Goal: Task Accomplishment & Management: Manage account settings

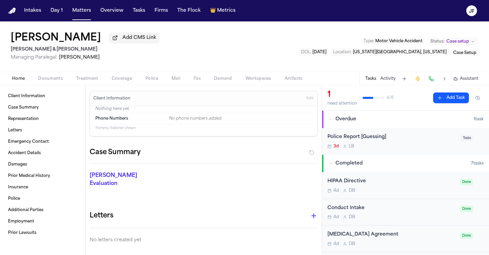
click at [351, 139] on div "Police Report [Guessing]" at bounding box center [391, 137] width 129 height 8
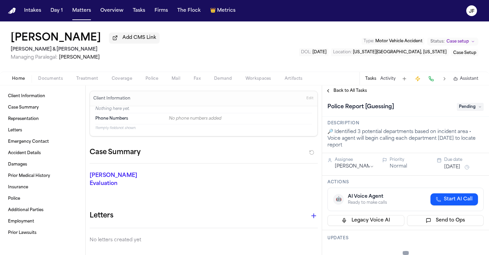
click at [459, 108] on span "Pending" at bounding box center [470, 107] width 27 height 8
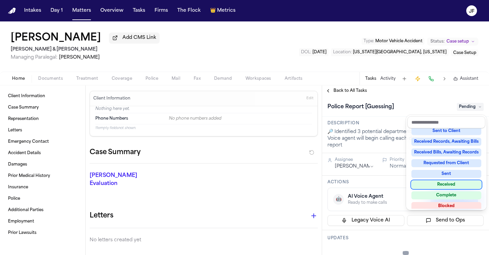
click at [442, 181] on div "Received" at bounding box center [446, 184] width 70 height 8
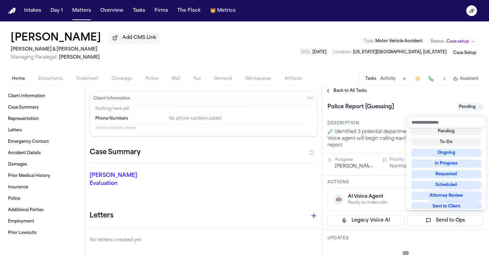
scroll to position [3, 0]
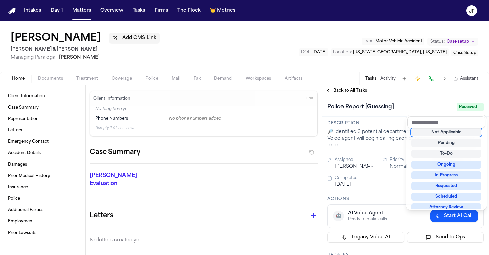
click at [391, 93] on div "**********" at bounding box center [405, 169] width 167 height 169
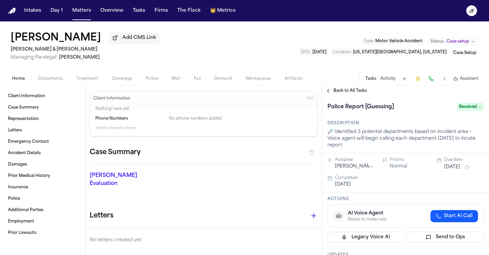
click at [354, 89] on span "Back to All Tasks" at bounding box center [350, 90] width 33 height 5
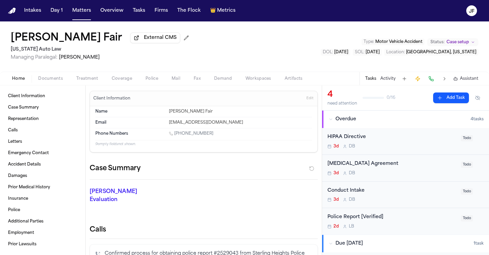
click at [54, 81] on span "Documents" at bounding box center [50, 78] width 25 height 5
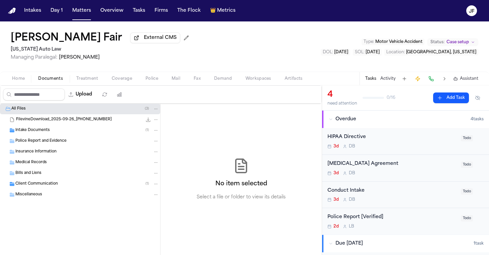
click at [68, 141] on div "Police Report and Evidence" at bounding box center [87, 141] width 144 height 6
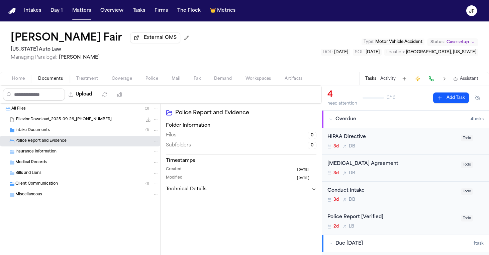
click at [70, 134] on div "Intake Documents ( 1 )" at bounding box center [80, 130] width 160 height 11
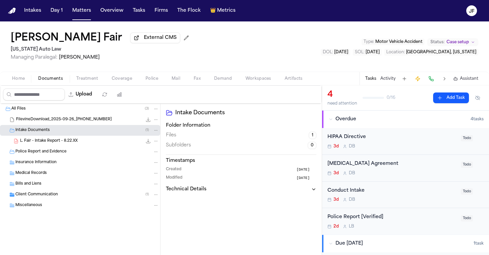
click at [71, 140] on span "L. Fair - Intake Report - 8.22.XX" at bounding box center [49, 141] width 58 height 6
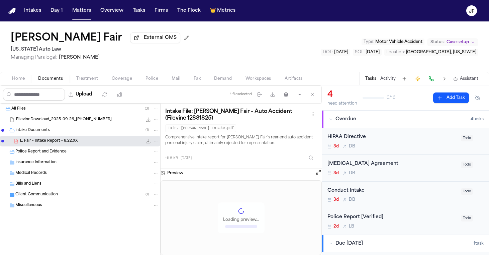
click at [149, 143] on icon "File: L. Fair - Intake Report - 8.22.XX" at bounding box center [148, 140] width 5 height 5
click at [71, 149] on div "Police Report and Evidence" at bounding box center [80, 151] width 160 height 11
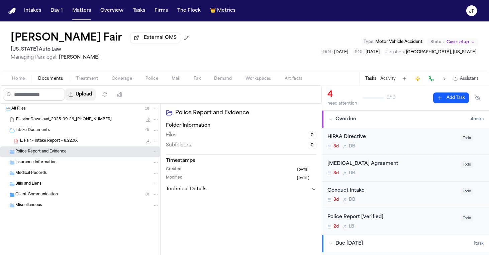
click at [74, 93] on icon "button" at bounding box center [70, 94] width 5 height 5
select select "**********"
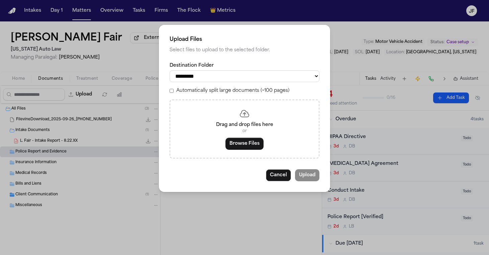
click at [252, 141] on button "Browse Files" at bounding box center [244, 143] width 38 height 12
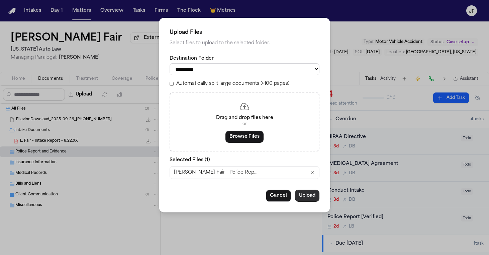
click at [302, 196] on button "Upload" at bounding box center [307, 195] width 24 height 12
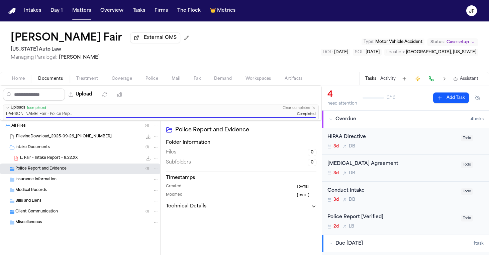
click at [369, 218] on div "Police Report [Verified]" at bounding box center [391, 217] width 129 height 8
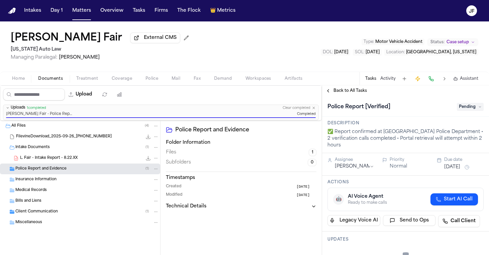
click at [471, 110] on span "Pending" at bounding box center [470, 107] width 27 height 8
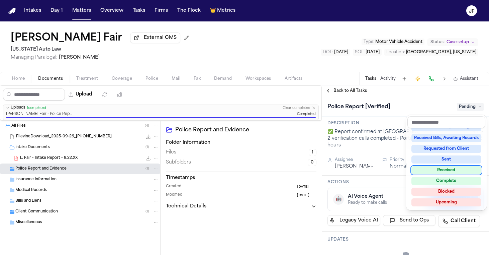
click at [446, 168] on div "Received" at bounding box center [446, 170] width 70 height 8
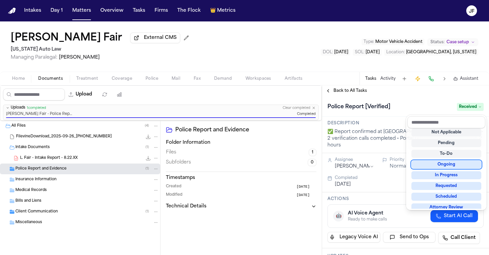
click at [362, 94] on div "**********" at bounding box center [405, 169] width 167 height 169
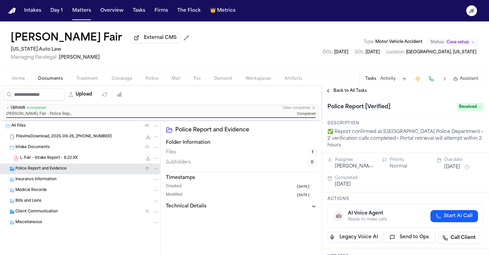
click at [351, 93] on span "Back to All Tasks" at bounding box center [350, 90] width 33 height 5
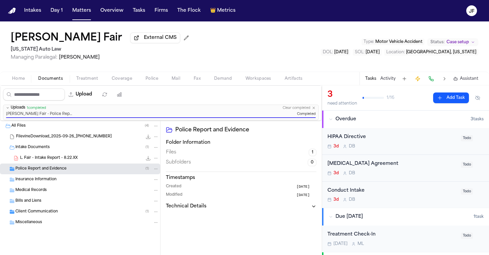
click at [123, 46] on div "Latanya Fair External CMS Michigan Auto Law Managing Paralegal: Michelle Landaz…" at bounding box center [101, 46] width 181 height 29
click at [144, 41] on span "External CMS" at bounding box center [160, 37] width 33 height 7
click at [144, 39] on span "External CMS" at bounding box center [160, 37] width 33 height 7
click at [96, 97] on button "Upload" at bounding box center [80, 94] width 31 height 12
select select "**********"
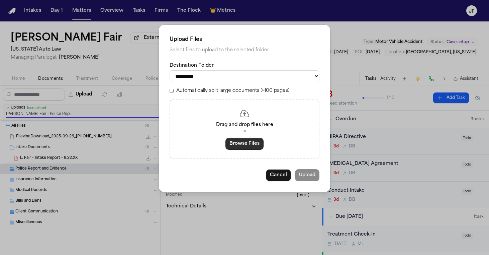
click at [228, 140] on button "Browse Files" at bounding box center [244, 143] width 38 height 12
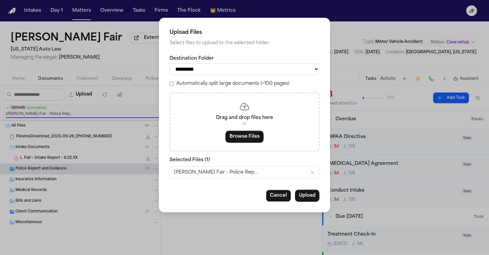
click at [308, 188] on div "**********" at bounding box center [244, 115] width 171 height 194
click at [309, 195] on button "Upload" at bounding box center [307, 195] width 24 height 12
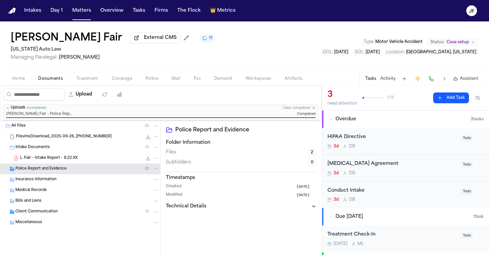
click at [33, 131] on div "All Files ( 5 )" at bounding box center [80, 125] width 160 height 11
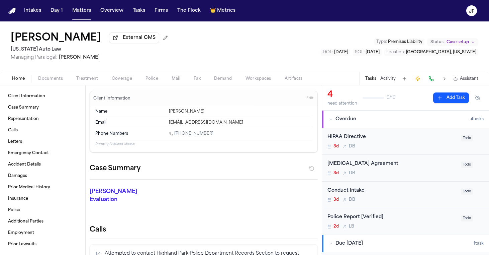
click at [123, 39] on span "External CMS" at bounding box center [139, 37] width 33 height 7
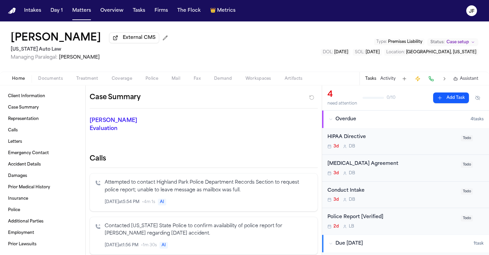
scroll to position [73, 0]
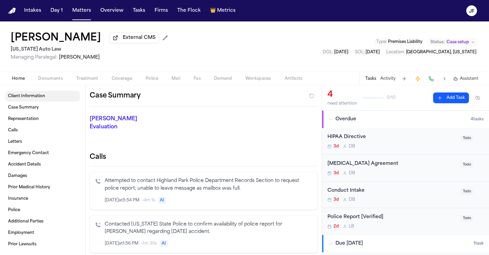
click at [28, 94] on link "Client Information" at bounding box center [42, 96] width 75 height 11
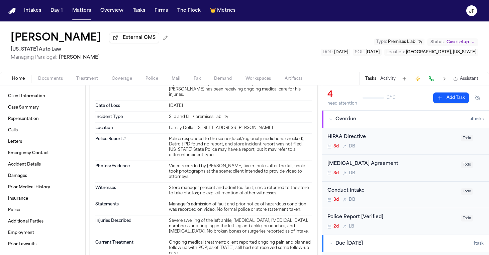
scroll to position [628, 0]
click at [46, 81] on span "Documents" at bounding box center [50, 78] width 25 height 5
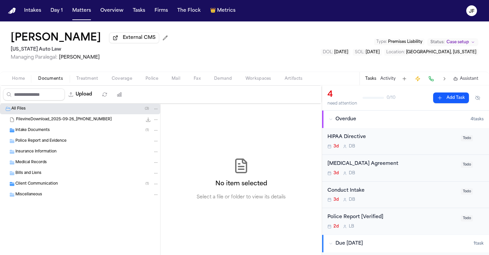
click at [57, 129] on div "Intake Documents ( 1 )" at bounding box center [87, 130] width 144 height 6
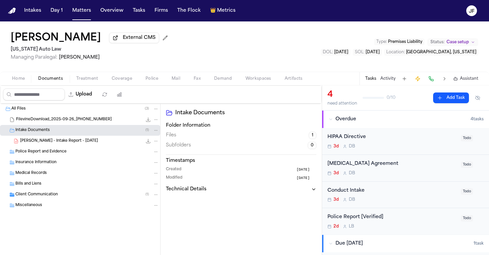
click at [58, 142] on span "R. Tye - Intake Report - 11.22.24" at bounding box center [59, 141] width 78 height 6
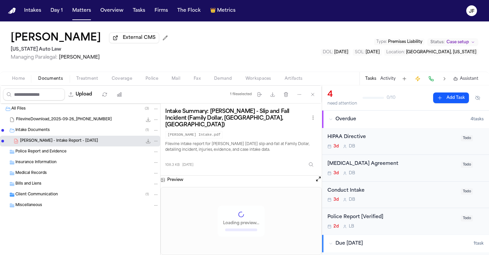
click at [149, 142] on icon "File: R. Tye - Intake Report - 11.22.24" at bounding box center [148, 140] width 5 height 5
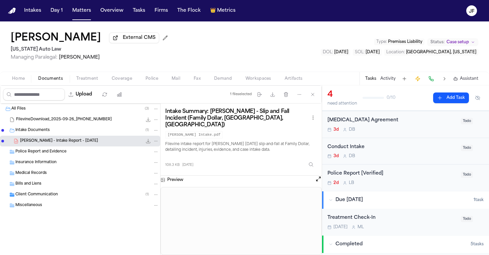
scroll to position [47, 0]
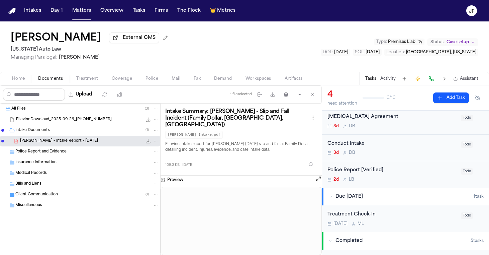
click at [377, 173] on div "Police Report [Verified]" at bounding box center [391, 170] width 129 height 8
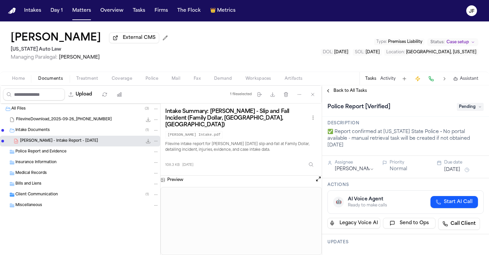
click at [465, 108] on span "Pending" at bounding box center [470, 107] width 27 height 8
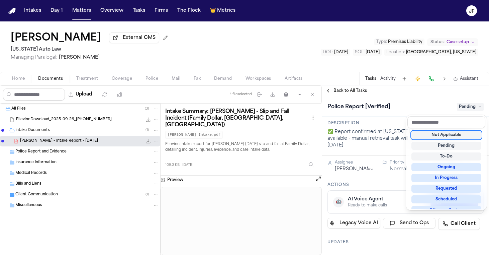
click at [455, 133] on div "Not Applicable" at bounding box center [446, 135] width 70 height 8
click at [430, 100] on div "Police Report [Verified] Not Applicable" at bounding box center [405, 106] width 167 height 20
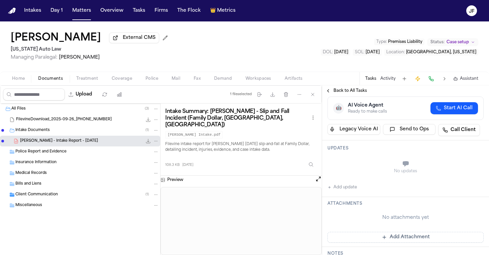
scroll to position [106, 0]
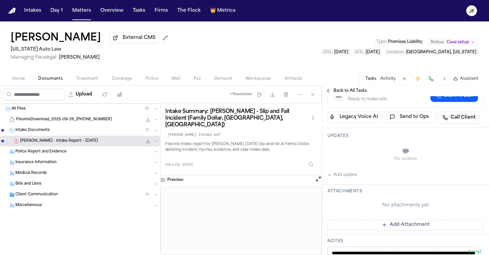
click at [338, 169] on div "No updates Add update" at bounding box center [405, 161] width 156 height 36
click at [339, 181] on div "Updates No updates Add update" at bounding box center [405, 156] width 167 height 57
click at [351, 177] on button "Add update" at bounding box center [341, 175] width 29 height 8
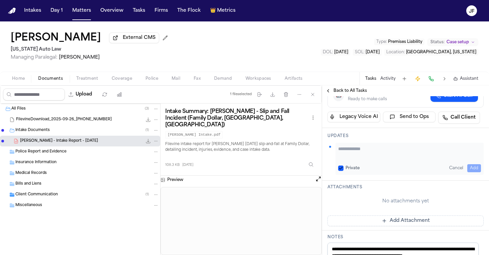
click at [377, 154] on textarea "Add your update" at bounding box center [409, 151] width 143 height 13
type textarea "*"
type textarea "**********"
click at [474, 167] on button "Add" at bounding box center [474, 168] width 14 height 8
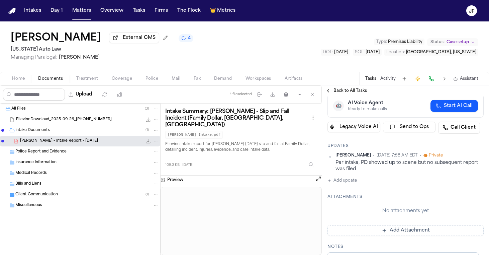
scroll to position [20, 0]
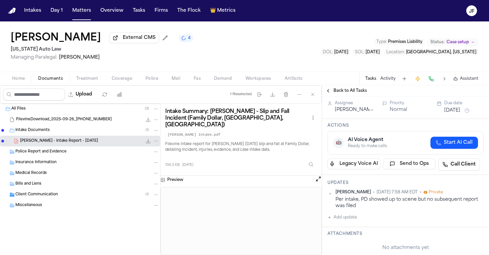
click at [332, 90] on button "Back to All Tasks" at bounding box center [346, 90] width 48 height 5
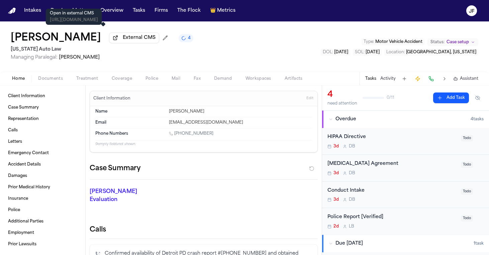
click at [123, 39] on span "External CMS" at bounding box center [139, 37] width 33 height 7
click at [50, 83] on span "button" at bounding box center [50, 82] width 33 height 1
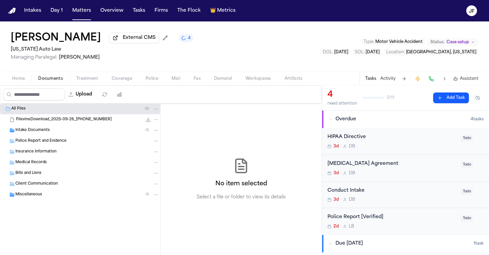
click at [49, 144] on span "Police Report and Evidence" at bounding box center [40, 141] width 51 height 6
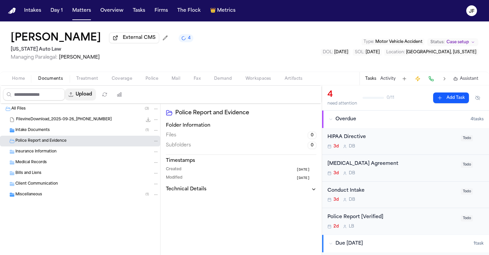
click at [96, 97] on button "Upload" at bounding box center [80, 94] width 31 height 12
select select "**********"
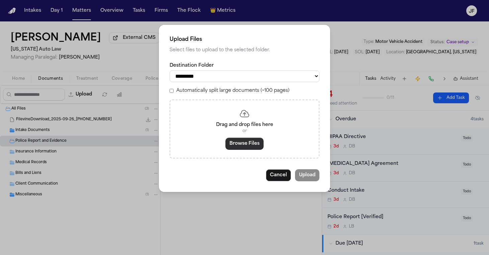
click at [252, 138] on button "Browse Files" at bounding box center [244, 143] width 38 height 12
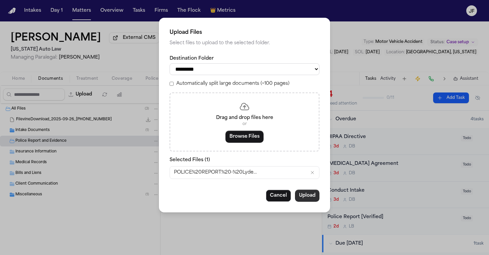
click at [314, 192] on button "Upload" at bounding box center [307, 195] width 24 height 12
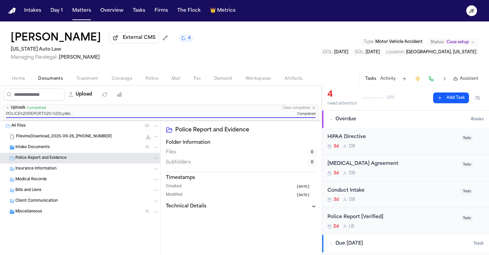
click at [366, 219] on div "Police Report [Verified]" at bounding box center [391, 217] width 129 height 8
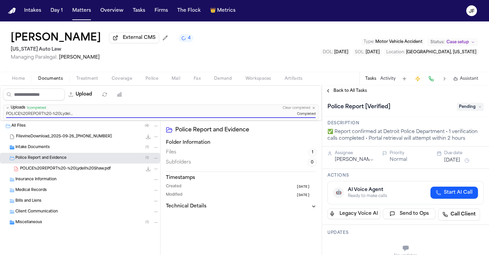
click at [464, 111] on span "Pending" at bounding box center [470, 107] width 27 height 8
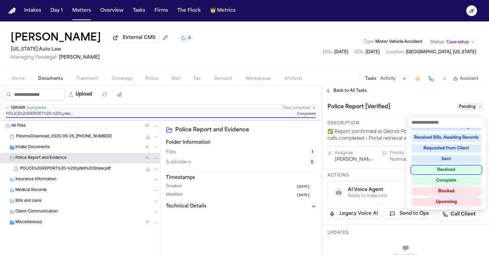
click at [449, 170] on div "Received" at bounding box center [446, 170] width 70 height 8
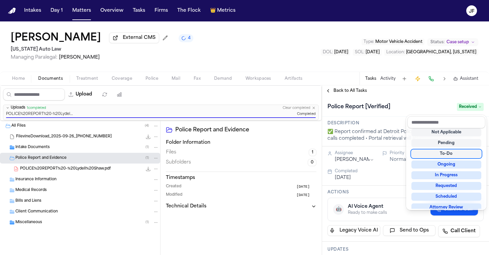
click at [378, 95] on div "**********" at bounding box center [405, 169] width 167 height 169
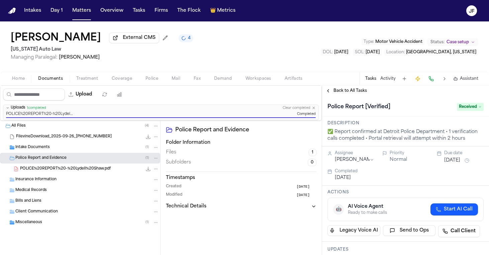
click at [356, 91] on span "Back to All Tasks" at bounding box center [350, 90] width 33 height 5
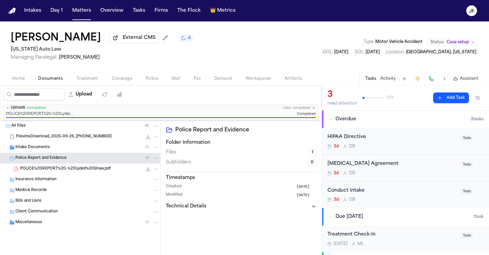
click at [27, 85] on div "Home Documents Treatment Coverage Police Mail Fax Demand Workspaces Artifacts T…" at bounding box center [244, 78] width 489 height 13
click at [27, 84] on div "Home Documents Treatment Coverage Police Mail Fax Demand Workspaces Artifacts T…" at bounding box center [244, 78] width 489 height 13
drag, startPoint x: 20, startPoint y: 81, endPoint x: 66, endPoint y: 80, distance: 45.8
click at [20, 80] on span "Home" at bounding box center [18, 78] width 13 height 5
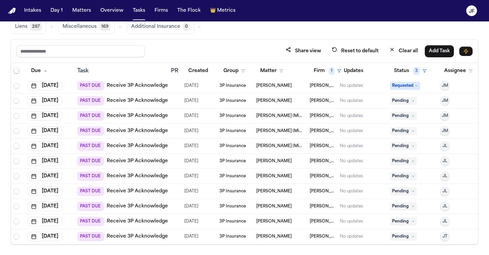
scroll to position [194, 0]
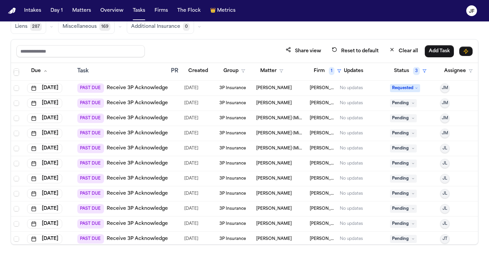
click at [159, 105] on link "Receive 3P Acknowledgement" at bounding box center [144, 103] width 74 height 7
click at [417, 98] on td "Pending" at bounding box center [412, 103] width 50 height 15
click at [415, 98] on body "Intakes Day 1 Matters Overview Tasks Firms The Flock 👑 Metrics JF Global Filter…" at bounding box center [244, 127] width 489 height 255
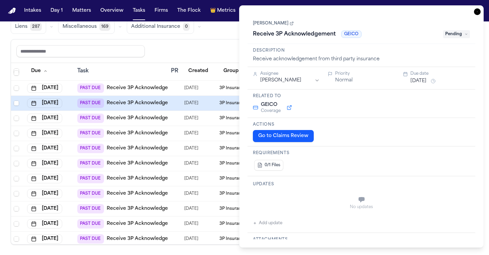
click at [475, 13] on icon "button" at bounding box center [477, 11] width 7 height 7
click at [475, 13] on icon "JF" at bounding box center [471, 10] width 11 height 11
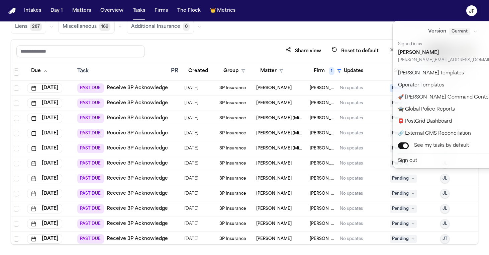
click at [359, 29] on div "Intakes Day 1 Matters Overview Tasks Firms The Flock 👑 Metrics JF Global Filter…" at bounding box center [244, 127] width 489 height 255
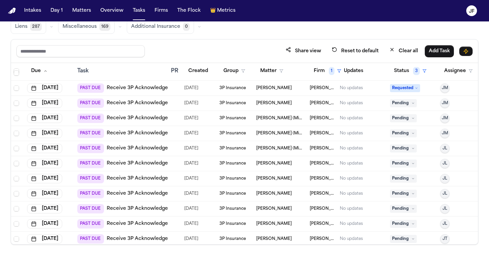
click at [412, 103] on icon at bounding box center [412, 102] width 3 height 3
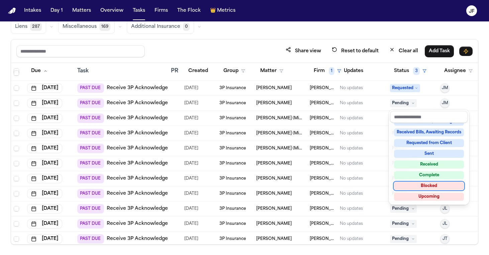
click at [416, 185] on div "Blocked" at bounding box center [429, 186] width 70 height 8
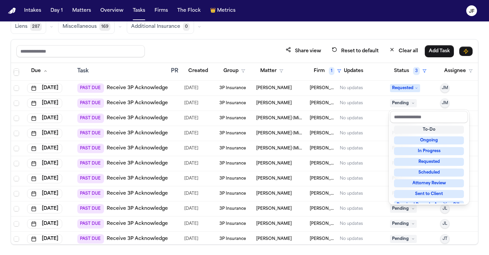
scroll to position [3, 0]
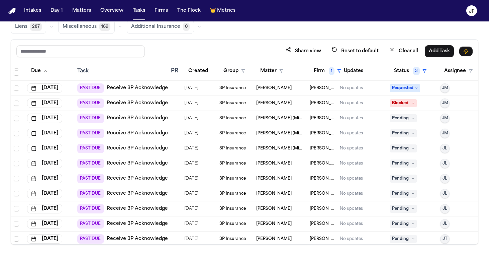
click at [379, 125] on td "No updates" at bounding box center [362, 118] width 50 height 15
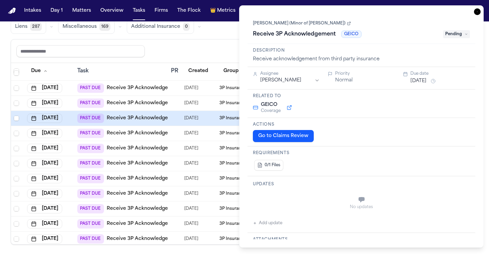
click at [405, 122] on h3 "Actions" at bounding box center [361, 124] width 217 height 5
click at [468, 30] on div "Receive 3P Acknowledgement GEICO Pending" at bounding box center [361, 34] width 217 height 11
click at [465, 35] on icon at bounding box center [466, 33] width 3 height 3
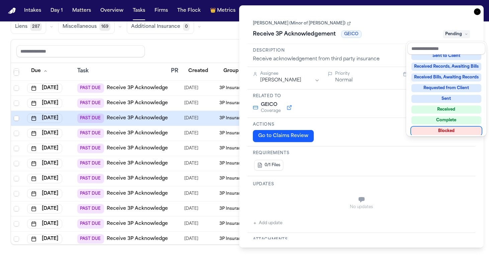
click at [429, 132] on div "Blocked" at bounding box center [446, 131] width 70 height 8
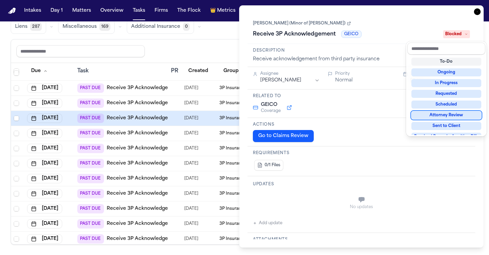
click at [477, 12] on div "**********" at bounding box center [361, 126] width 245 height 242
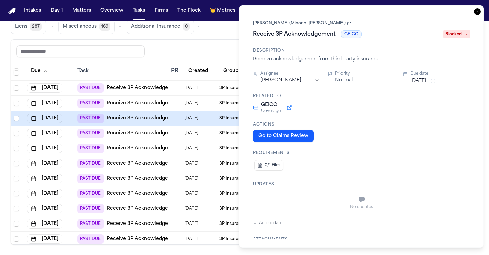
click at [477, 12] on icon "button" at bounding box center [477, 11] width 7 height 7
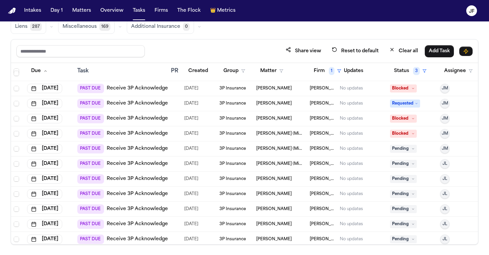
scroll to position [179, 0]
click at [178, 119] on div at bounding box center [175, 117] width 8 height 5
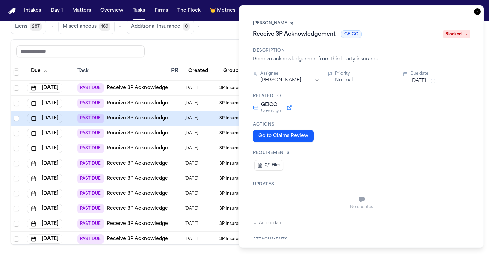
click at [269, 222] on button "Add update" at bounding box center [267, 223] width 29 height 8
click at [276, 198] on textarea "Add your update" at bounding box center [366, 199] width 204 height 13
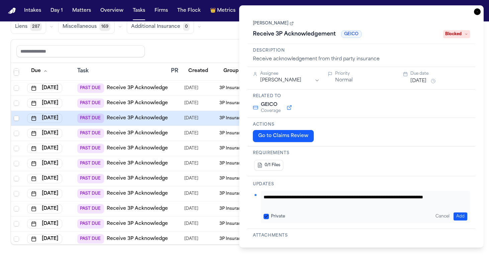
drag, startPoint x: 286, startPoint y: 204, endPoint x: 260, endPoint y: 190, distance: 29.6
click at [261, 190] on div "**********" at bounding box center [362, 202] width 228 height 53
type textarea "**********"
click at [460, 214] on button "Add" at bounding box center [461, 216] width 14 height 8
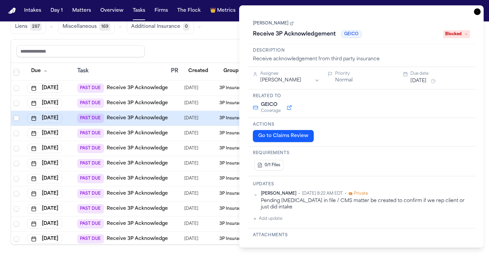
click at [184, 133] on td "[DATE]" at bounding box center [199, 133] width 35 height 15
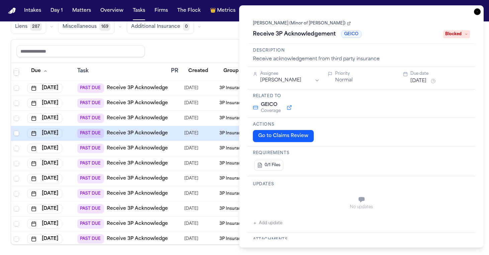
click at [271, 225] on button "Add update" at bounding box center [267, 223] width 29 height 8
click at [301, 197] on textarea "Add your update" at bounding box center [366, 199] width 204 height 13
paste textarea "**********"
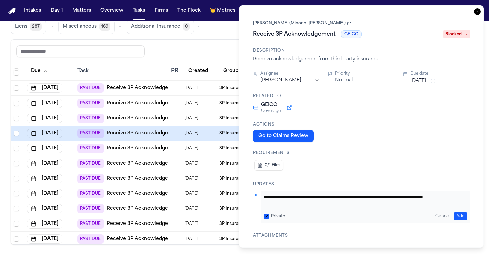
type textarea "**********"
click at [467, 212] on button "Add" at bounding box center [461, 216] width 14 height 8
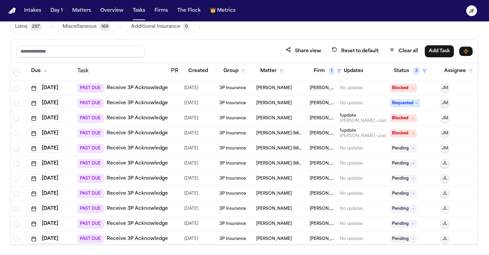
click at [175, 156] on td at bounding box center [174, 163] width 13 height 15
click at [177, 148] on div at bounding box center [175, 148] width 8 height 5
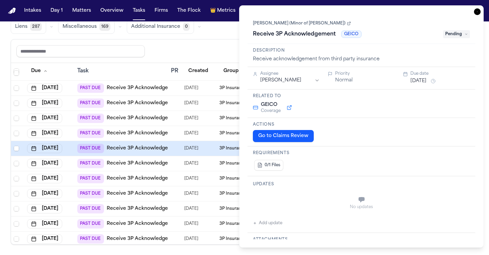
click at [454, 35] on span "Pending" at bounding box center [456, 34] width 27 height 8
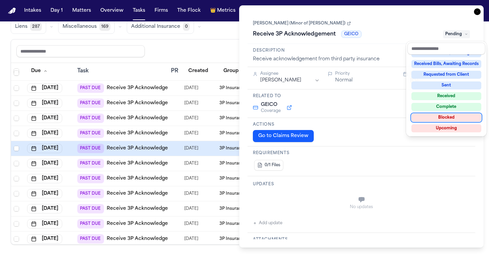
click at [437, 119] on div "Blocked" at bounding box center [446, 117] width 70 height 8
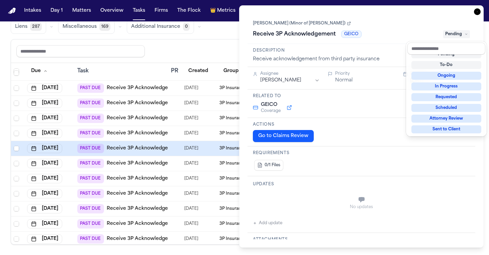
scroll to position [3, 0]
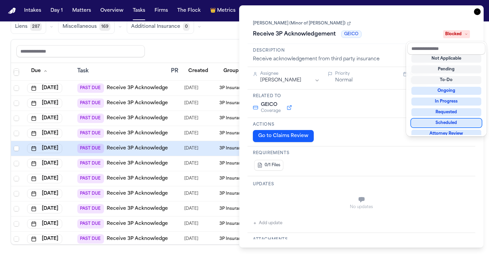
click at [268, 221] on div "**********" at bounding box center [362, 126] width 228 height 225
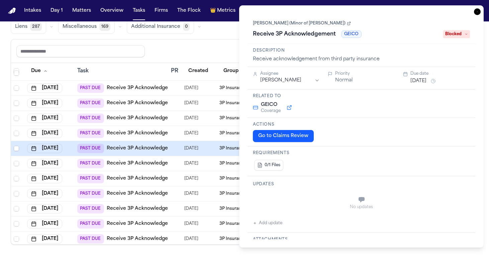
click at [270, 222] on button "Add update" at bounding box center [267, 223] width 29 height 8
click at [292, 202] on textarea "Add your update" at bounding box center [366, 199] width 204 height 13
type textarea "*"
paste textarea "**********"
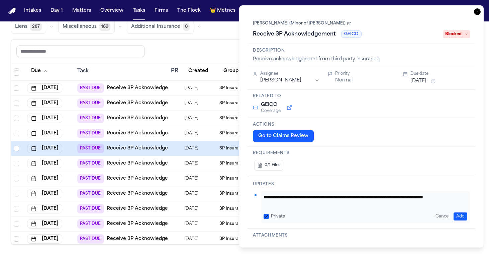
type textarea "**********"
click at [459, 215] on button "Add" at bounding box center [461, 216] width 14 height 8
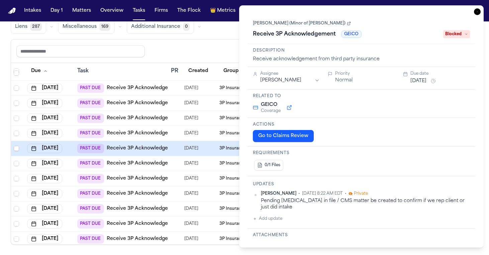
click at [476, 16] on div "**********" at bounding box center [361, 126] width 245 height 242
click at [477, 12] on icon "button" at bounding box center [477, 11] width 7 height 7
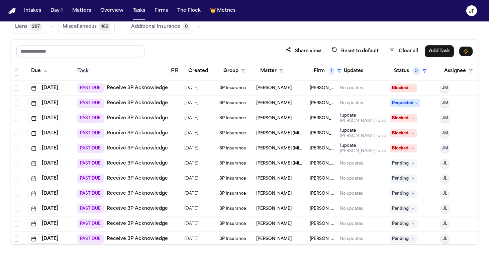
click at [177, 163] on div at bounding box center [175, 163] width 8 height 5
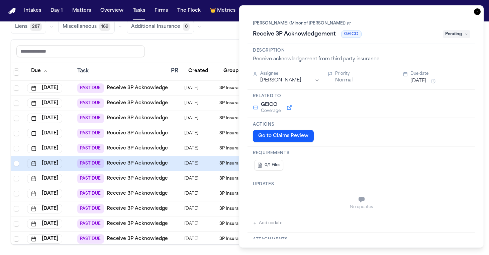
click at [460, 37] on span "Pending" at bounding box center [456, 34] width 27 height 8
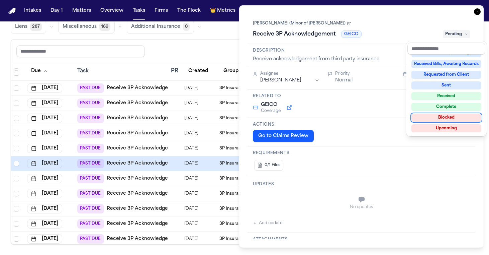
click at [443, 119] on div "Blocked" at bounding box center [446, 117] width 70 height 8
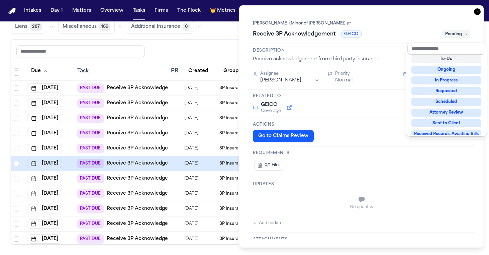
scroll to position [3, 0]
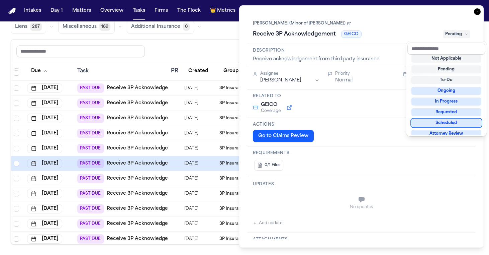
click at [314, 202] on div "**********" at bounding box center [362, 126] width 228 height 225
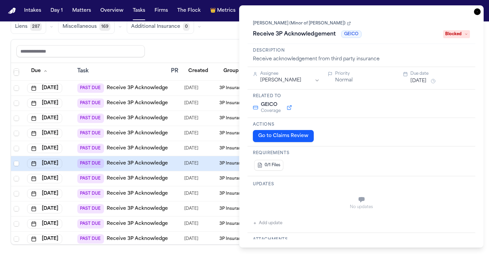
scroll to position [0, 0]
click at [262, 221] on button "Add update" at bounding box center [267, 223] width 29 height 8
click at [290, 199] on textarea "Add your update" at bounding box center [366, 199] width 204 height 13
paste textarea "**********"
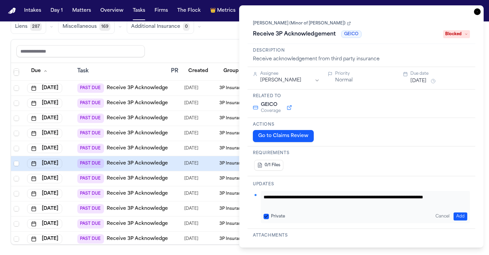
type textarea "**********"
click at [459, 215] on button "Add" at bounding box center [461, 216] width 14 height 8
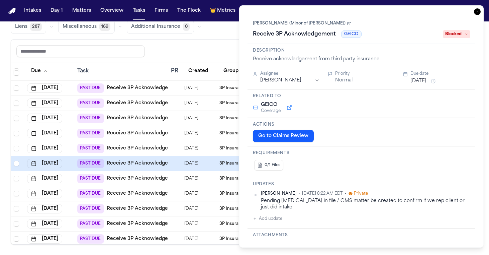
click at [477, 9] on icon "button" at bounding box center [477, 11] width 7 height 7
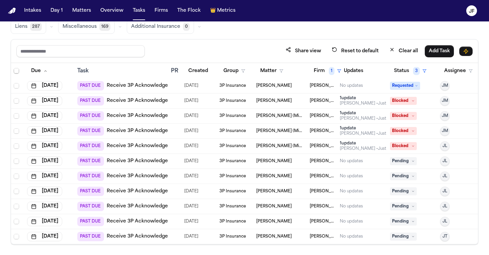
scroll to position [202, 0]
click at [152, 158] on link "Receive 3P Acknowledgement" at bounding box center [144, 161] width 74 height 7
click at [402, 157] on span "Pending" at bounding box center [403, 161] width 27 height 8
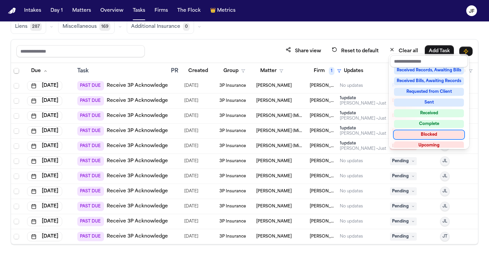
click at [427, 135] on div "Blocked" at bounding box center [429, 134] width 70 height 8
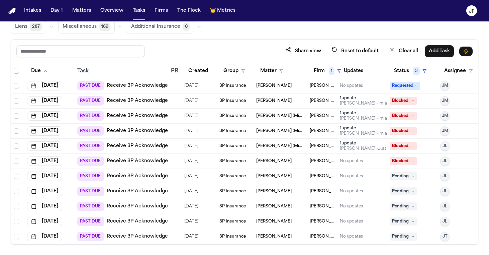
click at [303, 158] on div "Cimone Sommers" at bounding box center [280, 160] width 48 height 5
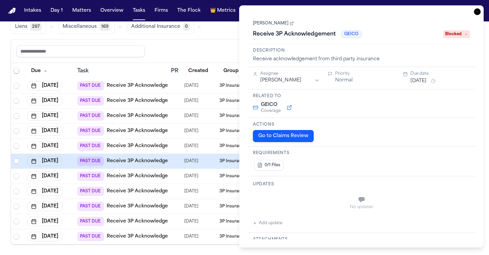
click at [275, 221] on button "Add update" at bounding box center [267, 223] width 29 height 8
click at [293, 206] on textarea "Add your update" at bounding box center [366, 199] width 204 height 13
click at [329, 203] on textarea "Add your update" at bounding box center [366, 199] width 204 height 13
paste textarea "**********"
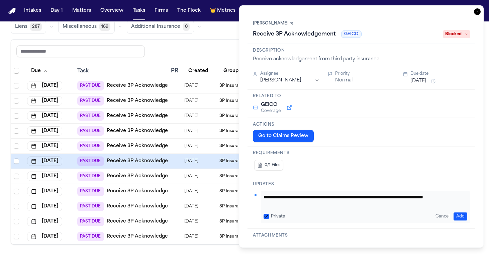
type textarea "**********"
click at [461, 217] on button "Add" at bounding box center [461, 216] width 14 height 8
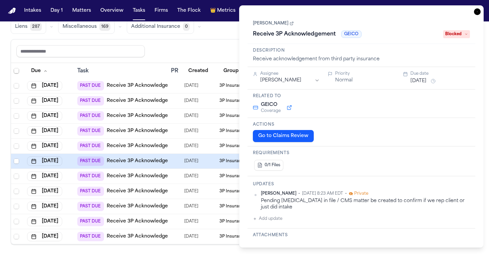
click at [478, 12] on icon "button" at bounding box center [477, 11] width 7 height 7
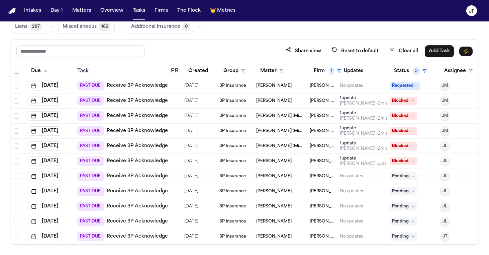
click at [133, 173] on link "Receive 3P Acknowledgement" at bounding box center [144, 176] width 74 height 7
click at [367, 173] on div "No updates" at bounding box center [362, 175] width 45 height 5
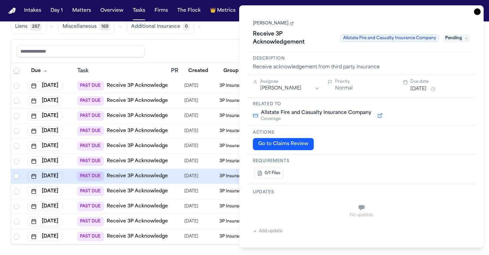
click at [477, 12] on icon "button" at bounding box center [477, 11] width 7 height 7
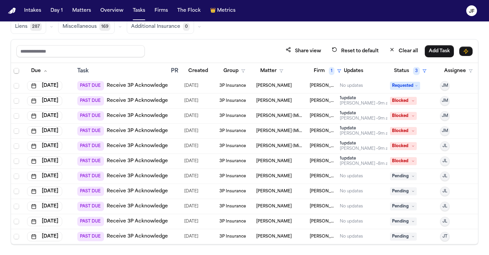
click at [369, 188] on div "No updates" at bounding box center [362, 190] width 45 height 5
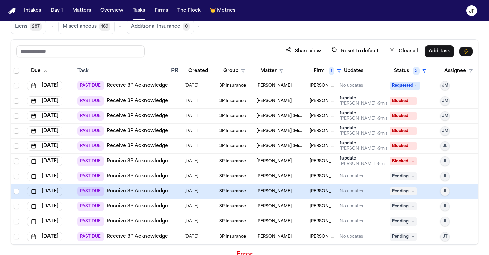
click at [373, 192] on td "No updates" at bounding box center [362, 191] width 50 height 15
click at [379, 184] on td "No updates" at bounding box center [362, 191] width 50 height 15
click at [180, 189] on td at bounding box center [174, 191] width 13 height 15
click at [181, 204] on td at bounding box center [174, 206] width 13 height 15
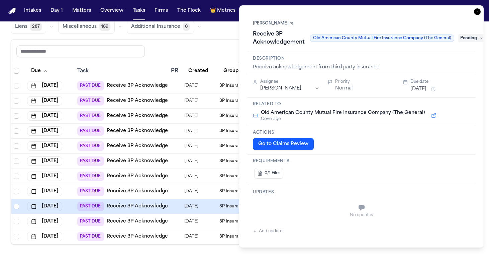
click at [478, 13] on icon "button" at bounding box center [477, 11] width 7 height 7
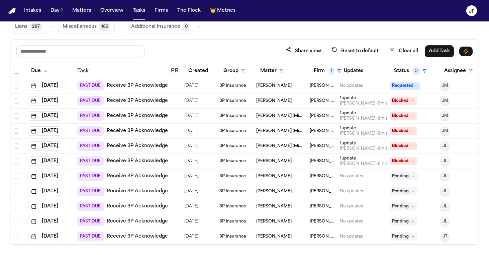
click at [142, 203] on link "Receive 3P Acknowledgement" at bounding box center [144, 206] width 74 height 7
click at [156, 169] on td "PAST DUE Receive 3P Acknowledgement" at bounding box center [122, 176] width 94 height 15
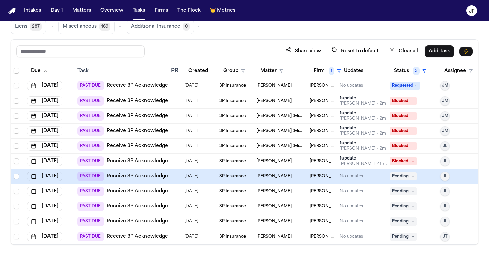
click at [156, 173] on link "Receive 3P Acknowledgement" at bounding box center [144, 176] width 74 height 7
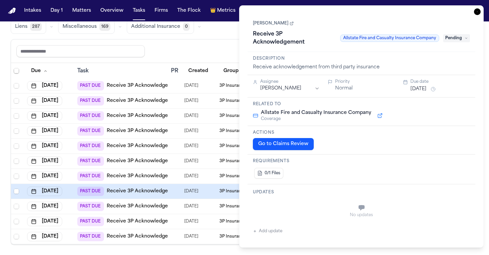
scroll to position [187, 0]
click at [479, 13] on icon "button" at bounding box center [477, 11] width 7 height 7
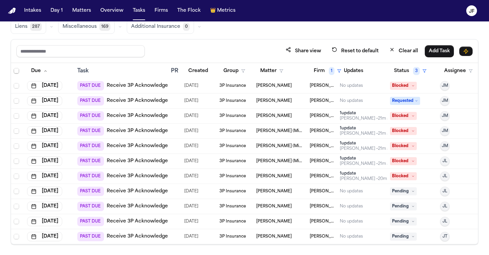
click at [385, 170] on td "1 update Julia Forza • 20m ago" at bounding box center [362, 176] width 50 height 15
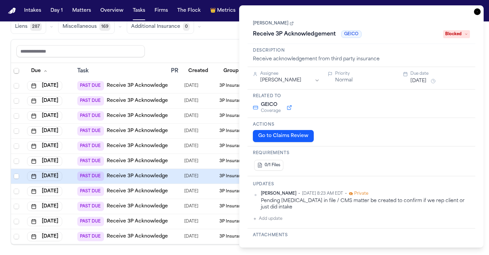
click at [481, 10] on div "**********" at bounding box center [361, 126] width 245 height 242
click at [480, 11] on icon "button" at bounding box center [477, 11] width 7 height 7
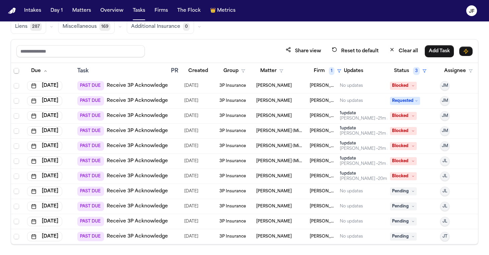
click at [375, 188] on div "No updates" at bounding box center [362, 190] width 45 height 5
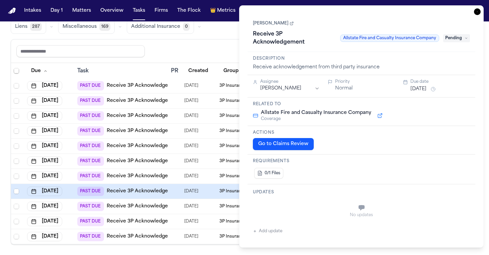
click at [476, 14] on icon "button" at bounding box center [477, 11] width 7 height 7
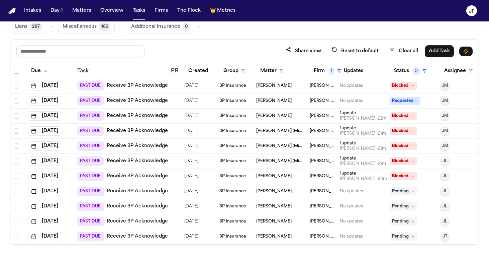
click at [186, 188] on span "09/25/2025" at bounding box center [191, 190] width 14 height 9
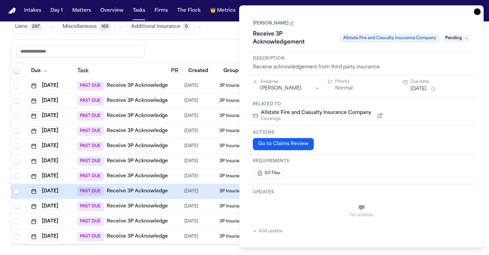
click at [476, 15] on div "**********" at bounding box center [361, 126] width 245 height 242
click at [476, 13] on icon "button" at bounding box center [477, 11] width 7 height 7
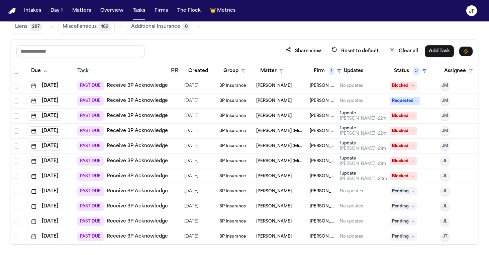
click at [281, 2] on nav "Intakes Day 1 Matters Overview Tasks Firms The Flock 👑 Metrics JF" at bounding box center [244, 10] width 489 height 21
click at [148, 188] on link "Receive 3P Acknowledgement" at bounding box center [144, 191] width 74 height 7
click at [132, 203] on link "Receive 3P Acknowledgement" at bounding box center [144, 206] width 74 height 7
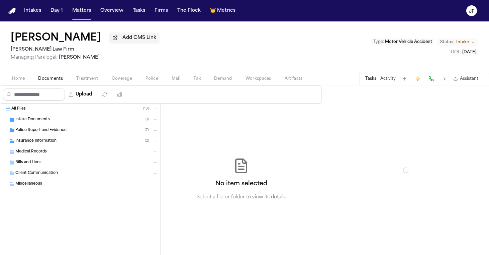
click at [62, 79] on span "Documents" at bounding box center [50, 78] width 25 height 5
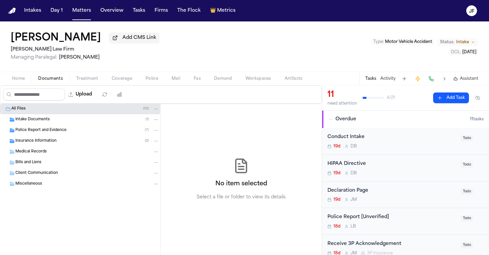
click at [50, 131] on span "Police Report and Evidence" at bounding box center [40, 130] width 51 height 6
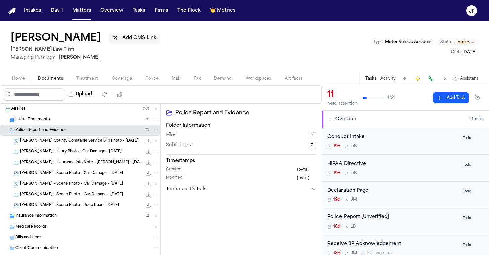
click at [55, 130] on span "Police Report and Evidence" at bounding box center [40, 130] width 51 height 6
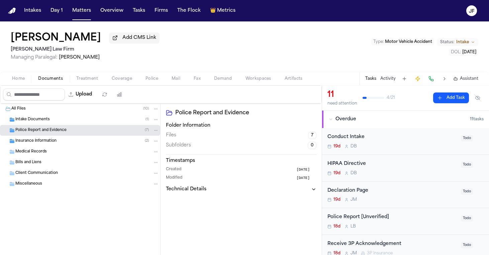
click at [58, 121] on div "Intake Documents ( 1 )" at bounding box center [87, 119] width 144 height 6
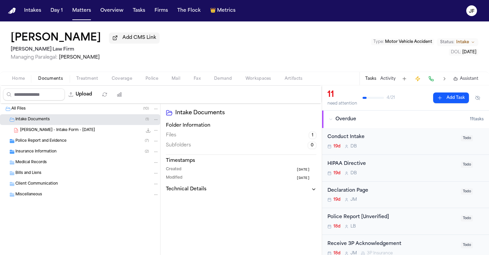
click at [68, 122] on div "Intake Documents ( 1 )" at bounding box center [87, 119] width 144 height 6
click at [65, 142] on div "Insurance Information ( 2 )" at bounding box center [87, 141] width 144 height 6
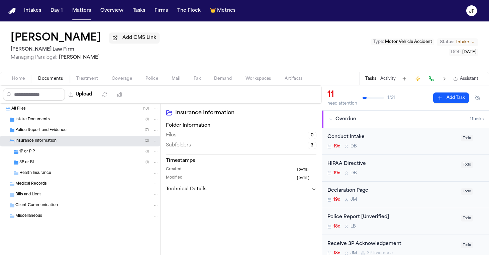
click at [60, 157] on div "1P or PIP ( 1 )" at bounding box center [80, 151] width 160 height 11
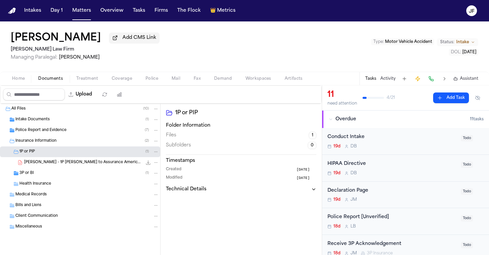
click at [55, 178] on div "3P or BI ( 1 )" at bounding box center [80, 173] width 160 height 11
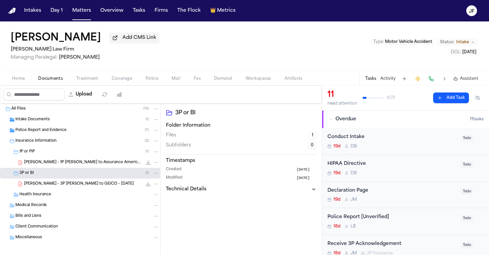
click at [145, 187] on button "File: C. Jones - 3P LOR to GEICO - 6.29.25" at bounding box center [148, 183] width 7 height 7
click at [0, 0] on span "145.3 KB • PDF" at bounding box center [0, 0] width 0 height 0
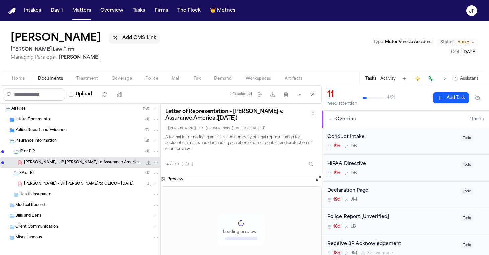
click at [146, 163] on icon "File: C. Jones - 1P LOR to Assurance America Insurance Company - 9.17.25" at bounding box center [148, 162] width 5 height 5
click at [80, 125] on div "Intake Documents ( 1 )" at bounding box center [80, 119] width 160 height 11
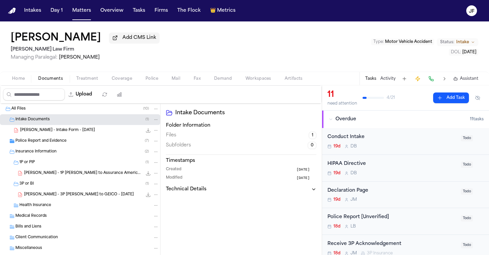
click at [78, 148] on div "Insurance Information ( 2 )" at bounding box center [80, 151] width 160 height 11
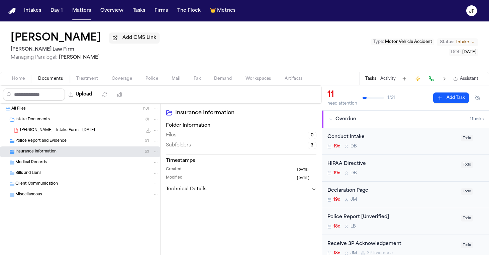
click at [81, 141] on div "Police Report and Evidence ( 7 )" at bounding box center [87, 141] width 144 height 6
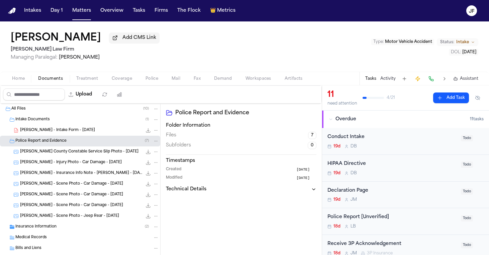
click at [81, 144] on div "Police Report and Evidence ( 7 )" at bounding box center [87, 141] width 144 height 6
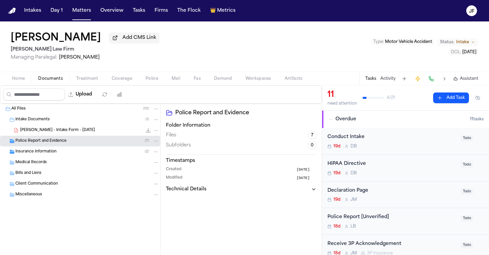
click at [85, 150] on div "Insurance Information ( 2 )" at bounding box center [87, 152] width 144 height 6
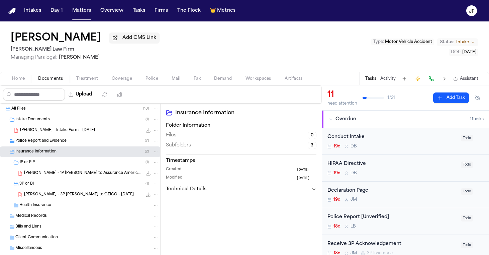
click at [90, 140] on div "Police Report and Evidence ( 7 )" at bounding box center [87, 141] width 144 height 6
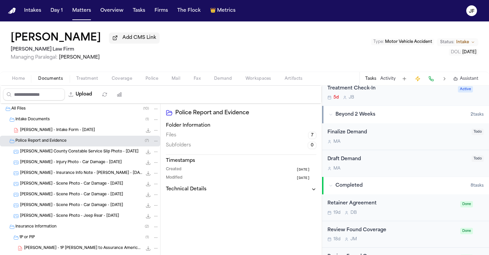
scroll to position [316, 0]
click at [391, 209] on div "19d D B" at bounding box center [391, 211] width 129 height 5
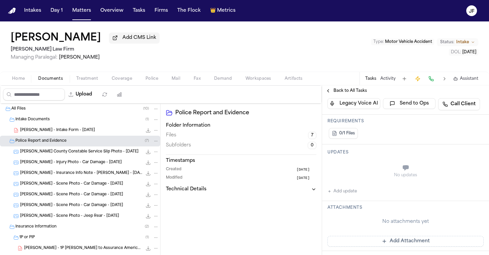
click at [91, 118] on div "Intake Documents ( 1 )" at bounding box center [87, 119] width 144 height 6
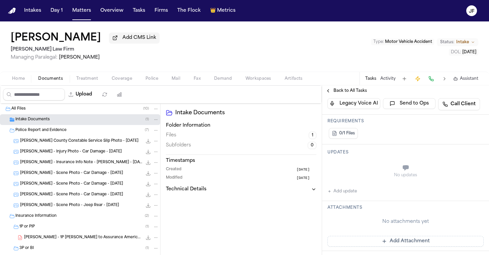
click at [91, 118] on div "Intake Documents ( 1 )" at bounding box center [87, 119] width 144 height 6
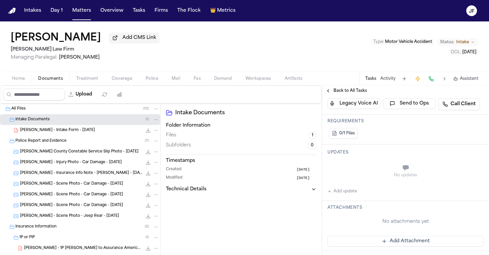
click at [92, 133] on div "[PERSON_NAME] - Intake Form - [DATE] 24.6 KB • PDF" at bounding box center [89, 130] width 139 height 7
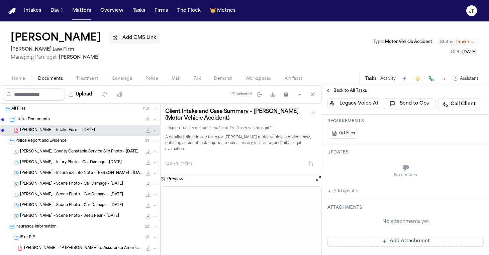
click at [12, 77] on span "Home" at bounding box center [18, 78] width 13 height 5
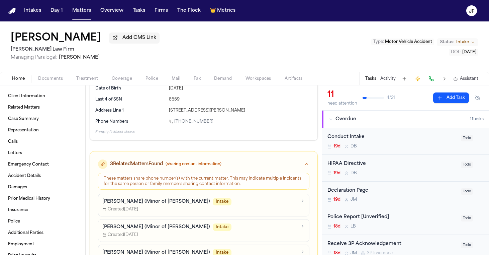
scroll to position [55, 0]
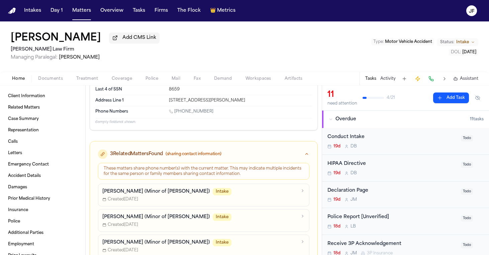
click at [168, 195] on div "[PERSON_NAME] (Minor of [PERSON_NAME]) Intake" at bounding box center [199, 191] width 195 height 7
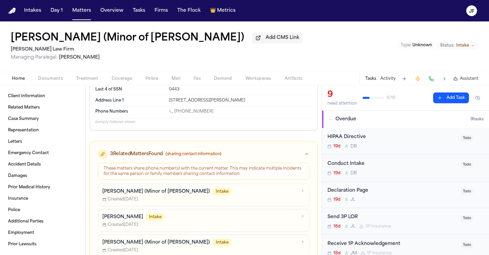
click at [43, 81] on span "Documents" at bounding box center [50, 78] width 25 height 5
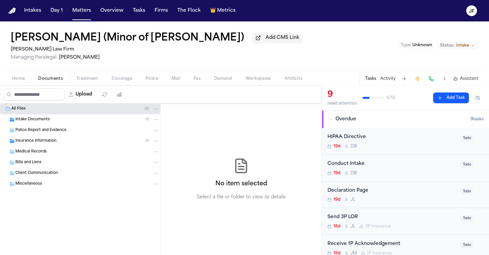
click at [38, 121] on span "Intake Documents" at bounding box center [32, 120] width 34 height 6
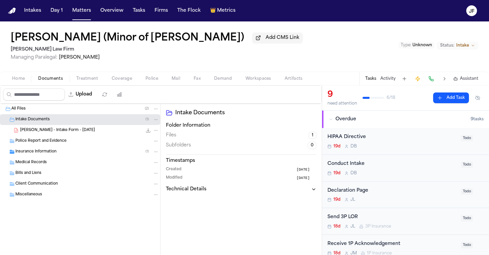
click at [46, 153] on span "Insurance Information" at bounding box center [35, 152] width 41 height 6
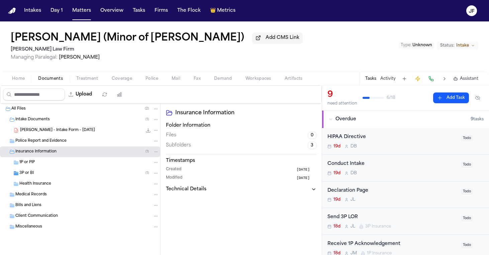
click at [18, 90] on input "Search files" at bounding box center [34, 94] width 62 height 12
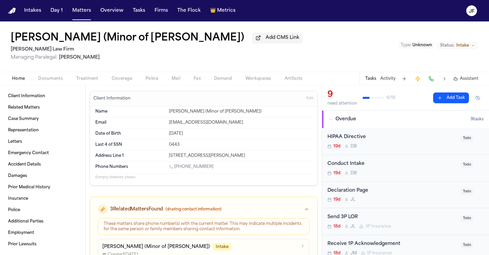
click at [19, 81] on span "Home" at bounding box center [18, 78] width 13 height 5
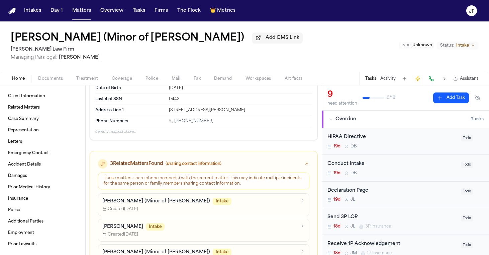
scroll to position [80, 0]
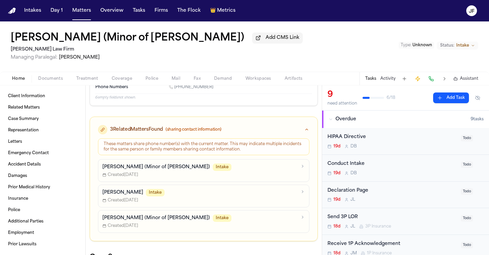
click at [149, 219] on p "[PERSON_NAME] (Minor of [PERSON_NAME])" at bounding box center [156, 217] width 108 height 7
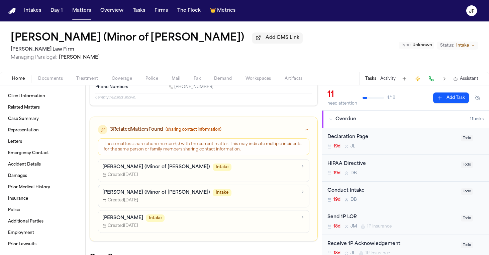
click at [45, 72] on div "[PERSON_NAME] (Minor of [PERSON_NAME]) Add CMS Link [PERSON_NAME] Law Firm Mana…" at bounding box center [244, 46] width 489 height 50
click at [45, 84] on div "Home Documents Treatment Coverage Police Mail Fax Demand Workspaces Artifacts T…" at bounding box center [244, 78] width 489 height 13
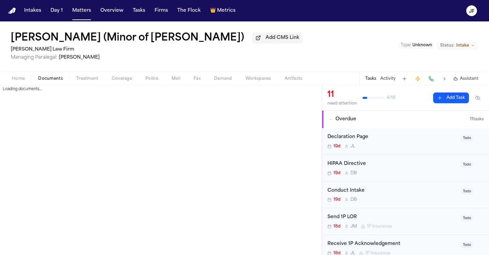
click at [48, 81] on span "Documents" at bounding box center [50, 78] width 25 height 5
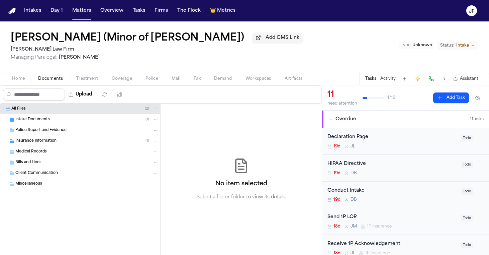
click at [34, 124] on div "Intake Documents ( 1 )" at bounding box center [80, 119] width 160 height 11
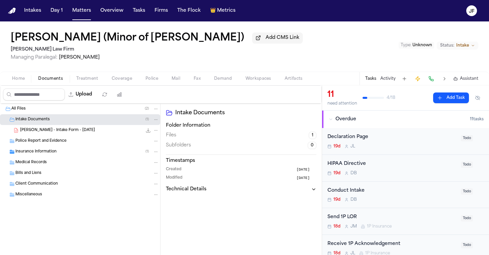
click at [108, 78] on button "Coverage" at bounding box center [122, 79] width 34 height 8
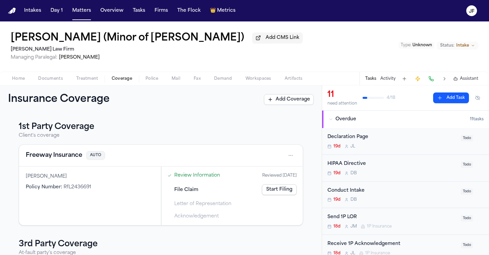
click at [84, 85] on div "Home Documents Treatment Coverage Police Mail Fax Demand Workspaces Artifacts T…" at bounding box center [244, 78] width 489 height 13
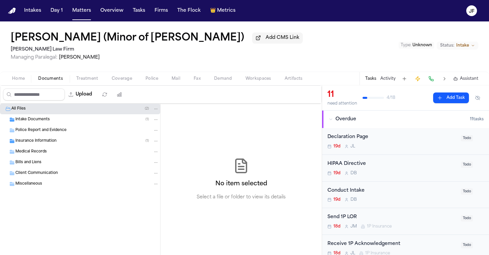
click at [48, 81] on span "Documents" at bounding box center [50, 78] width 25 height 5
click at [15, 79] on span "Home" at bounding box center [18, 78] width 13 height 5
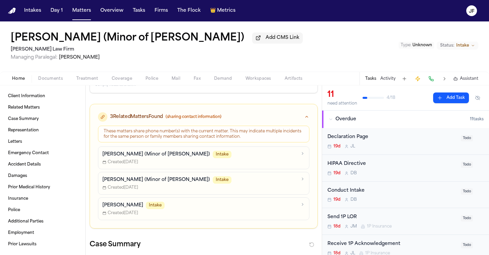
scroll to position [94, 0]
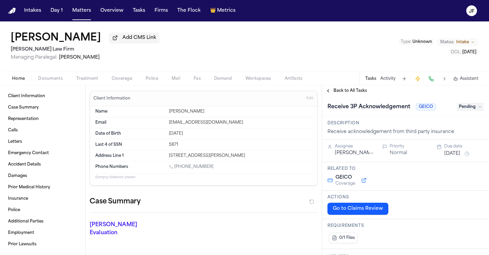
click at [60, 75] on div "Home Documents Treatment Coverage Police Mail Fax Demand Workspaces Artifacts T…" at bounding box center [244, 78] width 489 height 13
click at [52, 81] on span "Documents" at bounding box center [50, 78] width 25 height 5
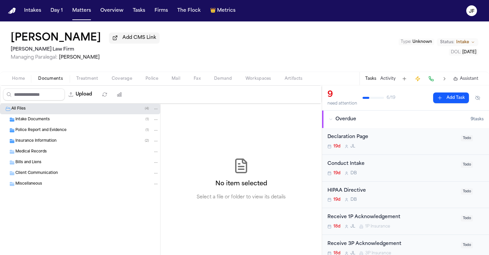
click at [47, 119] on span "Intake Documents" at bounding box center [32, 120] width 34 height 6
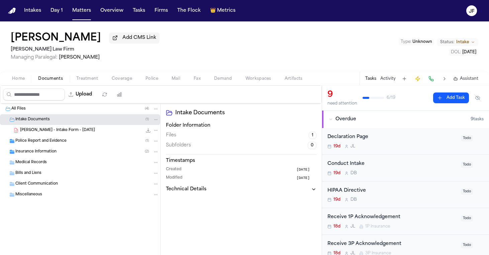
click at [51, 143] on span "Police Report and Evidence" at bounding box center [40, 141] width 51 height 6
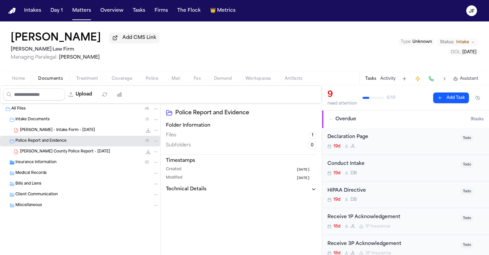
click at [49, 170] on div "Medical Records" at bounding box center [80, 173] width 160 height 11
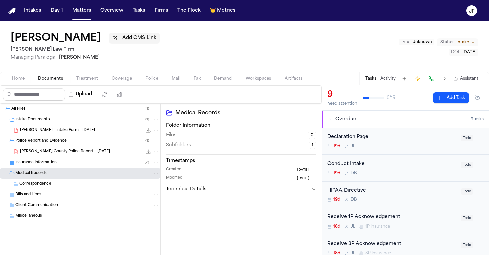
click at [54, 163] on span "Insurance Information" at bounding box center [35, 163] width 41 height 6
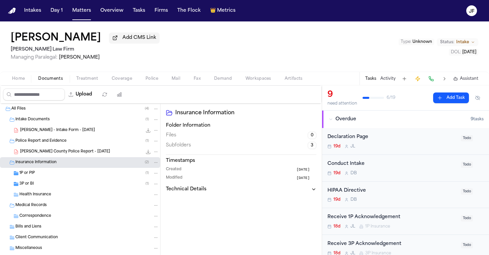
click at [74, 141] on div "Police Report and Evidence ( 1 )" at bounding box center [87, 141] width 144 height 6
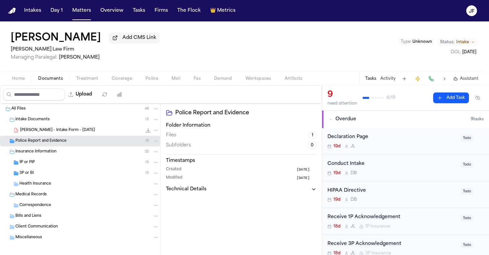
click at [82, 137] on div "Police Report and Evidence ( 1 )" at bounding box center [80, 140] width 160 height 11
click at [84, 135] on div "C. Sommers - Intake Form - 9.10.25 24.7 KB • PDF" at bounding box center [80, 130] width 160 height 11
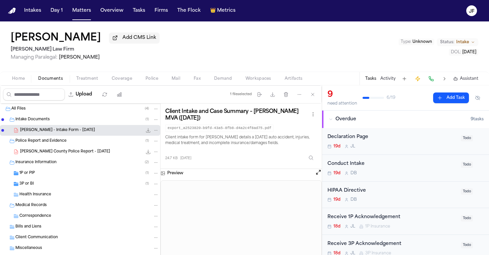
click at [146, 132] on icon "File: C. Sommers - Intake Form - 9.10.25" at bounding box center [148, 130] width 4 height 4
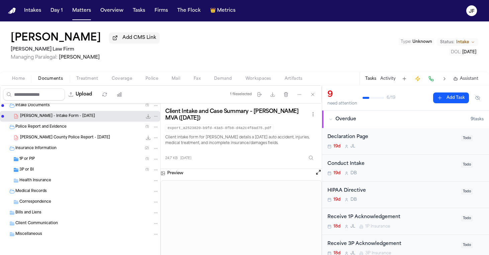
scroll to position [15, 0]
click at [94, 165] on div "3P or BI ( 1 )" at bounding box center [80, 169] width 160 height 11
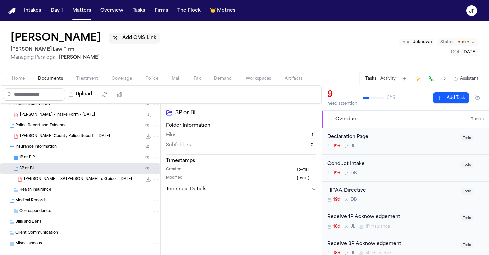
click at [96, 160] on div "1P or PIP ( 1 )" at bounding box center [88, 158] width 139 height 6
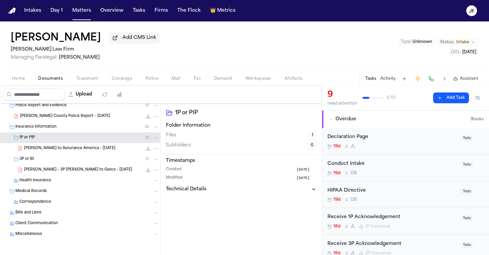
scroll to position [37, 0]
click at [92, 155] on div "3P or BI ( 1 )" at bounding box center [80, 159] width 160 height 11
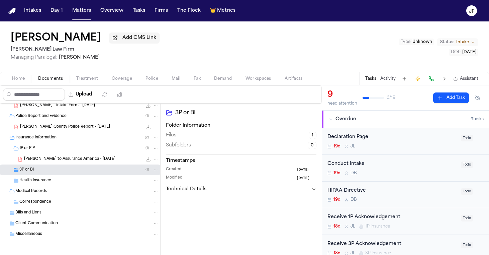
click at [93, 150] on div "1P or PIP ( 1 )" at bounding box center [88, 148] width 139 height 6
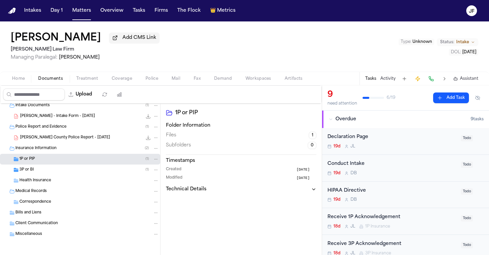
scroll to position [15, 0]
click at [83, 168] on div "3P or BI ( 1 )" at bounding box center [88, 170] width 139 height 6
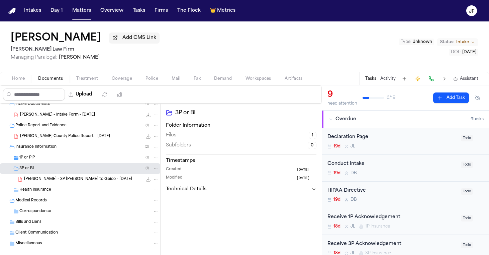
click at [85, 159] on div "1P or PIP ( 1 )" at bounding box center [88, 158] width 139 height 6
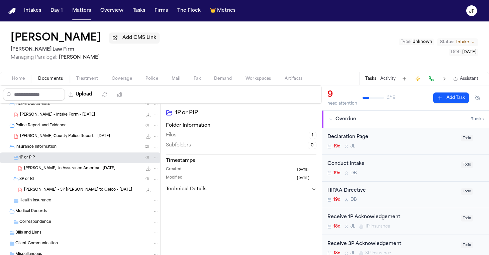
click at [90, 168] on span "C. Sommers - LOR to Assurance America - 9.17.25" at bounding box center [69, 169] width 91 height 6
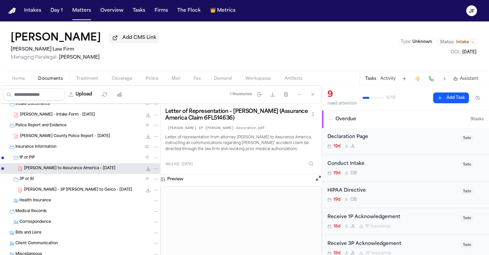
click at [77, 190] on span "C. Sommers - 3P LOR to Geico - 9.17.25" at bounding box center [78, 190] width 108 height 6
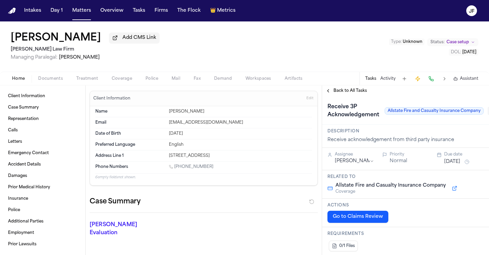
click at [42, 81] on span "Documents" at bounding box center [50, 78] width 25 height 5
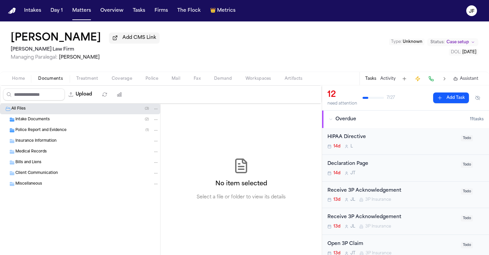
click at [41, 133] on span "Police Report and Evidence" at bounding box center [40, 130] width 51 height 6
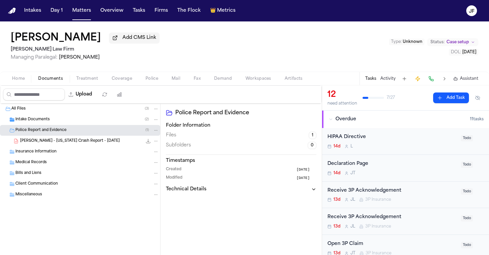
click at [43, 125] on div "Intake Documents ( 2 )" at bounding box center [80, 119] width 160 height 11
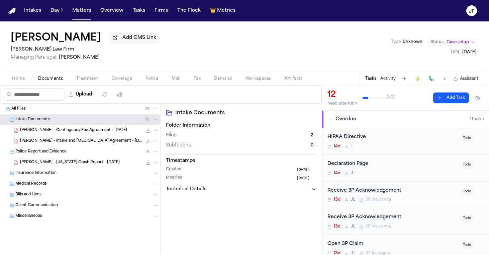
click at [122, 38] on span "Add CMS Link" at bounding box center [139, 37] width 34 height 7
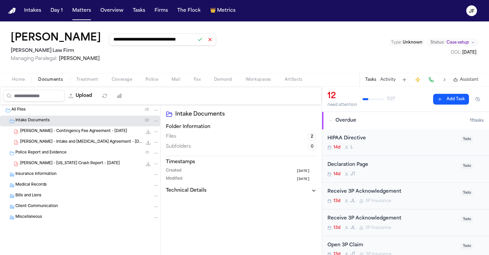
type input "**********"
click at [195, 42] on button at bounding box center [199, 39] width 9 height 9
click at [245, 41] on div "**********" at bounding box center [244, 47] width 489 height 52
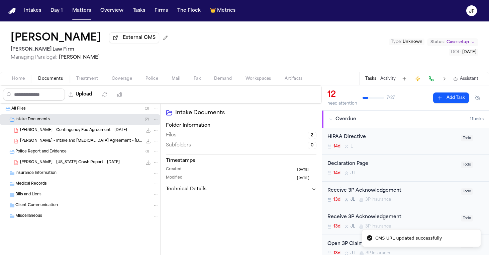
click at [83, 165] on span "[PERSON_NAME] - [US_STATE] Crash Report - [DATE]" at bounding box center [70, 163] width 100 height 6
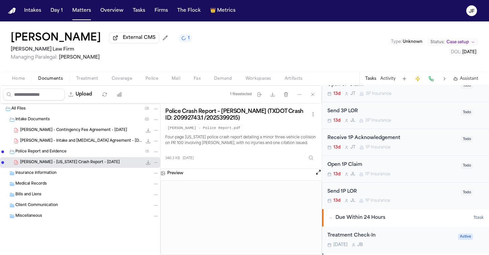
scroll to position [218, 0]
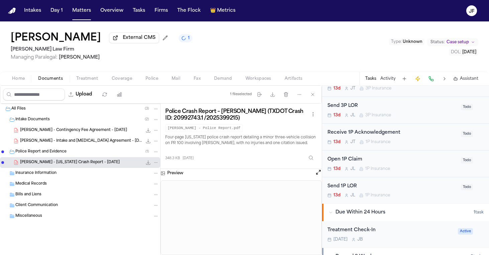
click at [412, 193] on div "13d [PERSON_NAME] 1P Insurance" at bounding box center [391, 194] width 129 height 5
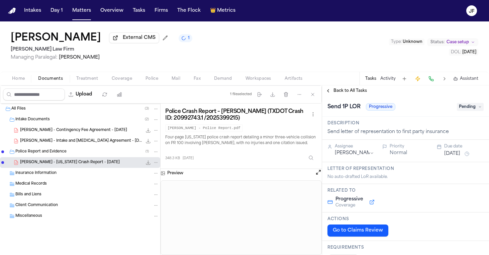
click at [341, 89] on span "Back to All Tasks" at bounding box center [350, 90] width 33 height 5
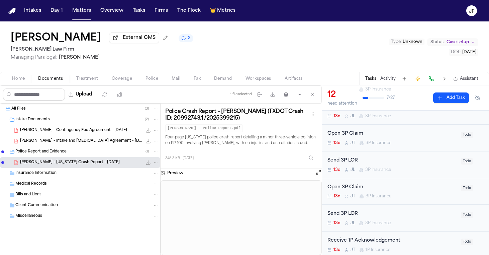
scroll to position [111, 0]
click at [402, 166] on div "Send 3P LOR 13d J L 3P Insurance" at bounding box center [391, 164] width 129 height 16
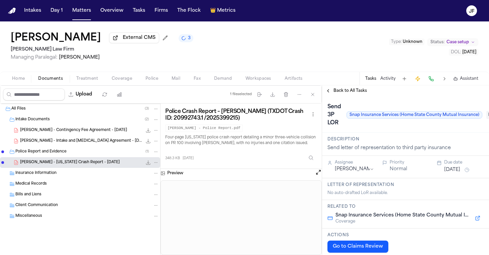
click at [364, 91] on span "Back to All Tasks" at bounding box center [350, 90] width 33 height 5
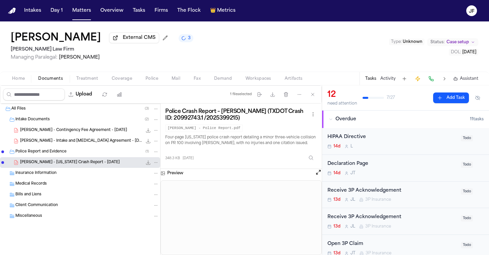
click at [121, 84] on div "Home Documents Treatment Coverage Police Mail Fax Demand Workspaces Artifacts T…" at bounding box center [244, 78] width 489 height 13
click at [122, 79] on span "Coverage" at bounding box center [122, 78] width 20 height 5
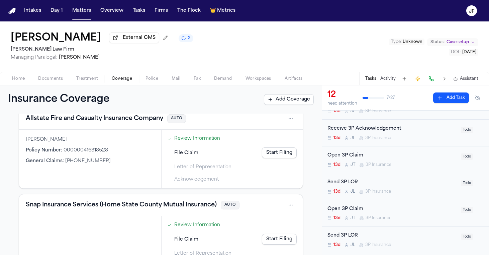
scroll to position [181, 0]
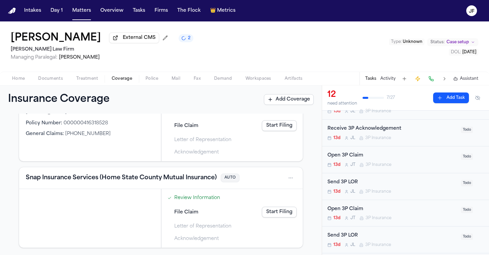
click at [117, 185] on div "Snap Insurance Services (Home State County Mutual Insurance) AUTO" at bounding box center [161, 178] width 284 height 22
click at [116, 179] on button "Snap Insurance Services (Home State County Mutual Insurance)" at bounding box center [121, 177] width 191 height 9
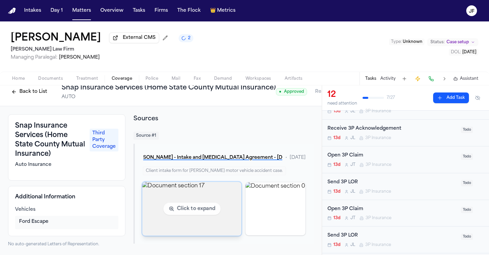
click at [187, 187] on img "View document section 17" at bounding box center [191, 208] width 99 height 54
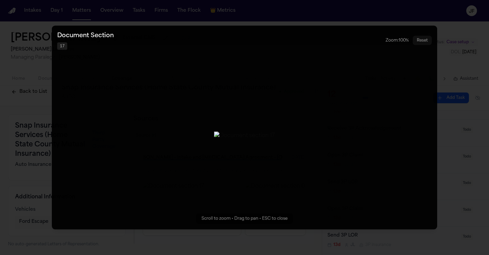
click at [346, 154] on button "Zoomable image viewer. Use mouse wheel to zoom, drag to pan, or press R to rese…" at bounding box center [244, 127] width 385 height 204
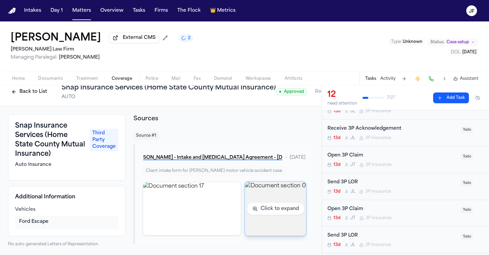
click at [269, 191] on img "View document section 0" at bounding box center [275, 208] width 61 height 54
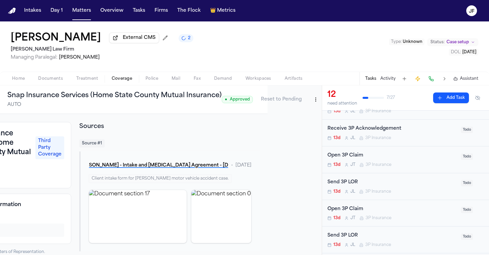
scroll to position [0, 57]
click at [305, 101] on html "Intakes Day 1 Matters Overview Tasks Firms The Flock 👑 Metrics JF Isidro Sandov…" at bounding box center [244, 127] width 489 height 255
click at [31, 100] on html "Intakes Day 1 Matters Overview Tasks Firms The Flock 👑 Metrics JF Isidro Sandov…" at bounding box center [244, 127] width 489 height 255
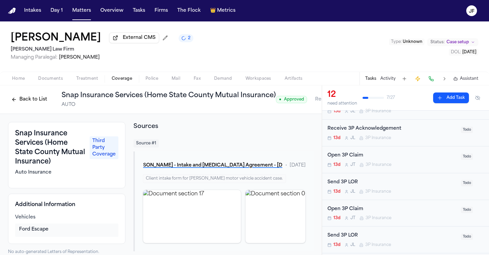
scroll to position [0, 0]
click at [24, 104] on button "Back to List" at bounding box center [29, 99] width 42 height 11
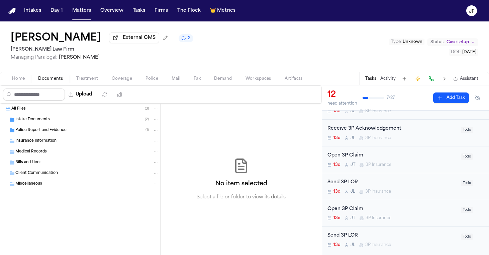
click at [48, 81] on span "Documents" at bounding box center [50, 78] width 25 height 5
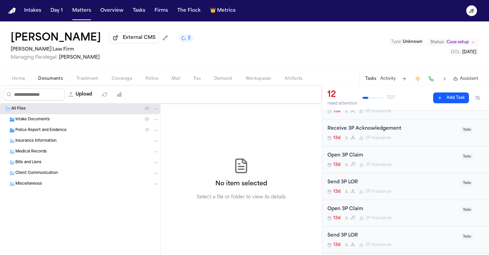
click at [53, 133] on span "Police Report and Evidence" at bounding box center [40, 130] width 51 height 6
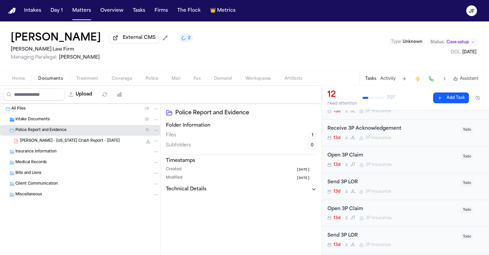
click at [62, 142] on span "I. Sandoval - Texas Crash Report - 8.31.25" at bounding box center [70, 141] width 100 height 6
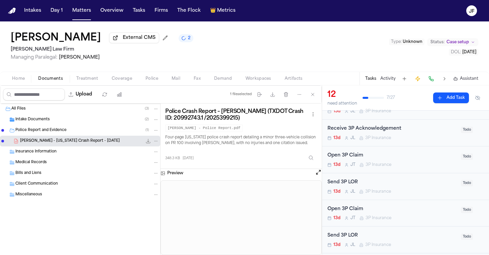
click at [149, 142] on icon "File: I. Sandoval - Texas Crash Report - 8.31.25" at bounding box center [148, 140] width 5 height 5
click at [84, 84] on div "Home Documents Treatment Coverage Police Mail Fax Demand Workspaces Artifacts T…" at bounding box center [244, 78] width 489 height 13
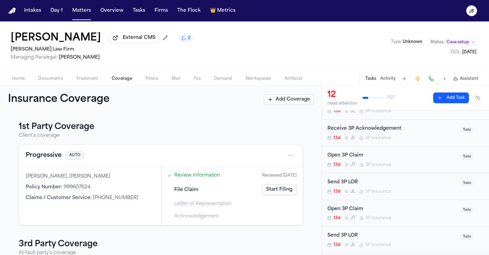
click at [112, 81] on span "Coverage" at bounding box center [122, 78] width 20 height 5
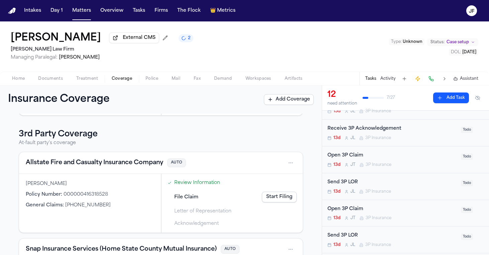
scroll to position [131, 0]
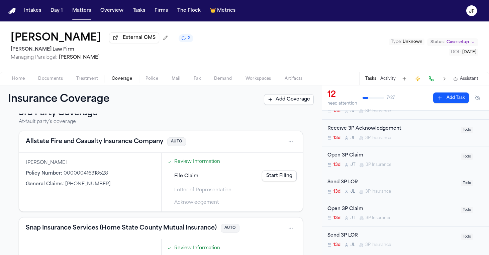
click at [107, 144] on button "Allstate Fire and Casualty Insurance Company" at bounding box center [94, 141] width 137 height 9
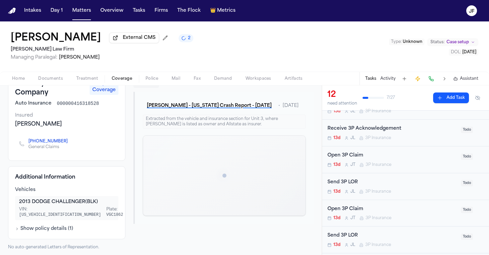
scroll to position [59, 0]
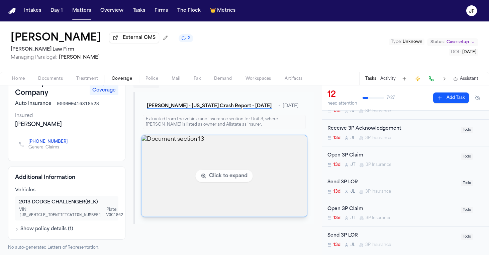
click at [193, 205] on img "View document section 13" at bounding box center [224, 175] width 166 height 81
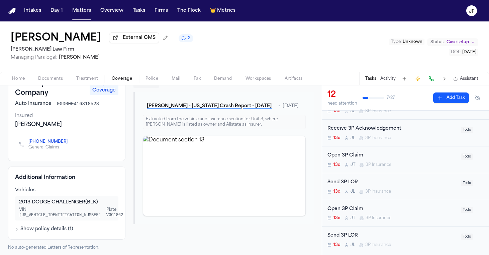
click at [284, 0] on nav "Intakes Day 1 Matters Overview Tasks Firms The Flock 👑 Metrics JF" at bounding box center [244, 10] width 489 height 21
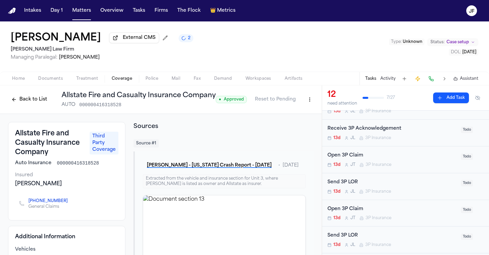
scroll to position [0, 0]
click at [36, 104] on button "Back to List" at bounding box center [29, 99] width 42 height 11
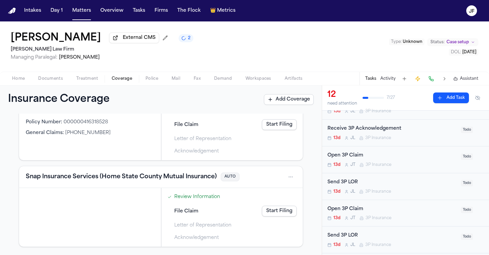
scroll to position [183, 0]
click at [289, 174] on html "Intakes Day 1 Matters Overview Tasks Firms The Flock 👑 Metrics JF Isidro Sandov…" at bounding box center [244, 127] width 489 height 255
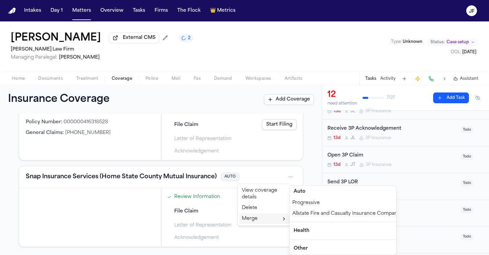
click at [272, 208] on div "Delete" at bounding box center [264, 207] width 50 height 11
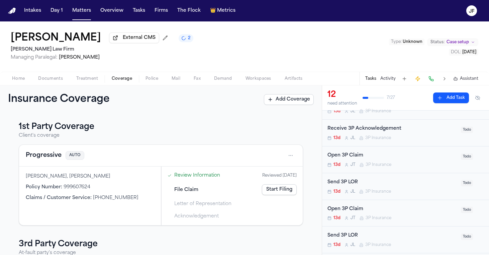
scroll to position [0, 0]
click at [48, 159] on button "Progressive" at bounding box center [44, 155] width 36 height 9
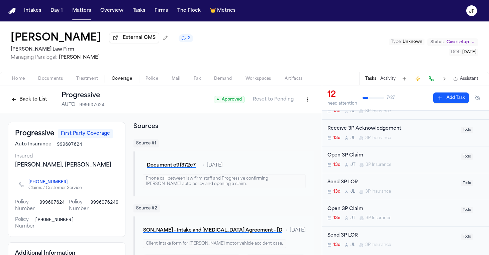
click at [35, 104] on button "Back to List" at bounding box center [29, 99] width 42 height 11
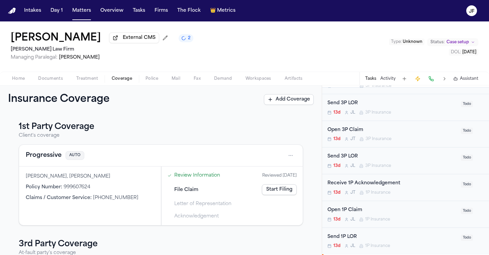
scroll to position [173, 0]
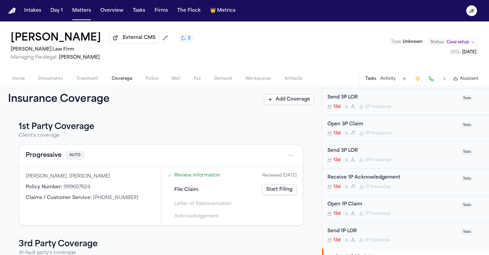
click at [346, 129] on div "Open 3P Claim 13d J T 3P Insurance" at bounding box center [391, 128] width 129 height 16
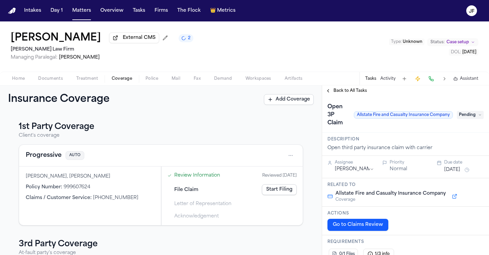
click at [363, 93] on span "Back to All Tasks" at bounding box center [350, 90] width 33 height 5
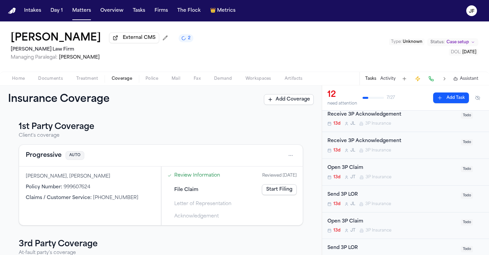
scroll to position [90, 0]
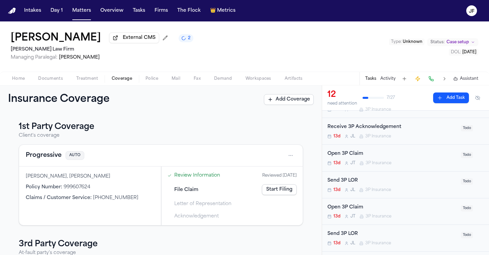
click at [363, 155] on div "Open 3P Claim" at bounding box center [391, 154] width 129 height 8
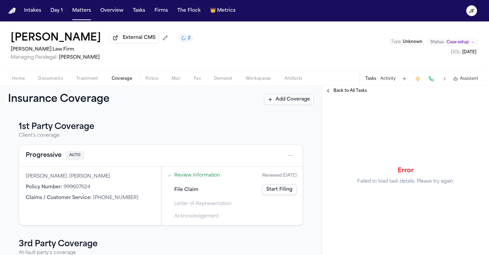
click at [352, 93] on span "Back to All Tasks" at bounding box center [350, 90] width 33 height 5
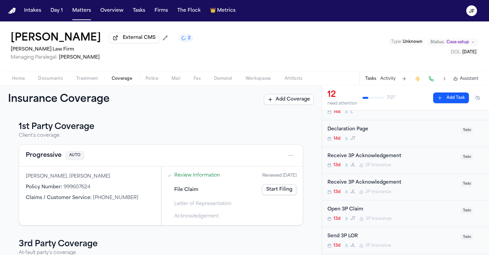
scroll to position [43, 0]
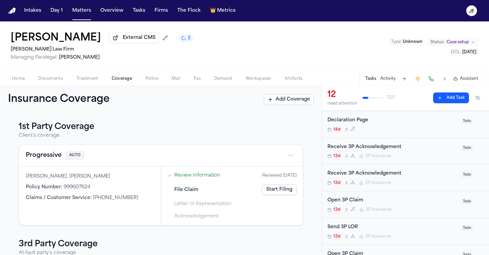
click at [353, 201] on div "Open 3P Claim" at bounding box center [391, 200] width 129 height 8
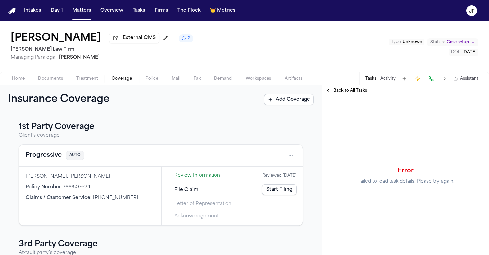
click at [349, 99] on div "Error Failed to load task details. Please try again." at bounding box center [405, 175] width 167 height 159
click at [352, 93] on span "Back to All Tasks" at bounding box center [350, 90] width 33 height 5
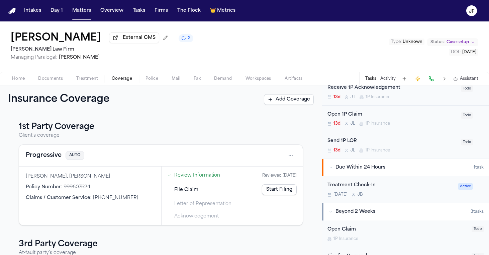
scroll to position [184, 0]
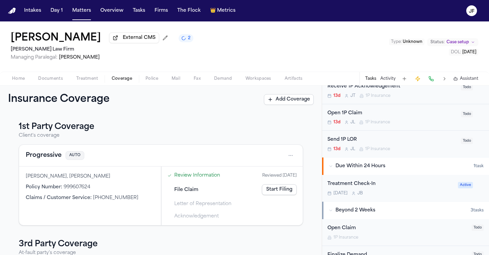
click at [353, 232] on div "Open Claim 1P Insurance" at bounding box center [397, 232] width 140 height 16
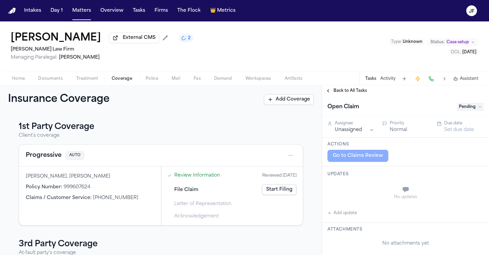
click at [336, 91] on span "Back to All Tasks" at bounding box center [350, 90] width 33 height 5
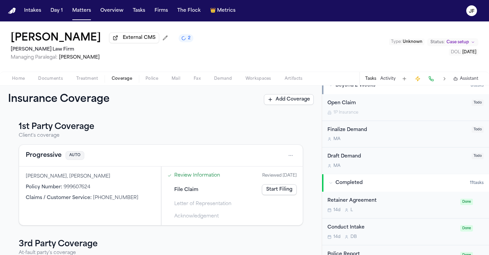
scroll to position [271, 0]
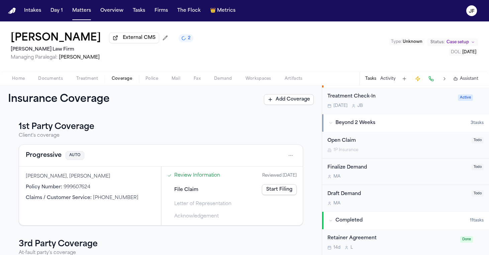
click at [340, 139] on div "Open Claim" at bounding box center [397, 141] width 140 height 8
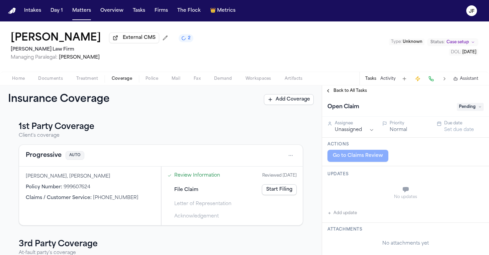
click at [468, 108] on span "Pending" at bounding box center [470, 107] width 27 height 8
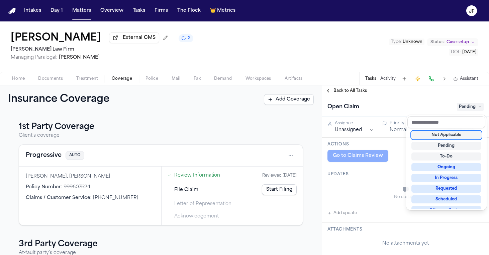
click at [457, 138] on div "Not Applicable" at bounding box center [446, 135] width 70 height 8
click at [334, 89] on div "Back to All Tasks Open Claim Not Applicable Assignee Unassigned Priority Normal…" at bounding box center [405, 169] width 167 height 169
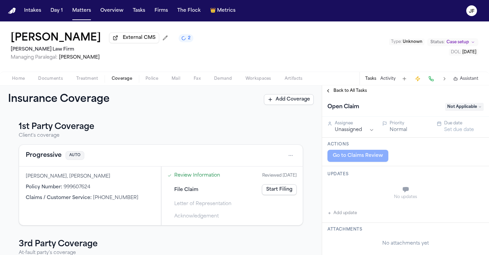
click at [334, 89] on span "Back to All Tasks" at bounding box center [350, 90] width 33 height 5
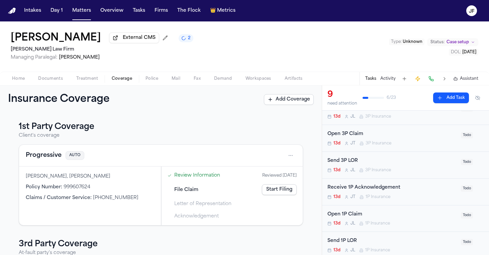
scroll to position [87, 0]
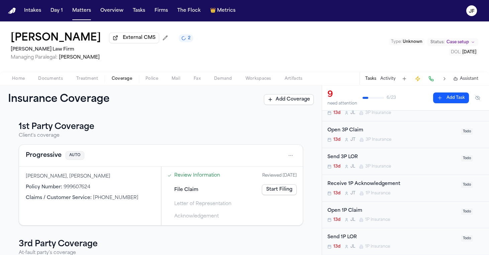
click at [418, 205] on div "Open 1P Claim 13d [PERSON_NAME] 1P Insurance Todo" at bounding box center [405, 214] width 167 height 27
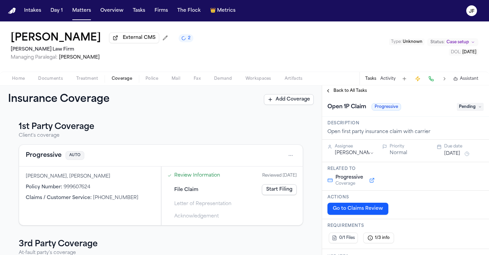
click at [350, 92] on span "Back to All Tasks" at bounding box center [350, 90] width 33 height 5
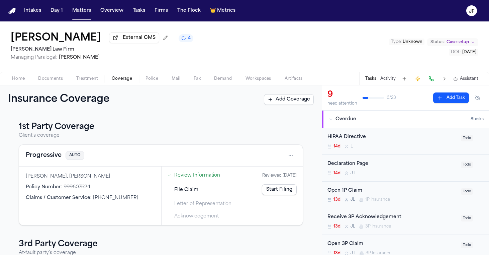
click at [356, 164] on div "Declaration Page" at bounding box center [391, 164] width 129 height 8
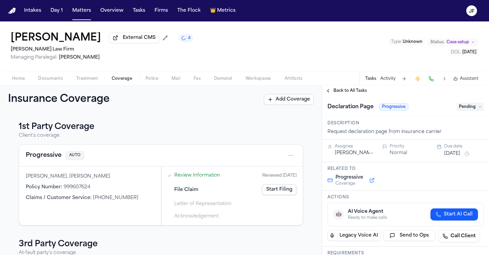
click at [471, 108] on span "Pending" at bounding box center [470, 107] width 27 height 8
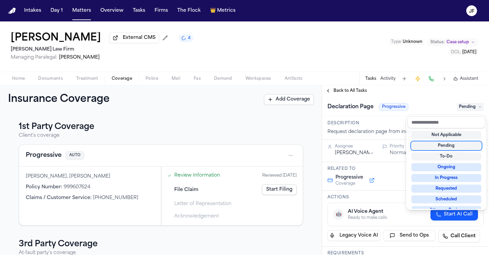
click at [447, 149] on div "Pending" at bounding box center [446, 145] width 70 height 8
click at [359, 93] on div "**********" at bounding box center [405, 169] width 167 height 169
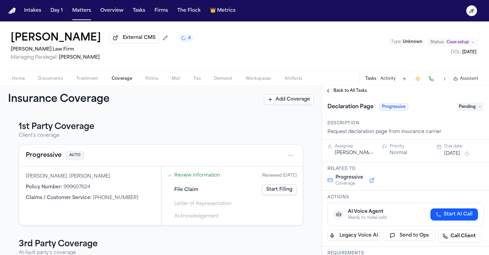
click at [359, 93] on span "Back to All Tasks" at bounding box center [350, 90] width 33 height 5
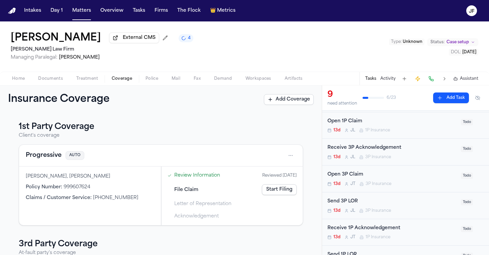
scroll to position [94, 0]
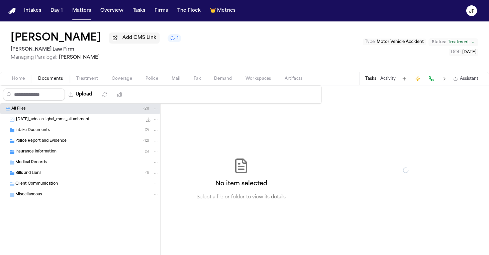
click at [56, 79] on span "Documents" at bounding box center [50, 78] width 25 height 5
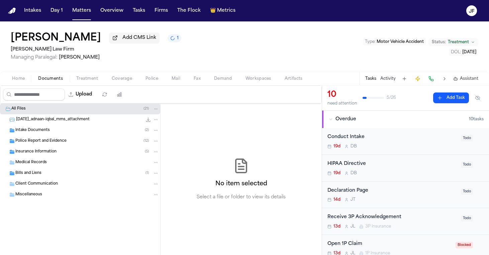
click at [40, 131] on span "Intake Documents" at bounding box center [32, 130] width 34 height 6
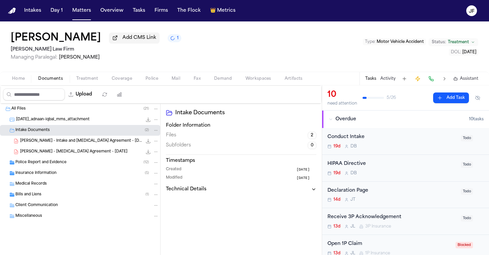
click at [48, 170] on div "Insurance Information ( 5 )" at bounding box center [80, 173] width 160 height 11
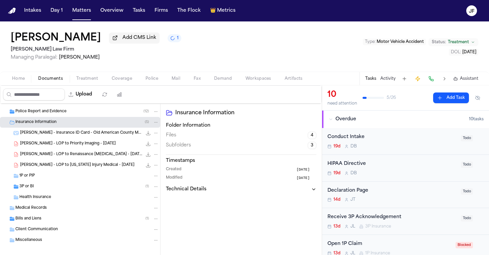
scroll to position [57, 0]
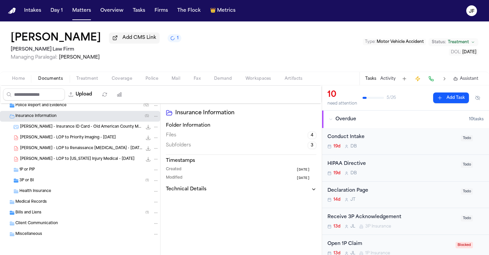
click at [154, 139] on icon "File: A. Iqbal - LOP to Priority Imaging - 9.18.25" at bounding box center [156, 137] width 5 height 5
click at [150, 166] on button "Move" at bounding box center [151, 164] width 46 height 12
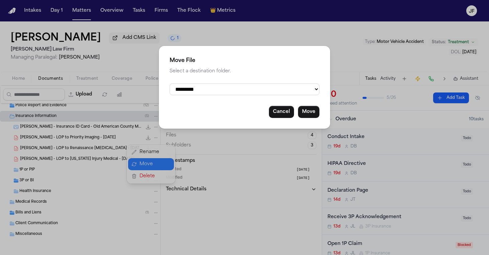
click at [187, 94] on div "**********" at bounding box center [244, 87] width 171 height 83
select select "**********"
click at [311, 111] on button "Move" at bounding box center [308, 112] width 21 height 12
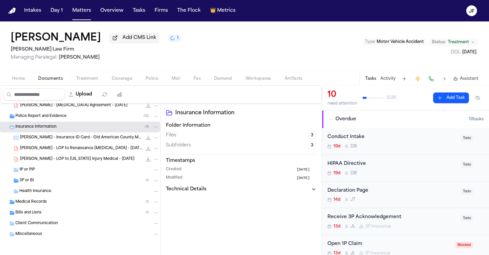
scroll to position [48, 0]
click at [154, 150] on icon "File: A. Iqbal - LOP to Renaissance Radiology - 9.18.25" at bounding box center [156, 148] width 5 height 5
click at [153, 160] on button "Rename" at bounding box center [151, 161] width 46 height 12
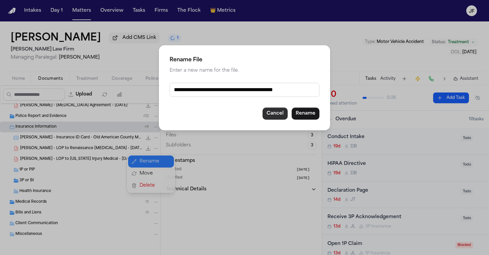
click at [276, 119] on button "Cancel" at bounding box center [275, 113] width 25 height 12
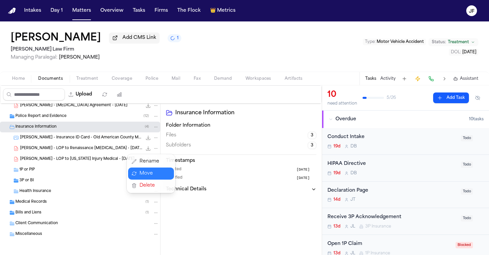
click at [167, 173] on button "Move" at bounding box center [151, 173] width 46 height 12
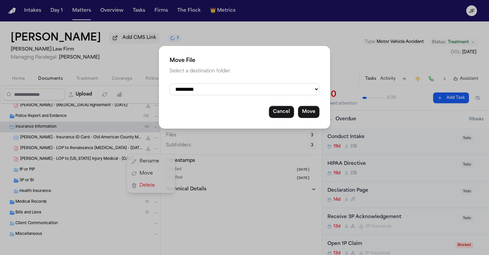
select select "**********"
click at [309, 116] on button "Move" at bounding box center [308, 112] width 21 height 12
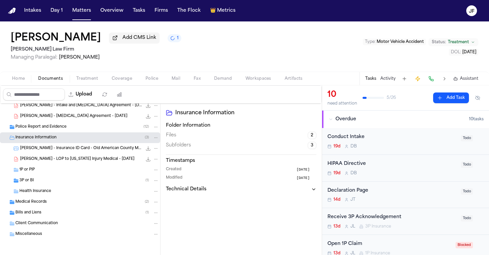
scroll to position [37, 0]
click at [153, 156] on button "File: A. Iqbal - LOP to Texas Injury Medical - 9.4.25" at bounding box center [156, 159] width 6 height 6
click at [162, 183] on button "Move" at bounding box center [151, 184] width 46 height 12
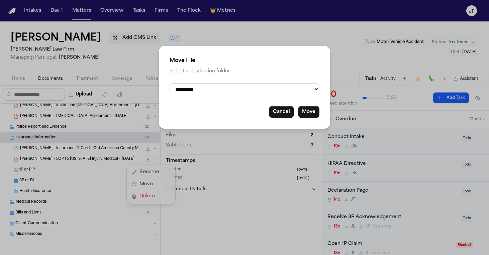
select select "**********"
click at [321, 107] on div "**********" at bounding box center [244, 87] width 171 height 83
click at [316, 107] on button "Move" at bounding box center [308, 112] width 21 height 12
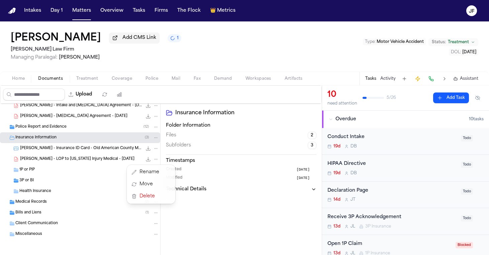
scroll to position [26, 0]
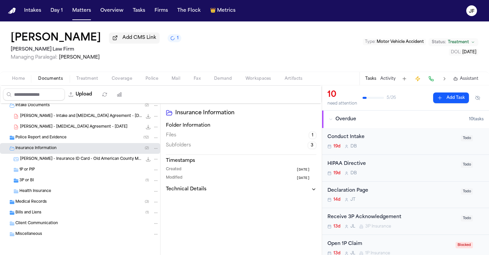
click at [53, 181] on div "3P or BI ( 1 )" at bounding box center [88, 180] width 139 height 6
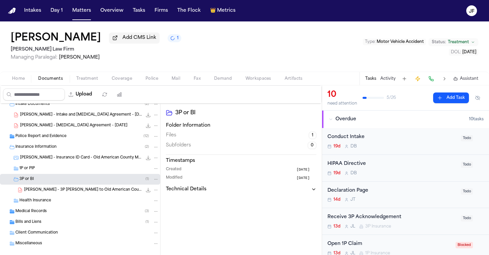
click at [76, 144] on div "Insurance Information ( 2 )" at bounding box center [80, 146] width 160 height 11
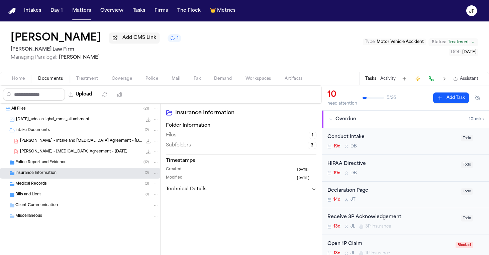
click at [74, 165] on div "Police Report and Evidence ( 12 )" at bounding box center [87, 162] width 144 height 6
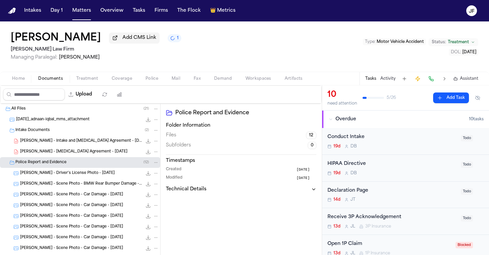
click at [76, 165] on div "Police Report and Evidence ( 12 )" at bounding box center [87, 162] width 144 height 6
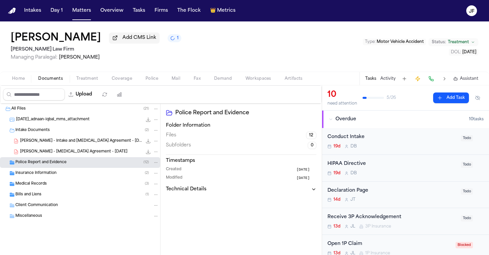
click at [75, 176] on div "Insurance Information ( 2 )" at bounding box center [87, 173] width 144 height 6
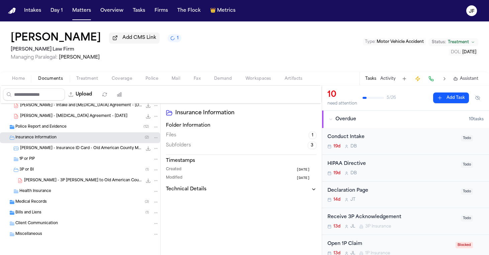
scroll to position [37, 0]
click at [68, 215] on div "Bills and Liens ( 1 )" at bounding box center [80, 212] width 160 height 11
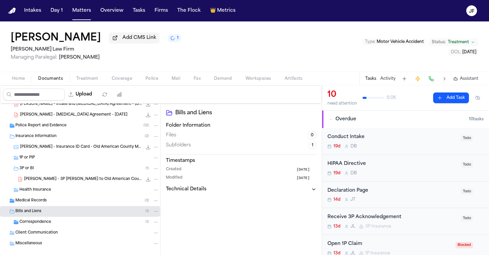
click at [71, 220] on div "Correspondence ( 1 )" at bounding box center [88, 222] width 139 height 6
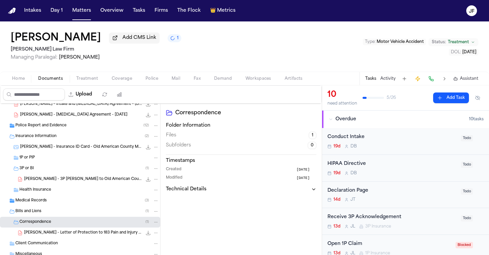
click at [86, 234] on span "A. Iqbal - Letter of Protection to 183 Pain and Injury Center - 9.4.25" at bounding box center [83, 233] width 118 height 6
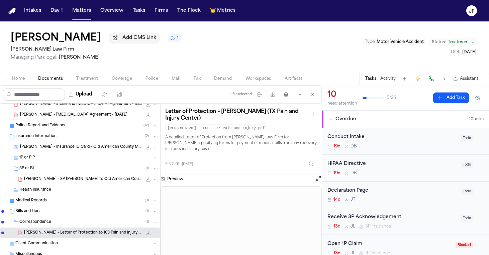
click at [80, 203] on div "Medical Records ( 3 )" at bounding box center [87, 200] width 144 height 6
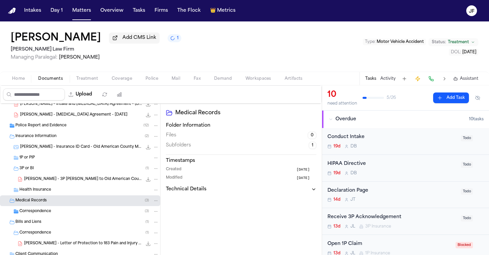
click at [84, 216] on div "Correspondence ( 3 )" at bounding box center [80, 211] width 160 height 11
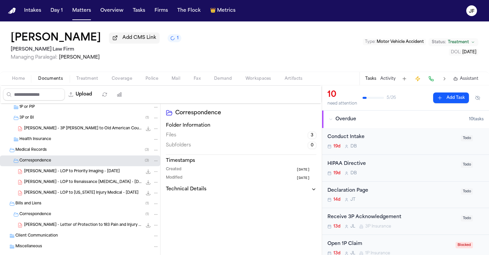
scroll to position [92, 0]
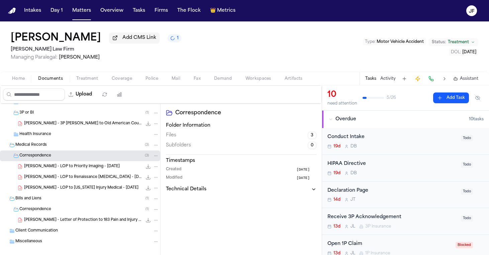
click at [153, 169] on button "File: A. Iqbal - LOP to Priority Imaging - 9.18.25" at bounding box center [156, 166] width 6 height 6
click at [153, 193] on button "Move" at bounding box center [151, 193] width 46 height 12
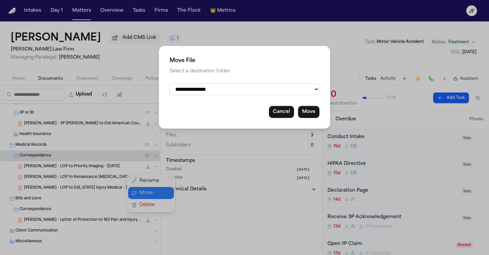
select select "**********"
click at [309, 113] on button "Move" at bounding box center [308, 112] width 21 height 12
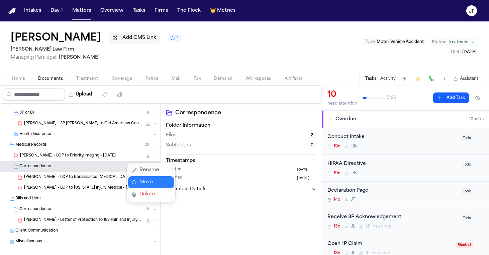
click at [152, 182] on button "Move" at bounding box center [151, 182] width 46 height 12
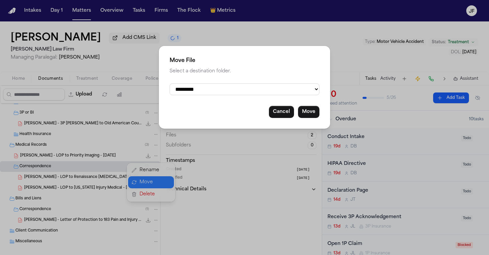
click at [235, 95] on div "**********" at bounding box center [244, 87] width 171 height 83
select select "**********"
click at [313, 106] on button "Move" at bounding box center [308, 112] width 21 height 12
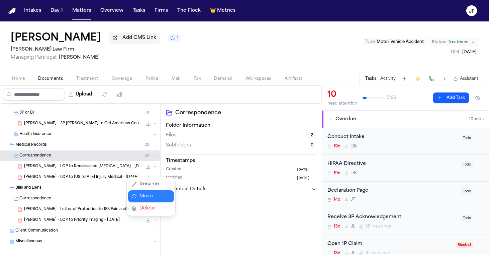
click at [153, 168] on div "A. Iqbal - Intake and Retainer Agreement - 9.4.25 1.8 MB • PDF A. Iqbal - Retai…" at bounding box center [80, 145] width 160 height 269
click at [154, 168] on icon "File: A. Iqbal - LOP to Renaissance Radiology - 9.18.25" at bounding box center [156, 166] width 5 height 5
click at [149, 193] on button "Move" at bounding box center [151, 193] width 46 height 12
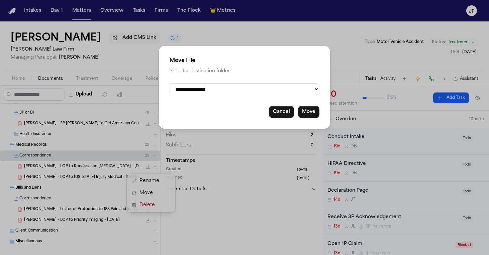
select select "**********"
click at [311, 110] on button "Move" at bounding box center [308, 112] width 21 height 12
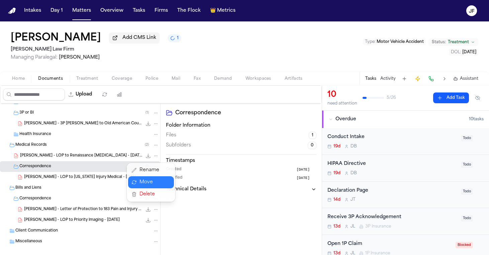
click at [148, 181] on button "Move" at bounding box center [151, 182] width 46 height 12
select select "**********"
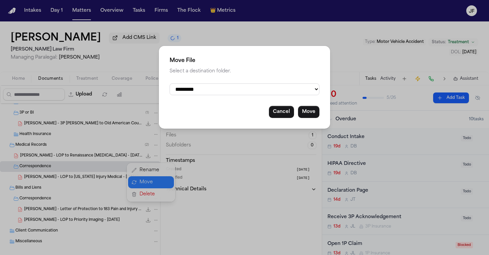
click at [281, 110] on button "Cancel" at bounding box center [281, 112] width 25 height 12
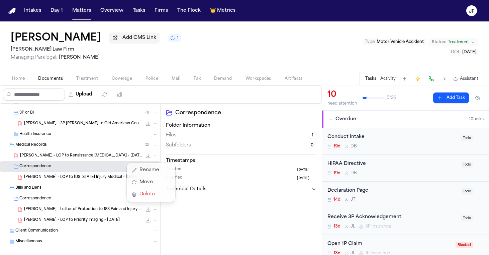
click at [119, 185] on div "A. Iqbal - Intake and Retainer Agreement - 9.4.25 1.8 MB • PDF A. Iqbal - Retai…" at bounding box center [80, 145] width 160 height 269
click at [154, 178] on icon "File: A. Iqbal - LOP to Texas Injury Medical - 9.4.25" at bounding box center [156, 177] width 5 height 5
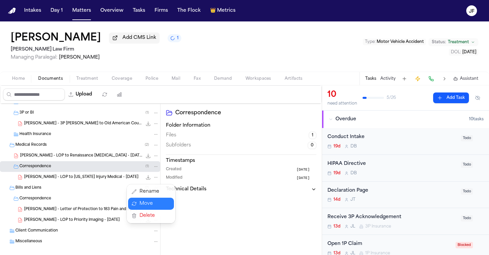
click at [143, 205] on button "Move" at bounding box center [151, 203] width 46 height 12
select select "**********"
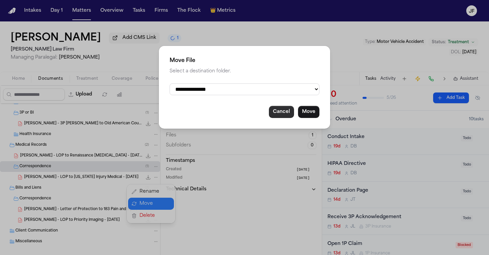
click at [288, 114] on button "Cancel" at bounding box center [281, 112] width 25 height 12
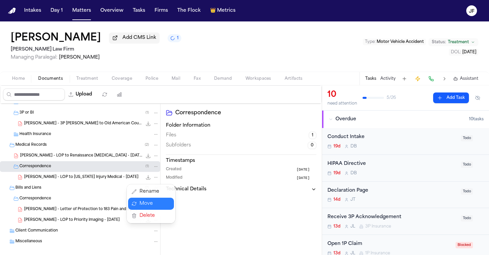
click at [77, 175] on div "A. Iqbal - LOP to Texas Injury Medical - 9.4.25 588.6 KB • PDF" at bounding box center [91, 177] width 135 height 7
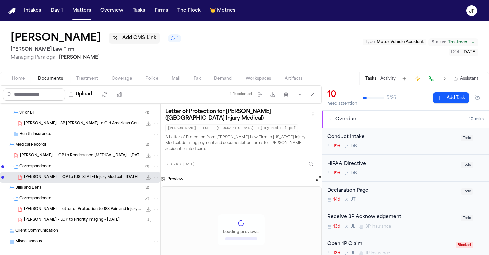
click at [147, 178] on div "File: A. Iqbal - LOP to Texas Injury Medical - 9.4.25" at bounding box center [152, 177] width 14 height 7
click at [154, 178] on icon "File: A. Iqbal - LOP to Texas Injury Medical - 9.4.25" at bounding box center [156, 177] width 5 height 5
click at [160, 201] on button "Move" at bounding box center [151, 203] width 46 height 12
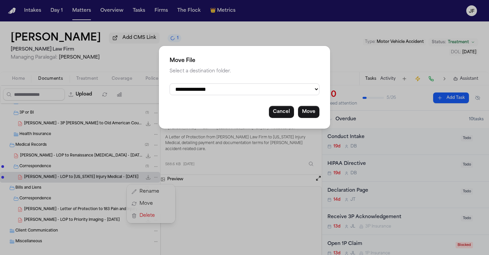
select select "**********"
click at [319, 121] on div "**********" at bounding box center [244, 87] width 171 height 83
click at [313, 114] on button "Move" at bounding box center [308, 112] width 21 height 12
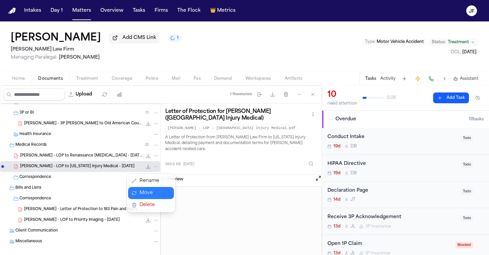
click at [142, 192] on button "Move" at bounding box center [151, 193] width 46 height 12
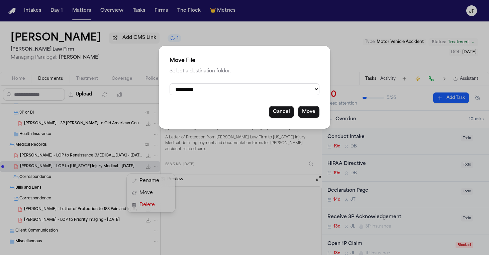
select select "**********"
click at [311, 110] on button "Move" at bounding box center [308, 112] width 21 height 12
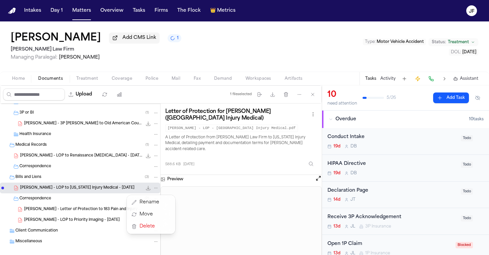
click at [149, 157] on div "A. Iqbal - Intake and Retainer Agreement - 9.4.25 1.8 MB • PDF A. Iqbal - Retai…" at bounding box center [80, 145] width 160 height 269
click at [154, 157] on icon "File: A. Iqbal - LOP to Renaissance Radiology - 9.18.25" at bounding box center [156, 155] width 5 height 5
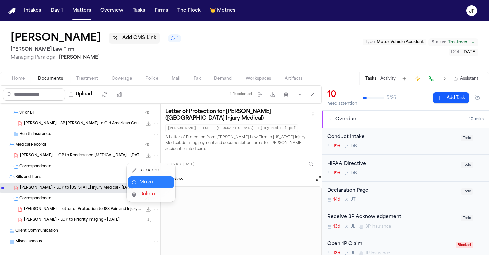
click at [146, 179] on button "Move" at bounding box center [151, 182] width 46 height 12
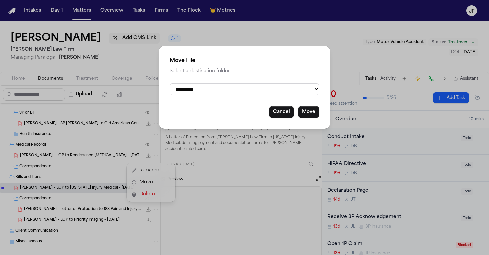
select select "**********"
click at [304, 109] on button "Move" at bounding box center [308, 112] width 21 height 12
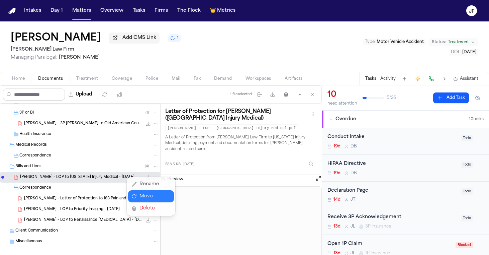
click at [152, 198] on button "Move" at bounding box center [151, 196] width 46 height 12
select select "**********"
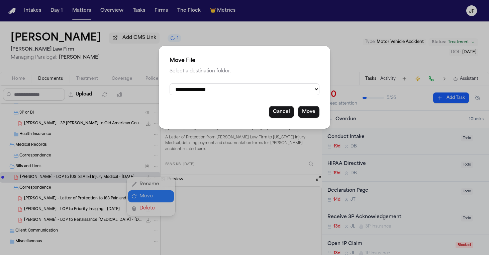
drag, startPoint x: 290, startPoint y: 89, endPoint x: 308, endPoint y: 112, distance: 29.3
click at [308, 112] on div "**********" at bounding box center [244, 87] width 171 height 83
click at [308, 106] on button "Move" at bounding box center [308, 112] width 21 height 12
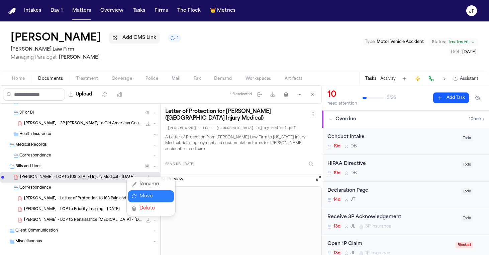
click at [284, 108] on div "A. Iqbal - Intake and Retainer Agreement - 9.4.25 1.8 MB • PDF A. Iqbal - Retai…" at bounding box center [161, 187] width 322 height 169
click at [82, 174] on div "A. Iqbal - LOP to Texas Injury Medical - 9.4.25 588.6 KB • PDF" at bounding box center [80, 177] width 160 height 11
click at [154, 178] on icon "File: A. Iqbal - LOP to Texas Injury Medical - 9.4.25" at bounding box center [156, 177] width 5 height 5
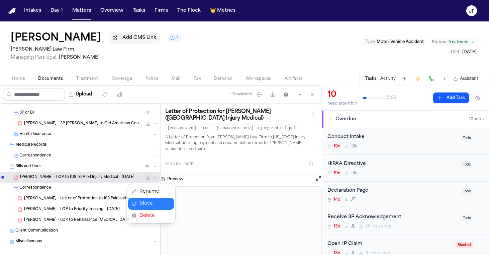
click at [154, 204] on button "Move" at bounding box center [151, 203] width 46 height 12
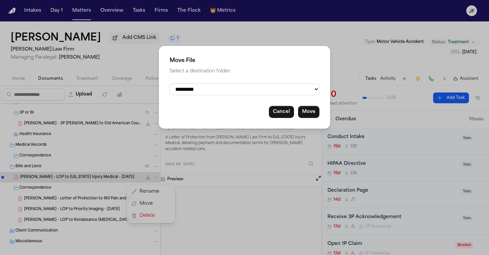
select select "**********"
click at [309, 107] on button "Move" at bounding box center [308, 112] width 21 height 12
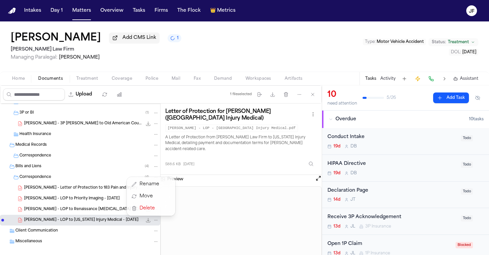
click at [29, 176] on div "A. Iqbal - Intake and Retainer Agreement - 9.4.25 1.8 MB • PDF A. Iqbal - Retai…" at bounding box center [80, 145] width 160 height 269
click at [30, 178] on span "Correspondence" at bounding box center [35, 177] width 32 height 6
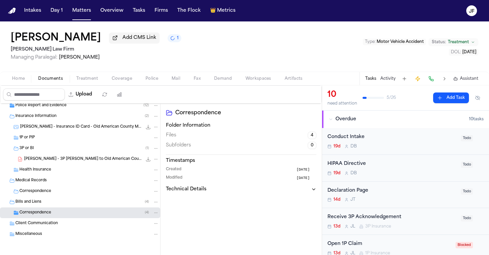
click at [33, 171] on span "Health Insurance" at bounding box center [35, 170] width 32 height 6
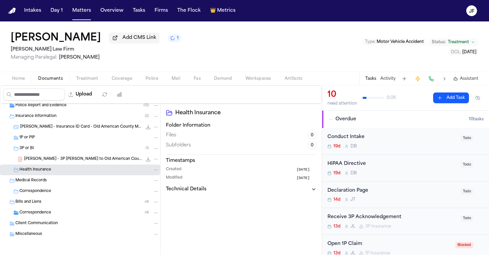
click at [28, 201] on span "Bills and Liens" at bounding box center [28, 202] width 26 height 6
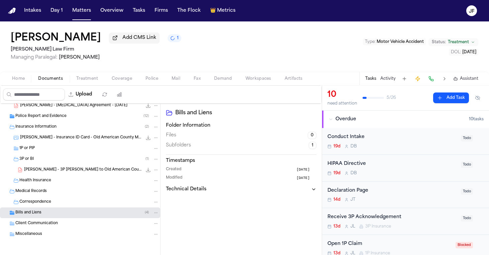
click at [33, 198] on div "Correspondence" at bounding box center [80, 201] width 160 height 11
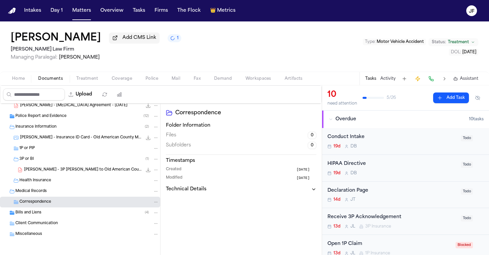
click at [36, 192] on span "Medical Records" at bounding box center [30, 191] width 31 height 6
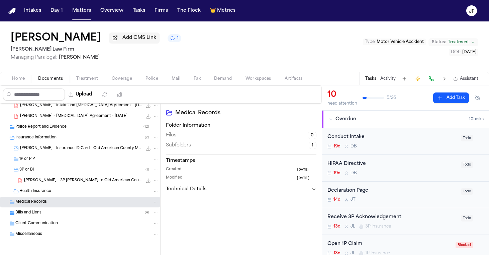
click at [45, 178] on span "A. Iqbal - 3P LOR to Old American County Mutual Fire Insurance Company (The Gen…" at bounding box center [83, 181] width 118 height 6
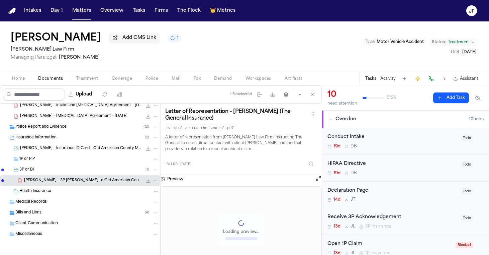
click at [43, 190] on span "Health Insurance" at bounding box center [35, 191] width 32 height 6
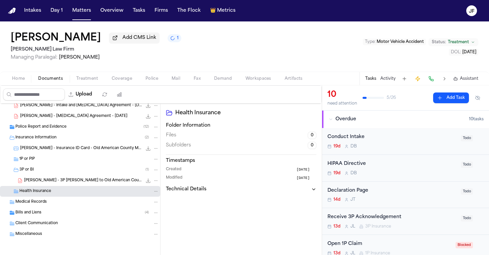
click at [91, 187] on div "Health Insurance" at bounding box center [80, 191] width 160 height 11
click at [94, 185] on div "A. Iqbal - 3P LOR to Old American County Mutual Fire Insurance Company (The Gen…" at bounding box center [80, 180] width 160 height 11
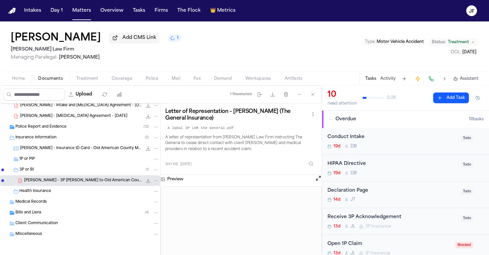
click at [147, 180] on div "File: A. Iqbal - 3P LOR to Old American County Mutual Fire Insurance Company (T…" at bounding box center [152, 180] width 14 height 7
click at [145, 183] on button "File: A. Iqbal - 3P LOR to Old American County Mutual Fire Insurance Company (T…" at bounding box center [148, 180] width 7 height 7
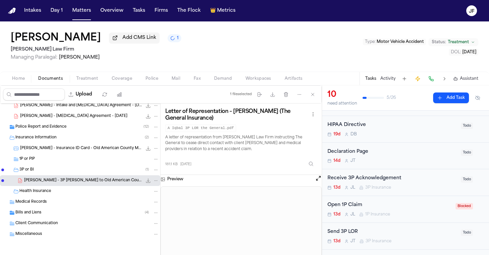
scroll to position [40, 0]
click at [391, 177] on div "Receive 3P Acknowledgement" at bounding box center [391, 177] width 129 height 8
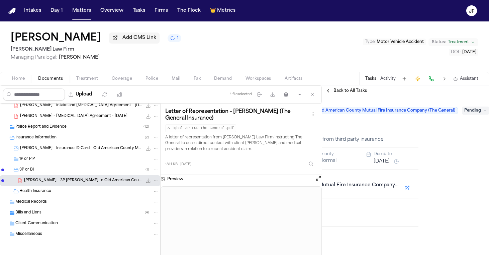
click at [475, 109] on span "Pending" at bounding box center [475, 110] width 27 height 8
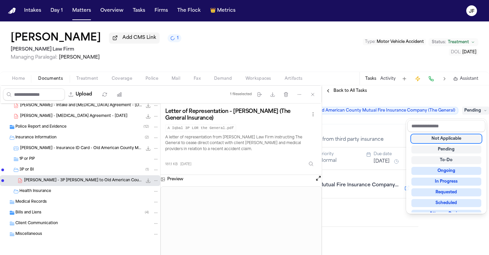
scroll to position [0, 74]
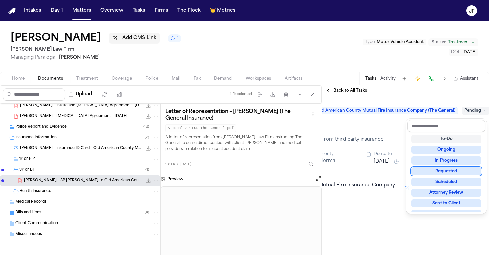
click at [438, 169] on div "Requested" at bounding box center [446, 171] width 70 height 8
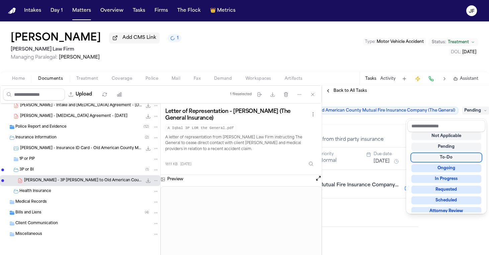
click at [371, 100] on div "Receive 3P Acknowledgement Old American County Mutual Fire Insurance Company (T…" at bounding box center [335, 110] width 167 height 28
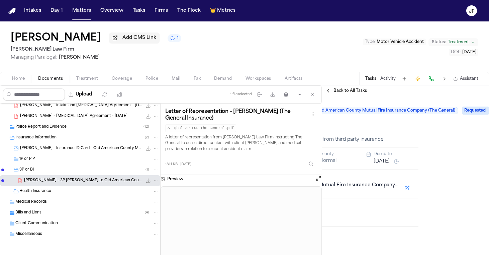
click at [347, 91] on span "Back to All Tasks" at bounding box center [350, 90] width 33 height 5
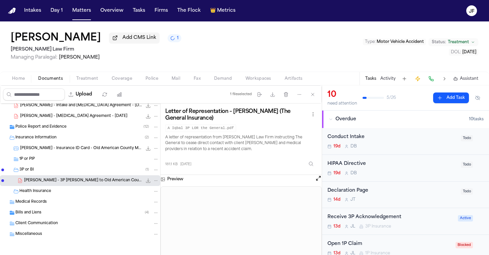
click at [117, 80] on span "Coverage" at bounding box center [122, 78] width 20 height 5
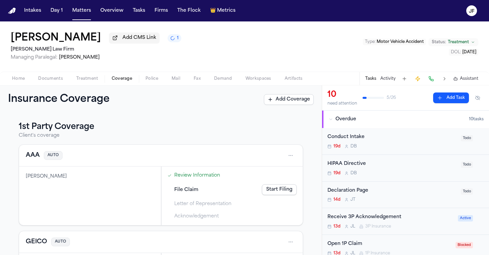
click at [30, 162] on div "AAA AUTO" at bounding box center [161, 156] width 284 height 22
click at [36, 158] on button "AAA" at bounding box center [33, 155] width 14 height 9
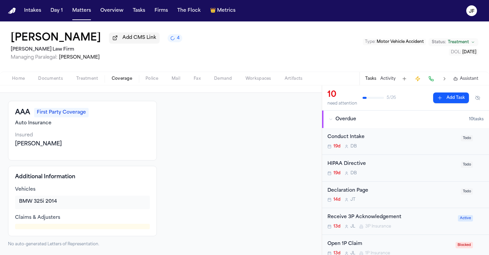
scroll to position [22, 0]
click at [45, 81] on span "Documents" at bounding box center [50, 78] width 25 height 5
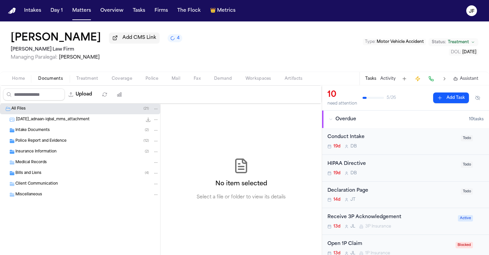
click at [59, 144] on span "Police Report and Evidence" at bounding box center [40, 141] width 51 height 6
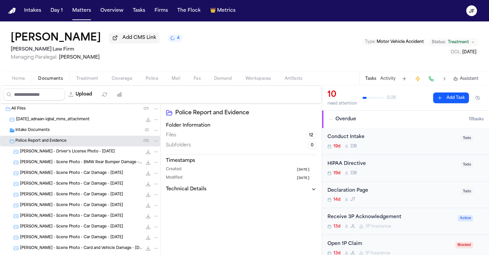
click at [69, 164] on span "A. Iqbal - Scene Photo - BMW Rear Bumper Damage - 9.10.25" at bounding box center [81, 163] width 122 height 6
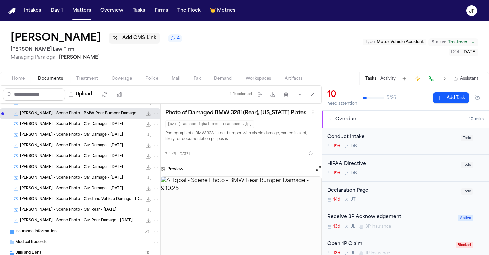
scroll to position [51, 0]
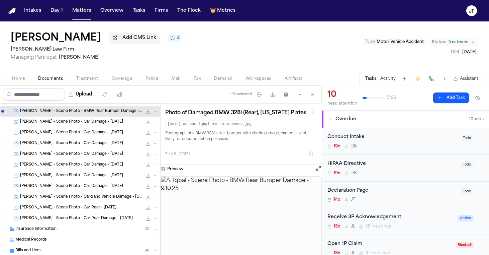
click at [79, 202] on div "A. Iqbal - Scene Photo - Card and Vehicle Damage - 9.10.25 77.3 KB • JPG" at bounding box center [80, 196] width 160 height 11
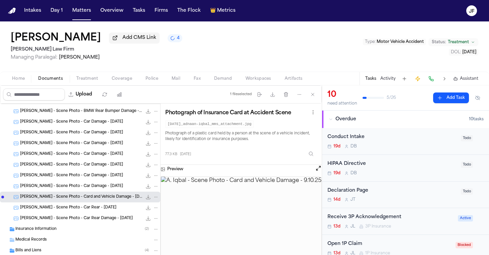
click at [82, 210] on span "A. Iqbal - Scene Photo - Car Rear - 9.10.25" at bounding box center [68, 208] width 96 height 6
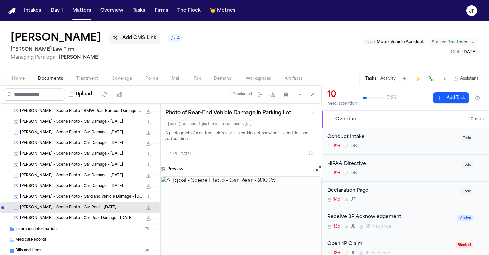
click at [86, 220] on span "A. Iqbal - Scene Photo - Car Rear Damage - 9.10.25" at bounding box center [76, 218] width 113 height 6
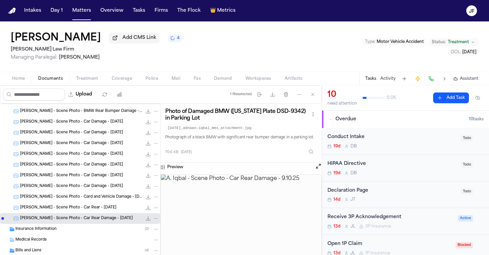
click at [85, 212] on div "A. Iqbal - Scene Photo - Car Rear - 9.10.25 41.2 KB • JPG" at bounding box center [80, 207] width 160 height 11
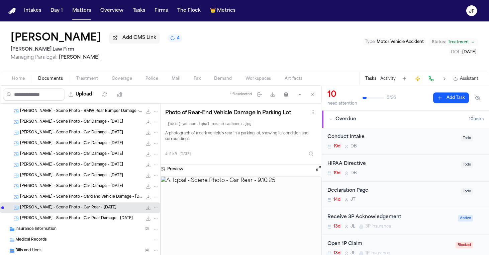
click at [84, 219] on span "A. Iqbal - Scene Photo - Car Rear Damage - 9.10.25" at bounding box center [76, 218] width 113 height 6
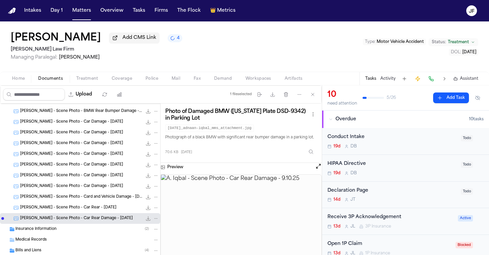
click at [79, 200] on div "A. Iqbal - Scene Photo - Card and Vehicle Damage - 9.10.25 77.3 KB • JPG" at bounding box center [89, 196] width 139 height 7
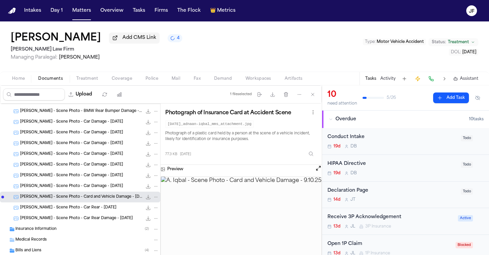
click at [79, 195] on div "A. Iqbal - Scene Photo - Card and Vehicle Damage - 9.10.25 77.3 KB • JPG" at bounding box center [89, 196] width 139 height 7
click at [78, 191] on div "A. Iqbal - Scene Photo - Car Damage - 9.10.25 39.6 KB • JPG" at bounding box center [80, 186] width 160 height 11
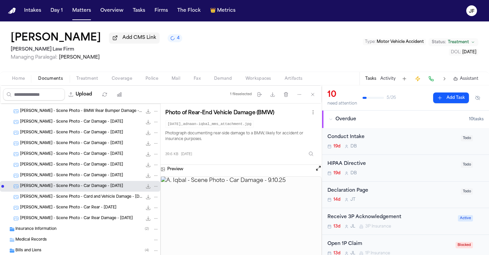
click at [77, 180] on div "A. Iqbal - Scene Photo - Car Damage - 9.10.25 71.1 KB • JPG" at bounding box center [80, 175] width 160 height 11
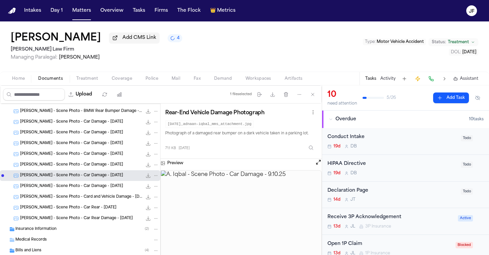
click at [76, 166] on span "A. Iqbal - Scene Photo - Car Damage - 9.10.25" at bounding box center [71, 165] width 103 height 6
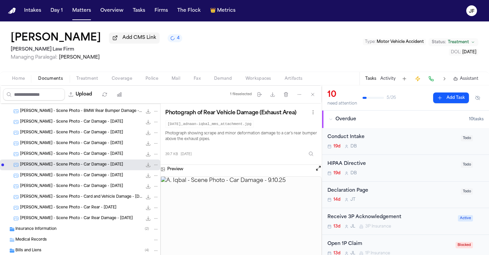
click at [72, 157] on span "A. Iqbal - Scene Photo - Car Damage - 9.10.25" at bounding box center [71, 154] width 103 height 6
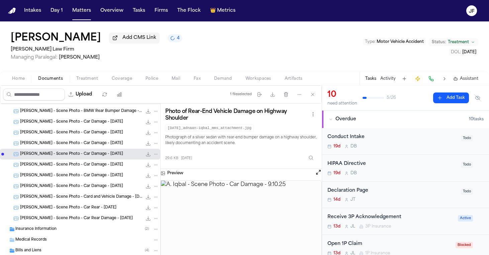
click at [69, 145] on span "A. Iqbal - Scene Photo - Car Damage - 9.10.25" at bounding box center [71, 143] width 103 height 6
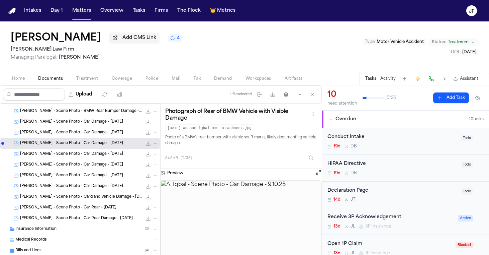
click at [67, 133] on span "A. Iqbal - Scene Photo - Car Damage - 9.10.25" at bounding box center [71, 133] width 103 height 6
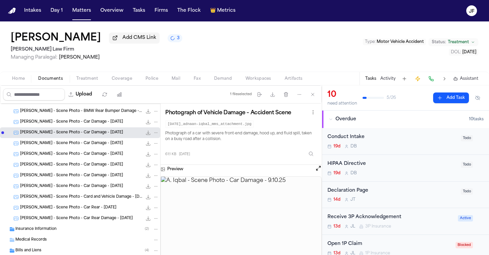
click at [66, 118] on div "A. Iqbal - Scene Photo - Car Damage - 9.10.25 67.3 KB • JPG" at bounding box center [80, 121] width 160 height 11
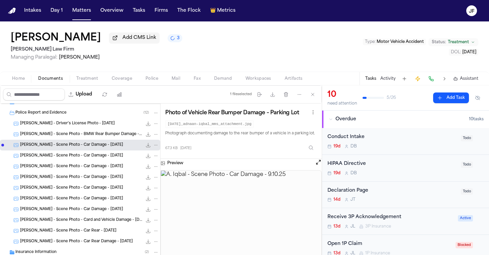
scroll to position [26, 0]
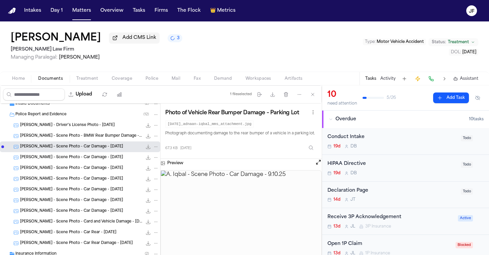
click at [74, 136] on span "A. Iqbal - Scene Photo - BMW Rear Bumper Damage - 9.10.25" at bounding box center [81, 136] width 122 height 6
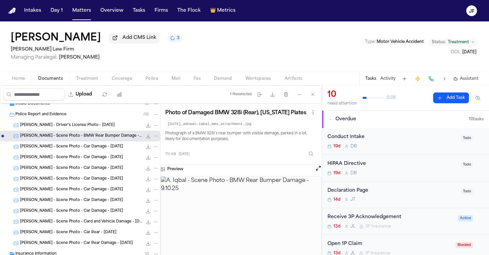
click at [68, 124] on span "A. Iqbal - Driver's License Photo - 9.10.25" at bounding box center [67, 125] width 95 height 6
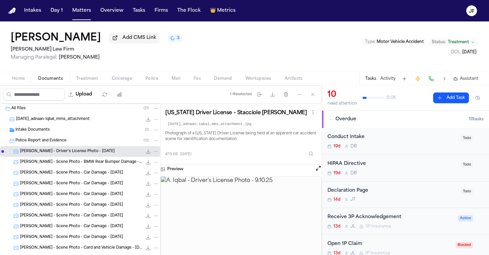
scroll to position [0, 0]
click at [69, 133] on div "Intake Documents ( 2 )" at bounding box center [87, 130] width 144 height 6
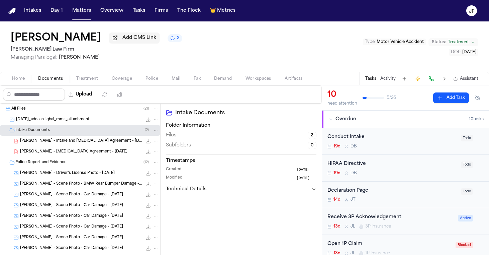
click at [81, 154] on span "A. Iqbal - Retainer Agreement - 9.10.25" at bounding box center [73, 152] width 107 height 6
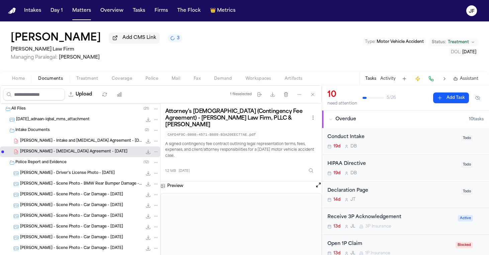
click at [79, 140] on span "A. Iqbal - Intake and Retainer Agreement - 9.4.25" at bounding box center [81, 141] width 122 height 6
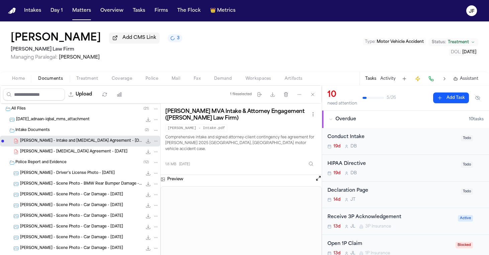
click at [146, 142] on icon "File: A. Iqbal - Intake and Retainer Agreement - 9.4.25" at bounding box center [148, 141] width 4 height 4
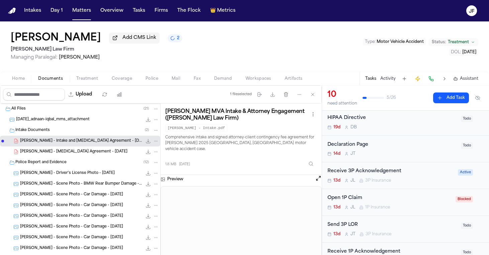
scroll to position [50, 0]
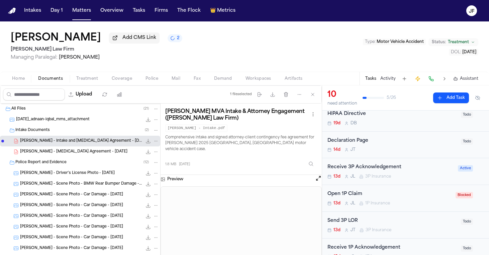
click at [371, 200] on span "1P Insurance" at bounding box center [377, 202] width 25 height 5
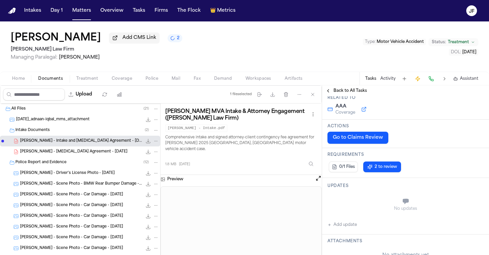
scroll to position [130, 0]
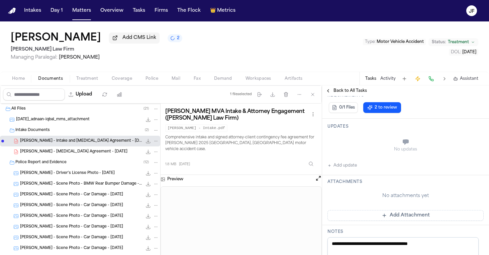
click at [349, 167] on button "Add update" at bounding box center [341, 165] width 29 height 8
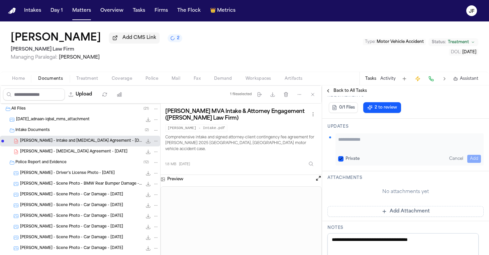
click at [367, 149] on textarea "Add your update" at bounding box center [409, 142] width 143 height 13
paste textarea "**********"
type textarea "**********"
click at [469, 158] on button "Add" at bounding box center [474, 159] width 14 height 8
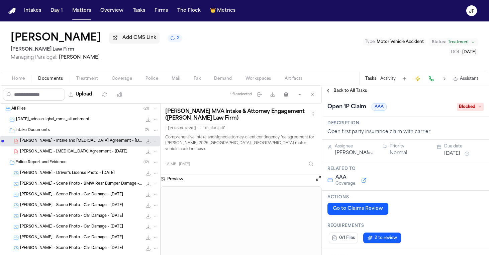
click at [466, 108] on span "Blocked" at bounding box center [470, 107] width 27 height 8
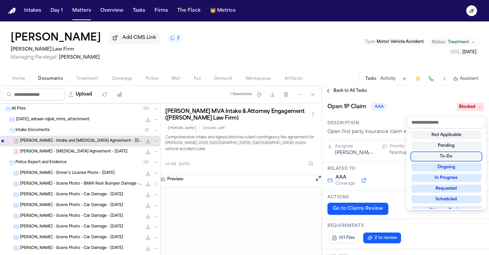
click at [451, 157] on div "To-Do" at bounding box center [446, 156] width 70 height 8
click at [372, 92] on div "**********" at bounding box center [405, 169] width 167 height 169
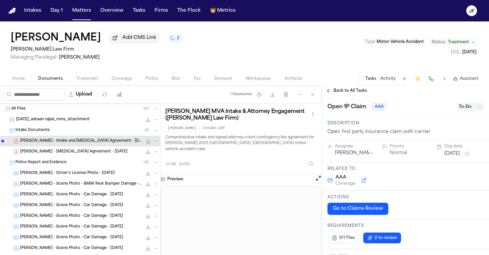
click at [350, 90] on span "Back to All Tasks" at bounding box center [350, 90] width 33 height 5
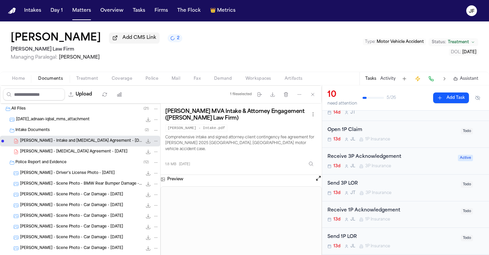
scroll to position [85, 0]
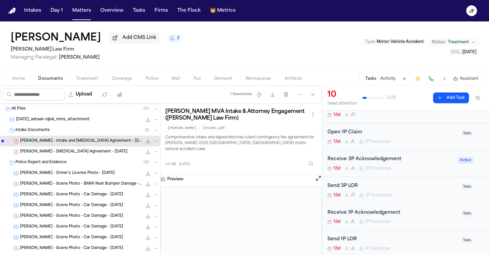
click at [354, 186] on div "Send 3P LOR" at bounding box center [391, 186] width 129 height 8
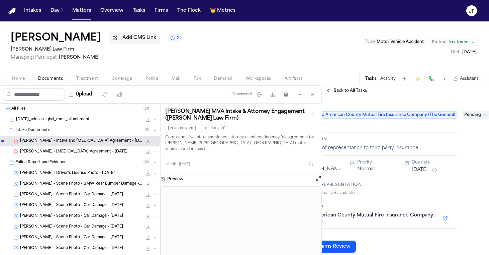
click at [471, 119] on span "Pending" at bounding box center [475, 115] width 27 height 8
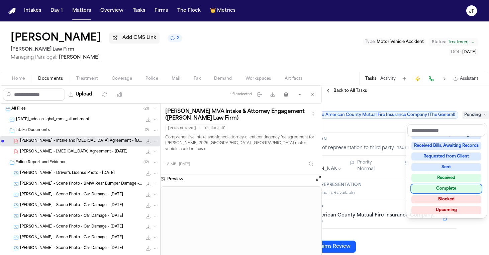
click at [442, 185] on div "Complete" at bounding box center [446, 188] width 70 height 8
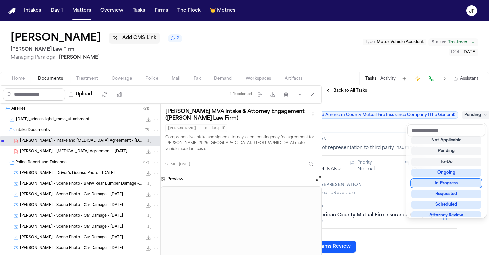
click at [387, 97] on div "**********" at bounding box center [405, 169] width 167 height 169
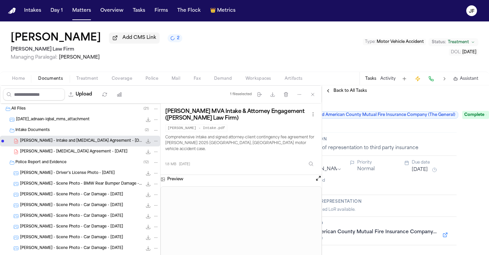
click at [353, 88] on div "Back to All Tasks" at bounding box center [405, 90] width 167 height 11
click at [350, 92] on span "Back to All Tasks" at bounding box center [350, 90] width 33 height 5
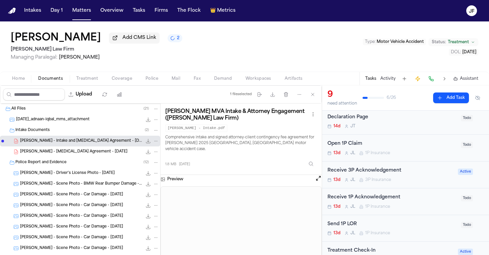
scroll to position [83, 0]
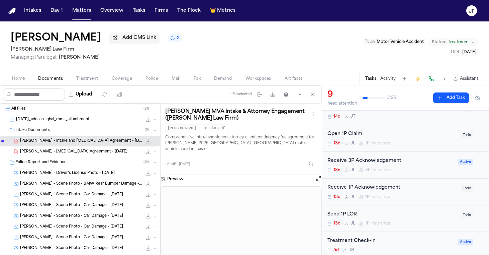
click at [411, 135] on div "Open 1P Claim" at bounding box center [391, 134] width 129 height 8
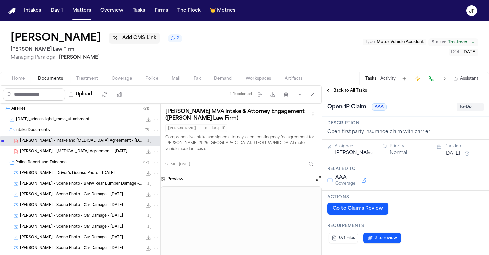
click at [353, 91] on span "Back to All Tasks" at bounding box center [350, 90] width 33 height 5
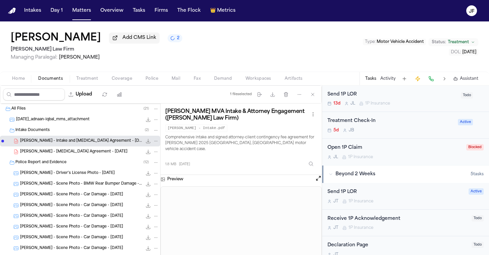
scroll to position [210, 0]
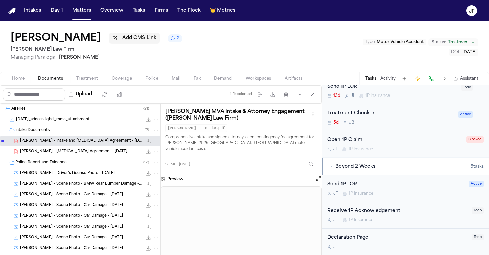
click at [420, 149] on div "J L 1P Insurance" at bounding box center [394, 149] width 135 height 5
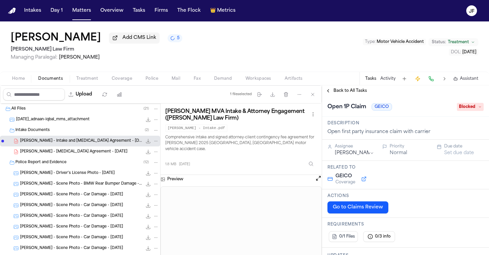
click at [125, 81] on span "Coverage" at bounding box center [122, 78] width 20 height 5
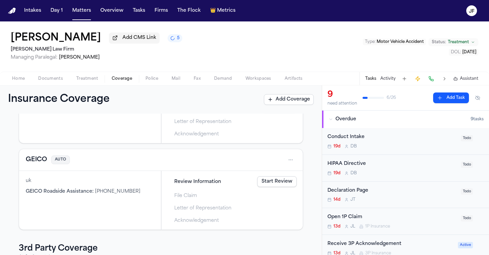
scroll to position [100, 0]
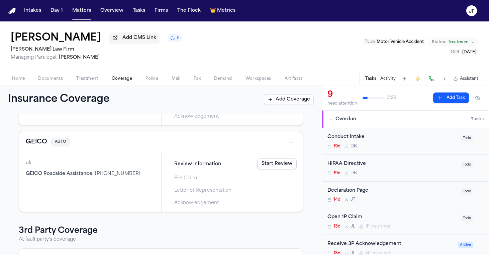
click at [278, 142] on div "GEICO AUTO" at bounding box center [161, 141] width 270 height 11
click at [284, 143] on html "Intakes Day 1 Matters Overview Tasks Firms The Flock 👑 Metrics JF Adnaan Iqbal …" at bounding box center [244, 127] width 489 height 255
click at [277, 178] on div "Delete" at bounding box center [264, 174] width 50 height 11
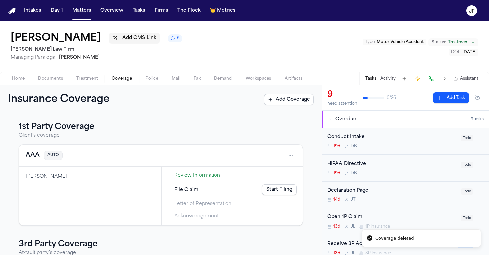
scroll to position [0, 0]
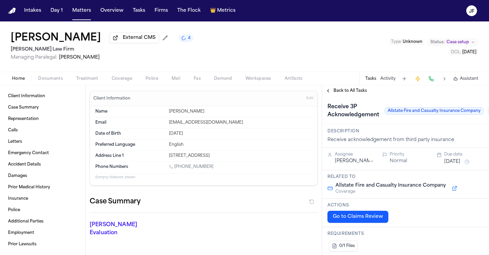
click at [136, 46] on div "Isidro Sandoval External CMS 4 Ruy Mireles Law Firm Managing Paralegal: Jessica…" at bounding box center [102, 46] width 183 height 29
click at [136, 41] on span "External CMS" at bounding box center [139, 37] width 33 height 7
click at [84, 8] on button "Matters" at bounding box center [82, 11] width 24 height 12
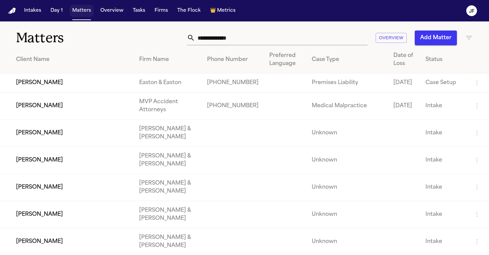
click at [85, 15] on button "Matters" at bounding box center [82, 11] width 24 height 12
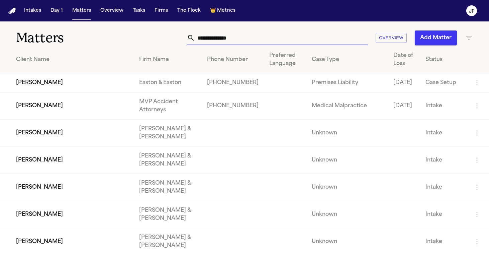
click at [245, 37] on input "text" at bounding box center [281, 37] width 173 height 15
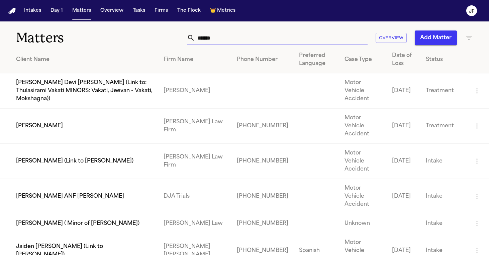
type input "*****"
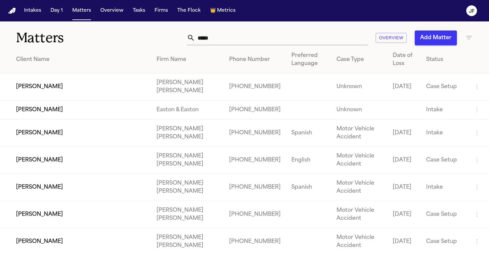
click at [38, 136] on td "Paula Osorio" at bounding box center [75, 132] width 151 height 27
drag, startPoint x: 205, startPoint y: 40, endPoint x: 258, endPoint y: 33, distance: 52.6
click at [257, 37] on input "*****" at bounding box center [281, 37] width 173 height 15
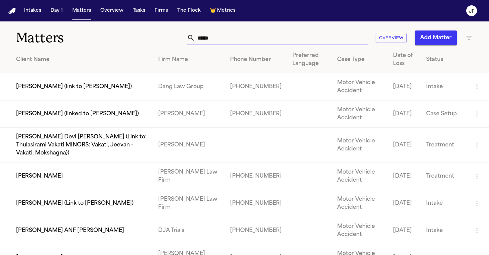
type input "*****"
click at [81, 190] on td "Adnaan Iqbal" at bounding box center [76, 176] width 153 height 27
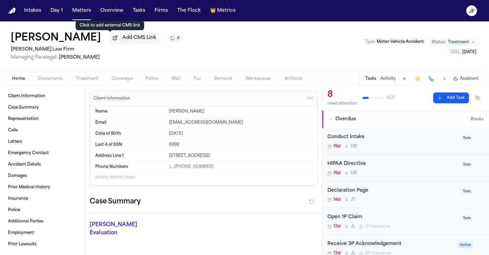
click at [123, 38] on span "Add CMS Link" at bounding box center [139, 37] width 34 height 7
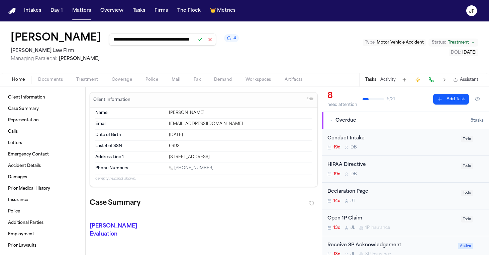
type input "**********"
click at [195, 41] on button at bounding box center [199, 39] width 9 height 9
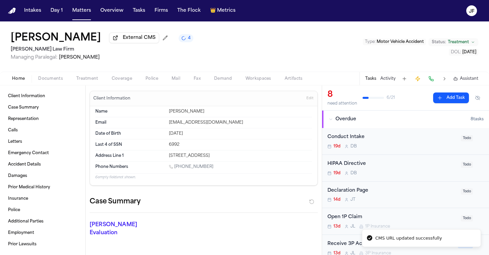
click at [340, 52] on div "Adnaan Iqbal External CMS 4 Ruy Mireles Law Firm Managing Paralegal: Jessica Ba…" at bounding box center [244, 46] width 489 height 50
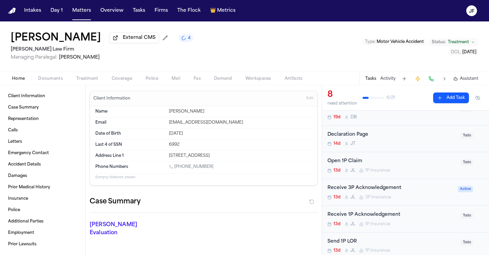
scroll to position [55, 0]
click at [299, 1] on nav "Intakes Day 1 Matters Overview Tasks Firms The Flock 👑 Metrics JF" at bounding box center [244, 10] width 489 height 21
click at [292, 0] on nav "Intakes Day 1 Matters Overview Tasks Firms The Flock 👑 Metrics JF" at bounding box center [244, 10] width 489 height 21
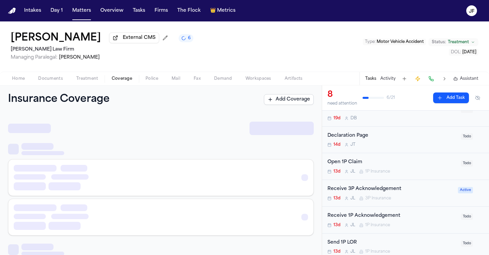
click at [126, 79] on span "Coverage" at bounding box center [122, 78] width 20 height 5
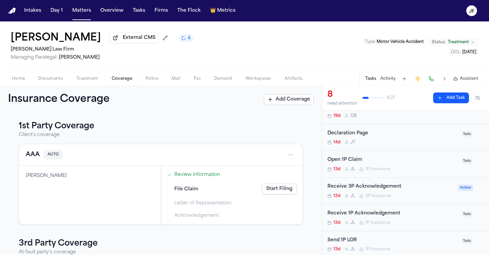
scroll to position [56, 0]
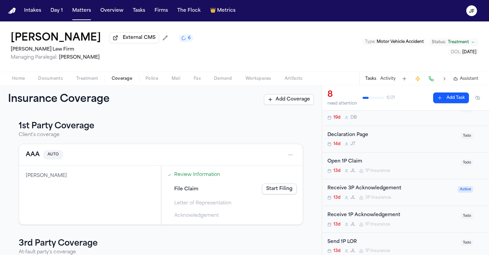
click at [400, 161] on div "Open 1P Claim" at bounding box center [391, 162] width 129 height 8
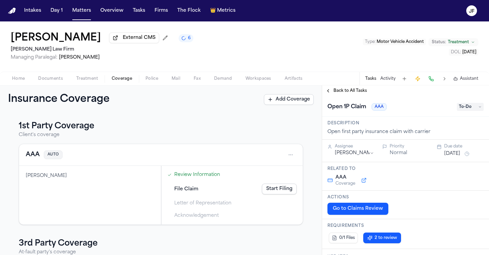
click at [358, 153] on html "Intakes Day 1 Matters Overview Tasks Firms The Flock 👑 Metrics JF Adnaan Iqbal …" at bounding box center [244, 127] width 489 height 255
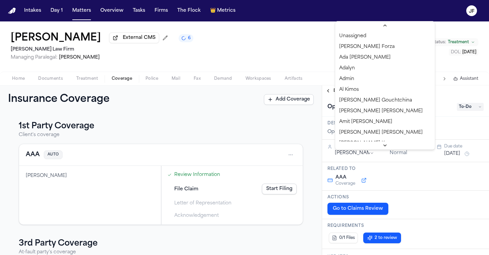
scroll to position [275, 0]
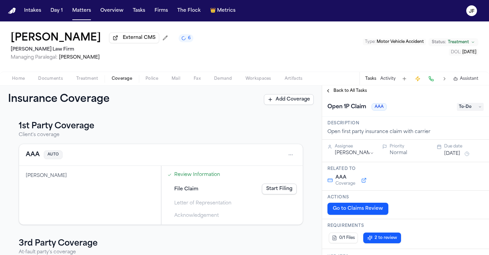
click at [350, 93] on span "Back to All Tasks" at bounding box center [350, 90] width 33 height 5
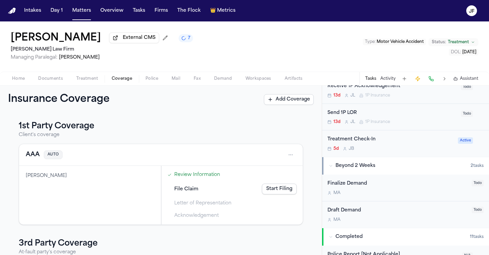
scroll to position [215, 0]
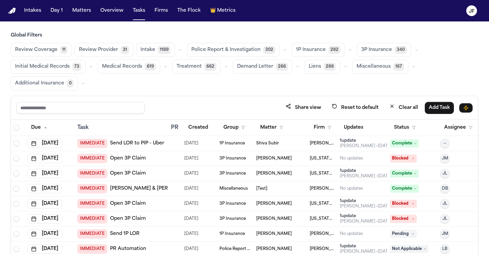
click at [412, 51] on button "button" at bounding box center [416, 50] width 8 height 8
click at [398, 102] on span "LOR Acknowledgement" at bounding box center [384, 95] width 46 height 13
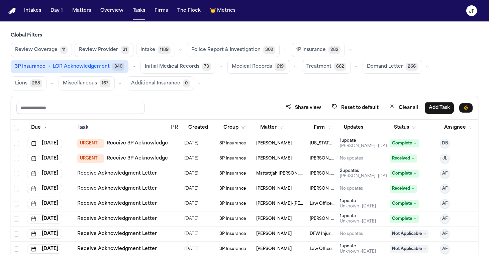
click at [348, 51] on icon "button" at bounding box center [350, 50] width 4 height 4
click at [427, 86] on div "Review Coverage 11 Review Provider 31 Intake 1189 Police Report & Investigation…" at bounding box center [245, 67] width 468 height 48
click at [326, 132] on button "Firm" at bounding box center [323, 127] width 26 height 12
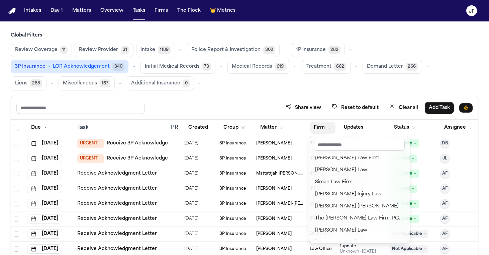
scroll to position [665, 0]
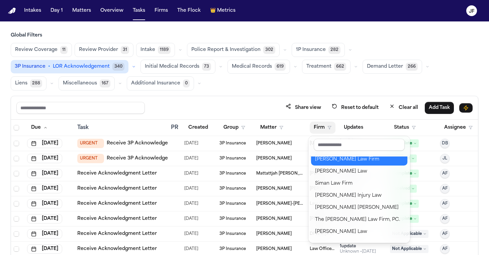
click at [347, 165] on button "[PERSON_NAME] Law Firm" at bounding box center [359, 159] width 96 height 12
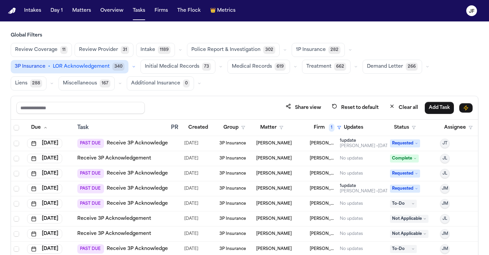
click at [392, 88] on div "Review Coverage 11 Review Provider 31 Intake 1189 Police Report & Investigation…" at bounding box center [245, 67] width 468 height 48
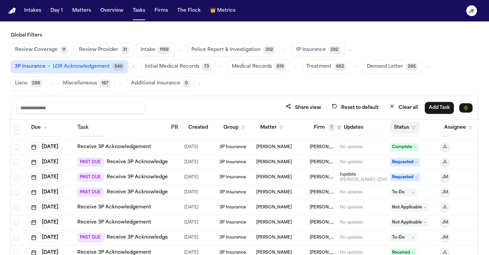
click at [407, 127] on button "Status" at bounding box center [405, 127] width 30 height 12
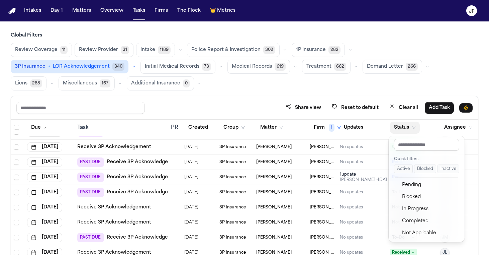
click at [402, 171] on button "Active" at bounding box center [403, 168] width 19 height 9
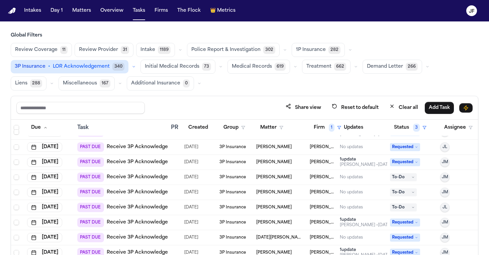
click at [416, 83] on div "Review Coverage 11 Review Provider 31 Intake 1189 Police Report & Investigation…" at bounding box center [245, 67] width 468 height 48
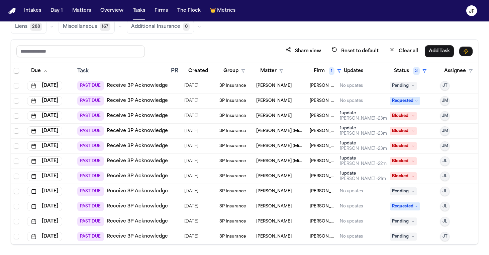
scroll to position [202, 0]
click at [293, 188] on div "Isidro Sandoval" at bounding box center [280, 190] width 48 height 5
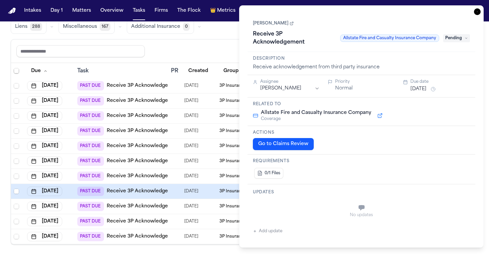
click at [477, 10] on icon "button" at bounding box center [477, 11] width 7 height 7
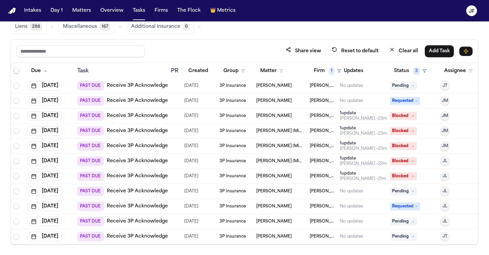
click at [126, 188] on link "Receive 3P Acknowledgement" at bounding box center [144, 191] width 74 height 7
click at [147, 218] on link "Receive 3P Acknowledgement" at bounding box center [144, 221] width 74 height 7
click at [130, 233] on link "Receive 3P Acknowledgement" at bounding box center [144, 236] width 74 height 7
click at [156, 218] on link "Receive 3P Acknowledgement" at bounding box center [144, 221] width 74 height 7
click at [150, 218] on link "Receive 3P Acknowledgement" at bounding box center [144, 221] width 74 height 7
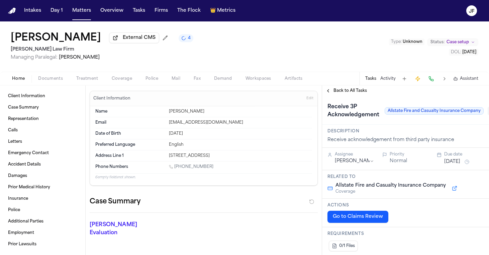
click at [132, 77] on button "Coverage" at bounding box center [122, 79] width 34 height 8
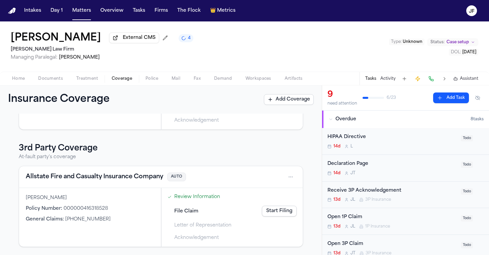
scroll to position [97, 0]
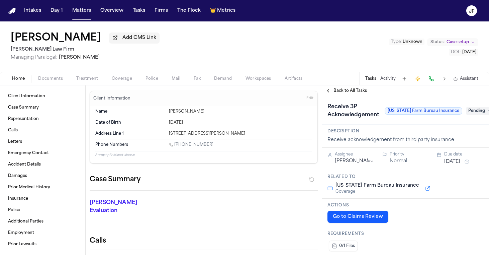
click at [153, 34] on div "[PERSON_NAME] Add CMS Link" at bounding box center [85, 38] width 149 height 12
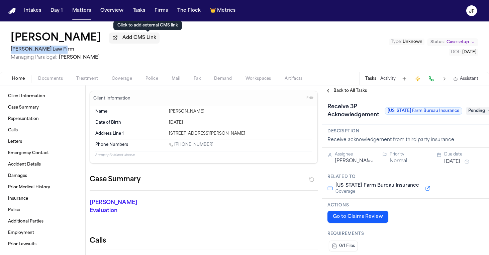
click at [158, 47] on div "[PERSON_NAME] Add CMS Link [PERSON_NAME] Law Firm Managing Paralegal: [PERSON_N…" at bounding box center [85, 46] width 149 height 29
click at [156, 41] on span "Add CMS Link" at bounding box center [139, 37] width 34 height 7
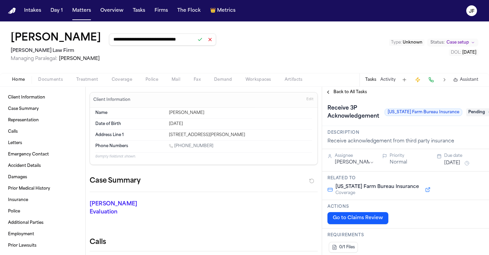
type input "**********"
click at [205, 41] on button at bounding box center [199, 39] width 9 height 9
click at [254, 43] on div "**********" at bounding box center [244, 47] width 489 height 52
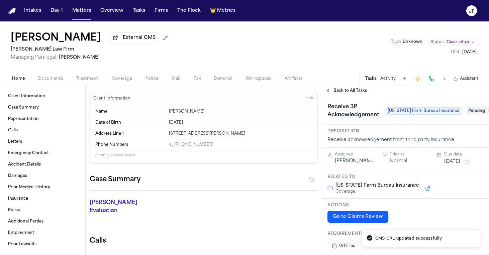
click at [48, 76] on span "Documents" at bounding box center [50, 78] width 25 height 5
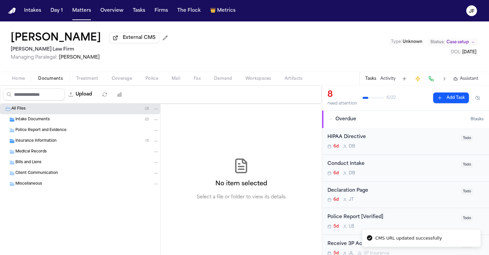
click at [89, 144] on div "Insurance Information ( 1 )" at bounding box center [87, 141] width 144 height 6
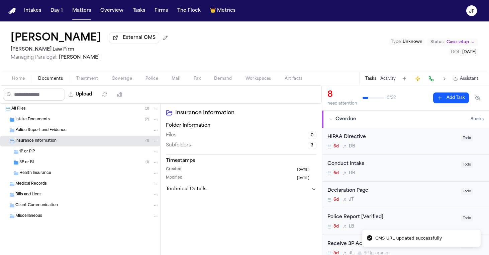
click at [89, 161] on div "3P or BI ( 1 )" at bounding box center [80, 162] width 160 height 11
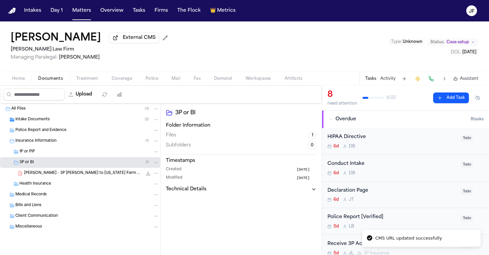
click at [89, 178] on div "N. Smyczynski - 3P LOR to Texas Farm Bureau Insurance - 9.24.25 177.0 KB • PDF" at bounding box center [80, 173] width 160 height 11
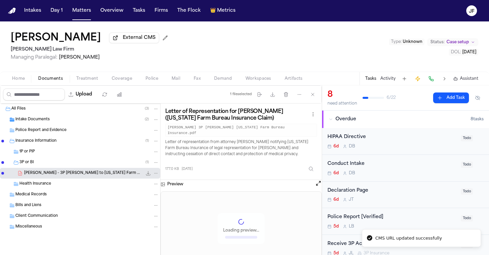
click at [150, 174] on icon "File: N. Smyczynski - 3P LOR to Texas Farm Bureau Insurance - 9.24.25" at bounding box center [148, 172] width 5 height 5
click at [49, 137] on div "Insurance Information ( 1 )" at bounding box center [80, 140] width 160 height 11
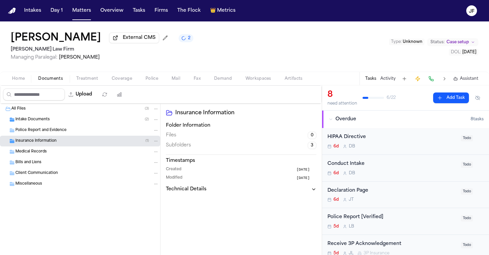
click at [52, 130] on span "Police Report and Evidence" at bounding box center [40, 130] width 51 height 6
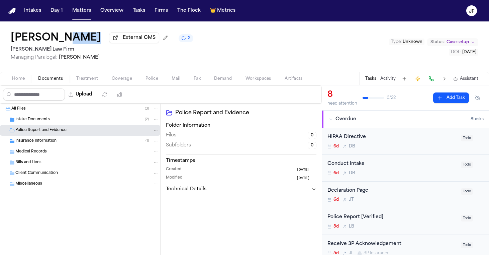
drag, startPoint x: 119, startPoint y: 43, endPoint x: 57, endPoint y: 42, distance: 61.9
click at [57, 42] on div "Nickolas Smyczynski External CMS 2" at bounding box center [102, 38] width 183 height 12
copy div "Smyczynski"
click at [233, 34] on div "Nickolas Smyczynski External CMS 2 Ruy Mireles Law Firm Managing Paralegal: Jes…" at bounding box center [244, 46] width 489 height 50
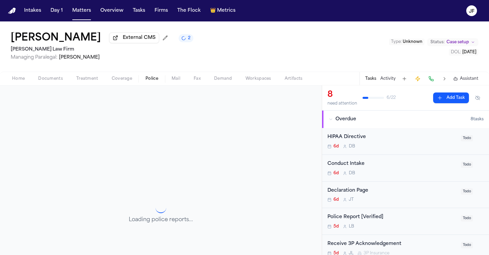
click at [160, 79] on button "Police" at bounding box center [152, 79] width 26 height 8
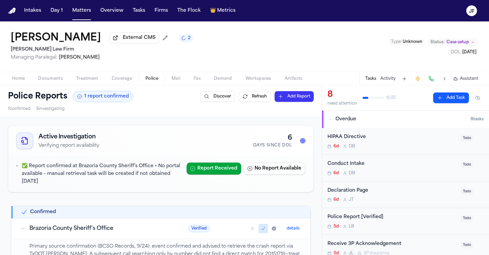
click at [364, 213] on div "Police Report [Verified] 5d L B Todo" at bounding box center [405, 221] width 167 height 27
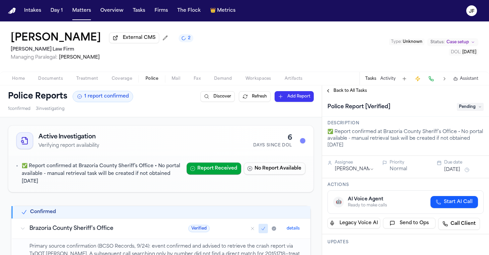
click at [460, 107] on span "Pending" at bounding box center [470, 107] width 27 height 8
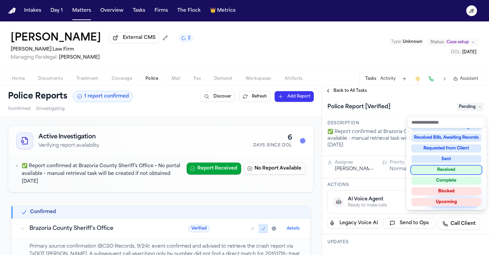
click at [439, 167] on div "Received" at bounding box center [446, 170] width 70 height 8
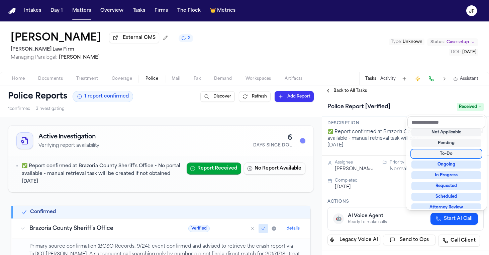
click at [386, 93] on div "**********" at bounding box center [405, 169] width 167 height 169
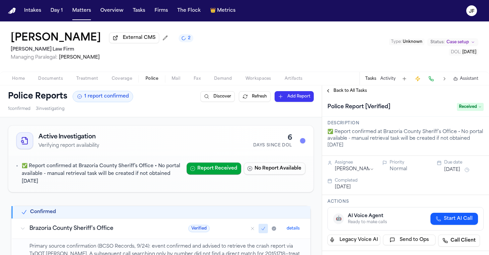
click at [363, 88] on div "Back to All Tasks" at bounding box center [405, 90] width 167 height 11
click at [363, 91] on span "Back to All Tasks" at bounding box center [350, 90] width 33 height 5
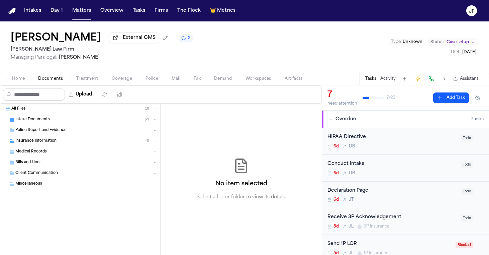
click at [46, 81] on span "Documents" at bounding box center [50, 78] width 25 height 5
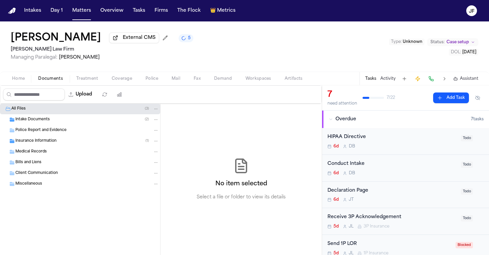
drag, startPoint x: 5, startPoint y: 39, endPoint x: 117, endPoint y: 39, distance: 112.1
click at [117, 39] on div "Nickolas Smyczynski External CMS 5 Ruy Mireles Law Firm Managing Paralegal: Jes…" at bounding box center [244, 46] width 489 height 50
copy h1 "[PERSON_NAME]"
click at [59, 129] on span "Police Report and Evidence" at bounding box center [40, 130] width 51 height 6
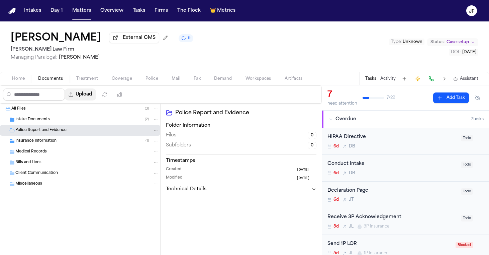
click at [96, 94] on button "Upload" at bounding box center [80, 94] width 31 height 12
select select "**********"
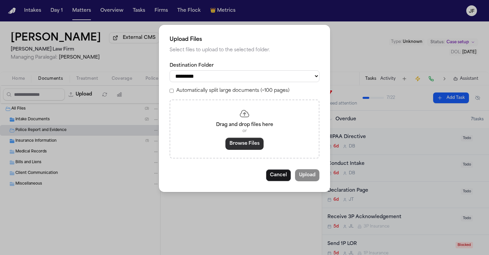
click at [243, 137] on button "Browse Files" at bounding box center [244, 143] width 38 height 12
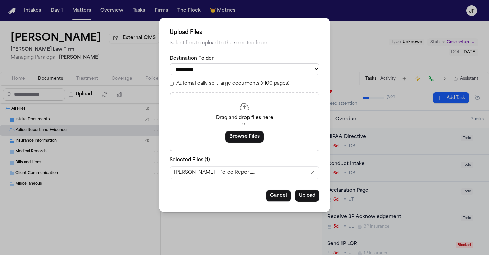
click at [313, 195] on button "Upload" at bounding box center [307, 195] width 24 height 12
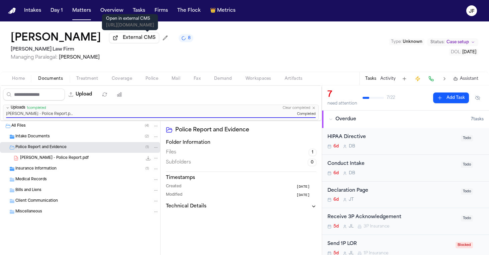
click at [150, 37] on span "External CMS" at bounding box center [139, 37] width 33 height 7
click at [104, 157] on div "Nickolas Smyczynski - Police Report.pdf 300.4 KB • PDF" at bounding box center [89, 158] width 139 height 7
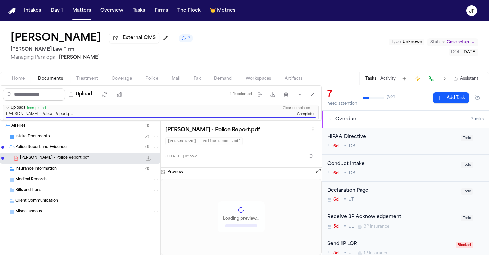
click at [145, 159] on button "File: Nickolas Smyczynski - Police Report.pdf" at bounding box center [148, 158] width 7 height 7
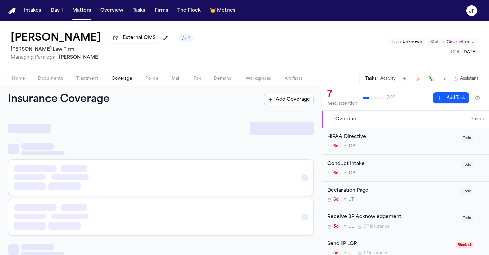
click at [123, 81] on span "Coverage" at bounding box center [122, 78] width 20 height 5
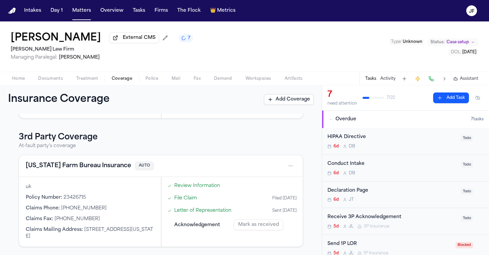
scroll to position [108, 0]
click at [68, 166] on button "Texas Farm Bureau Insurance" at bounding box center [78, 165] width 105 height 9
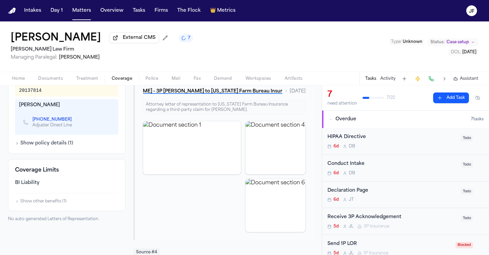
scroll to position [266, 0]
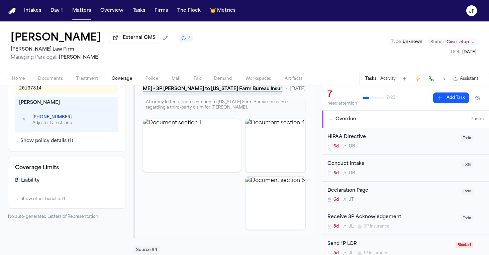
click at [240, 94] on button "N. Smyczynski - 3P LOR to Texas Farm Bureau Insurance - 9.24.25" at bounding box center [213, 89] width 140 height 12
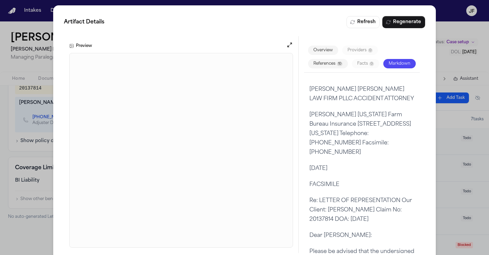
click at [452, 28] on div "Artifact Details Refresh Regenerate Preview Overview Providers 0 References 10 …" at bounding box center [244, 134] width 489 height 269
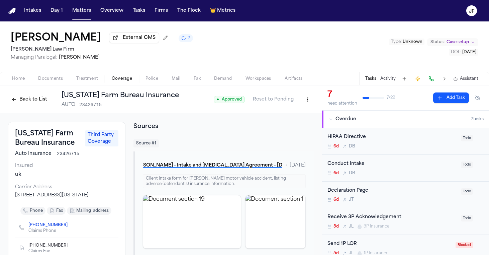
scroll to position [0, 0]
click at [31, 101] on button "Back to List" at bounding box center [29, 99] width 42 height 11
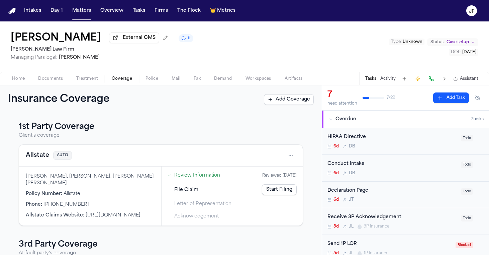
click at [38, 160] on button "Allstate" at bounding box center [37, 155] width 23 height 9
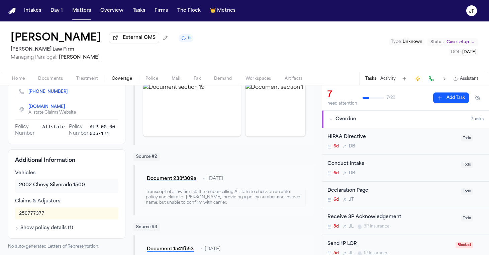
scroll to position [141, 0]
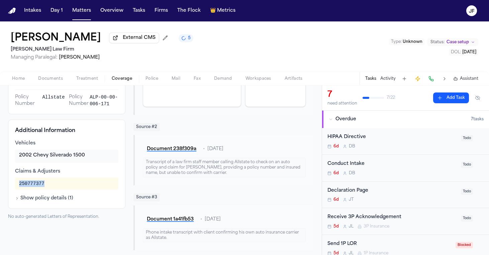
drag, startPoint x: 51, startPoint y: 191, endPoint x: 16, endPoint y: 191, distance: 35.1
click at [16, 189] on div "250777377" at bounding box center [66, 183] width 103 height 12
click at [146, 184] on div "Document 238f309a • 5 days ago Transcript of a law firm staff member calling Al…" at bounding box center [223, 160] width 180 height 50
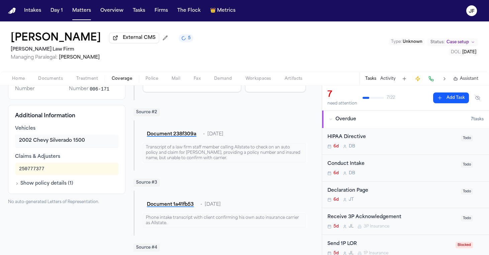
scroll to position [158, 0]
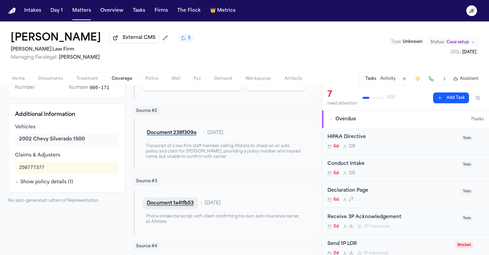
click at [179, 206] on button "Document 1a41fb53" at bounding box center [170, 203] width 55 height 12
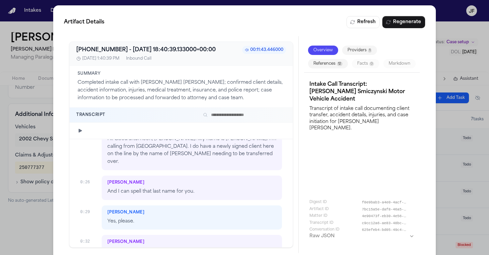
scroll to position [75, 0]
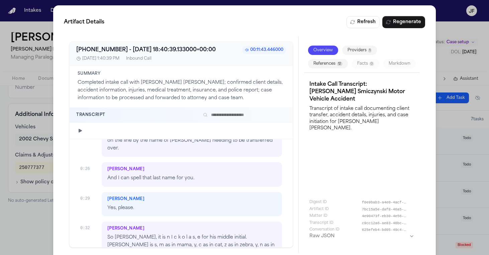
click at [45, 227] on div "Artifact Details Refresh Regenerate +19793132238 - 2025-09-23 18:40:39.133000+0…" at bounding box center [244, 134] width 489 height 269
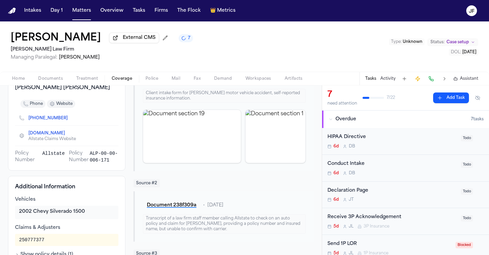
scroll to position [85, 0]
click at [175, 212] on button "Document 238f309a" at bounding box center [172, 206] width 58 height 12
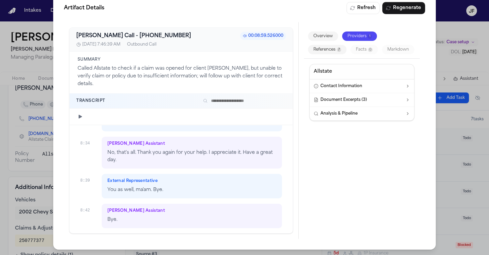
scroll to position [14, 0]
click at [475, 77] on div "Artifact Details Refresh Regenerate Bland AI Call - +18002557828 00:08:59.52600…" at bounding box center [244, 120] width 489 height 269
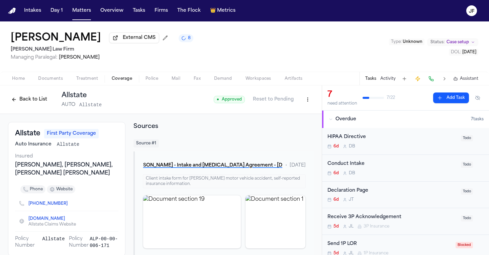
scroll to position [0, 0]
click at [33, 95] on div "Back to List Allstate AUTO Allstate" at bounding box center [55, 99] width 94 height 17
click at [33, 99] on button "Back to List" at bounding box center [29, 99] width 42 height 11
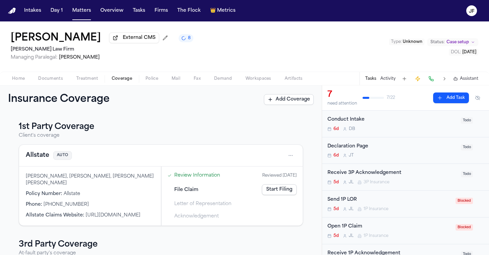
scroll to position [51, 0]
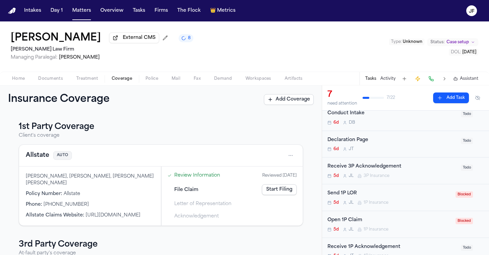
click at [337, 193] on div "Send 1P LOR" at bounding box center [389, 193] width 124 height 8
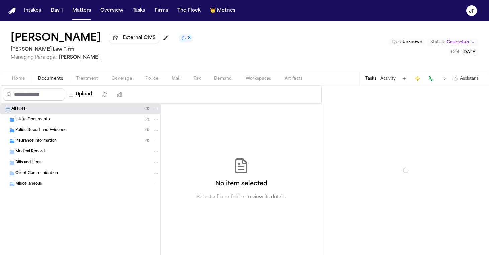
click at [57, 81] on span "Documents" at bounding box center [50, 78] width 25 height 5
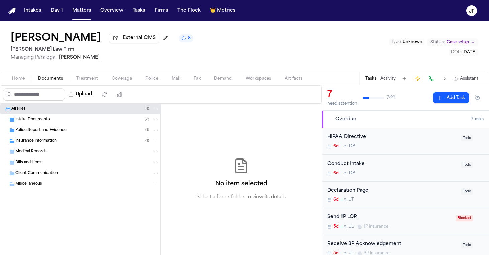
click at [54, 130] on span "Police Report and Evidence" at bounding box center [40, 130] width 51 height 6
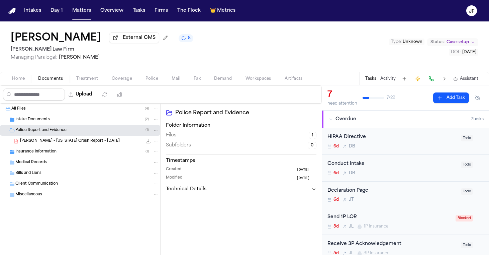
click at [60, 144] on div "N. Smyczynski - Texas Crash Report - 9.23.25 300.4 KB • PDF" at bounding box center [89, 140] width 139 height 7
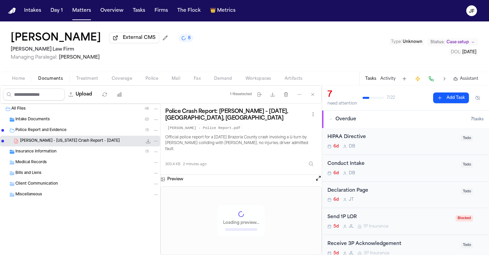
click at [148, 143] on icon "File: N. Smyczynski - Texas Crash Report - 9.23.25" at bounding box center [148, 141] width 4 height 4
click at [346, 215] on div "Send 1P LOR" at bounding box center [389, 217] width 124 height 8
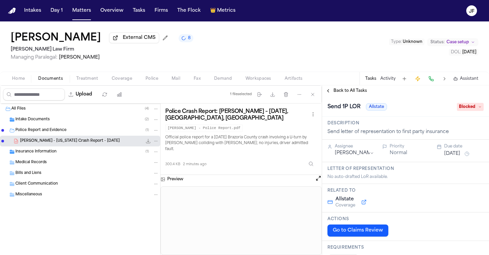
click at [465, 112] on div "Send 1P LOR Allstate Blocked" at bounding box center [405, 106] width 156 height 11
click at [465, 110] on span "Blocked" at bounding box center [470, 107] width 27 height 8
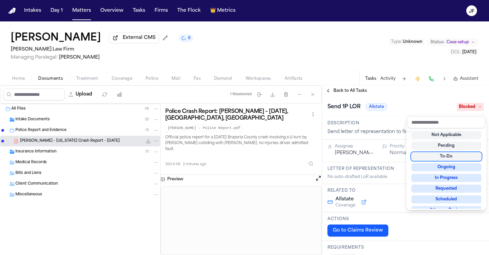
click at [444, 156] on div "To-Do" at bounding box center [446, 156] width 70 height 8
click at [398, 112] on div "Send 1P LOR Allstate Blocked" at bounding box center [405, 106] width 156 height 11
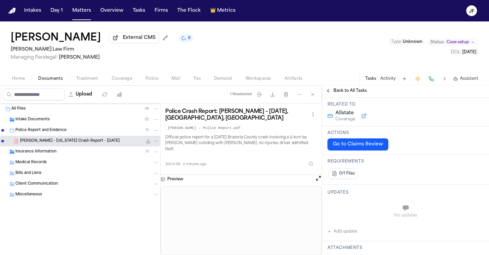
scroll to position [92, 0]
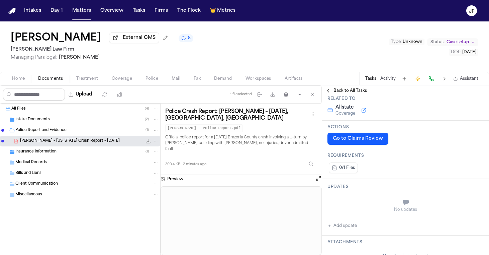
click at [345, 232] on div "Updates No updates Add update" at bounding box center [405, 207] width 167 height 57
click at [351, 234] on div "Updates No updates Add update" at bounding box center [405, 207] width 167 height 57
click at [352, 229] on button "Add update" at bounding box center [341, 225] width 29 height 8
click at [369, 209] on textarea "Add your update" at bounding box center [409, 202] width 143 height 13
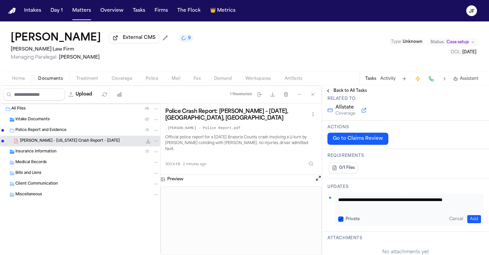
type textarea "**********"
click at [468, 220] on button "Add" at bounding box center [474, 219] width 14 height 8
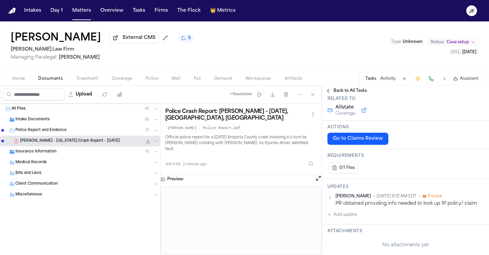
click at [349, 144] on button "Go to Claims Review" at bounding box center [357, 138] width 61 height 12
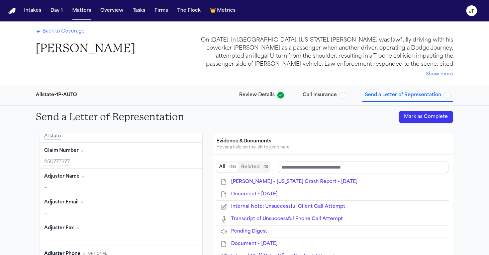
scroll to position [65, 0]
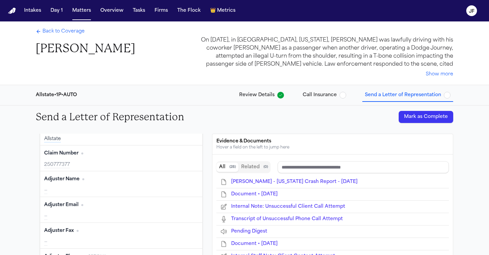
type input "*********"
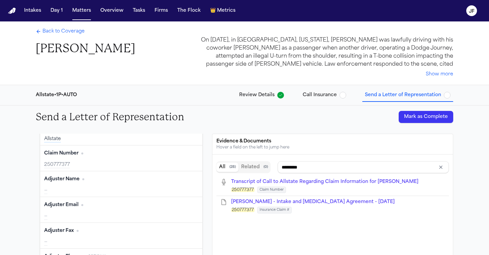
click at [187, 153] on button "Edit" at bounding box center [190, 153] width 17 height 11
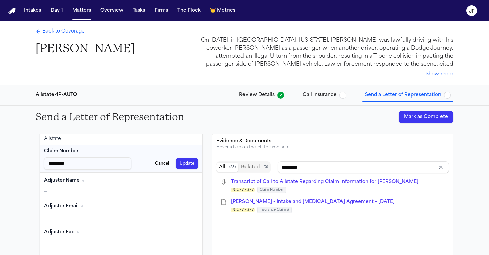
click at [159, 162] on button "Cancel" at bounding box center [162, 163] width 22 height 11
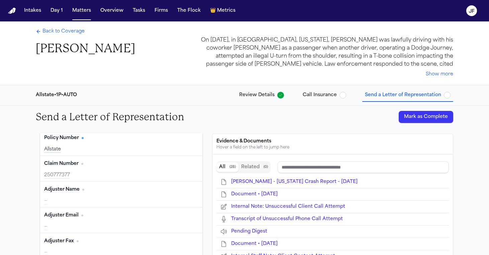
scroll to position [34, 0]
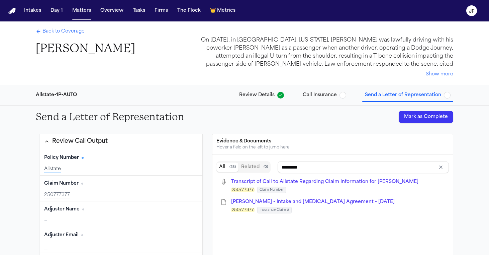
click at [101, 192] on div "250777377" at bounding box center [121, 194] width 154 height 7
click at [256, 183] on span "Transcript of Call to Allstate Regarding Claim Information for Nicholas Smasins…" at bounding box center [324, 181] width 187 height 5
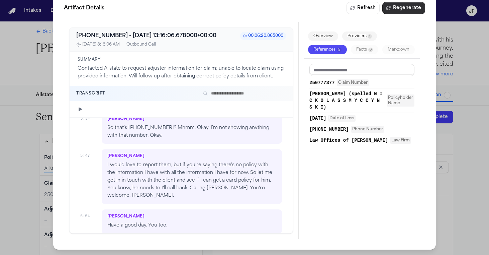
scroll to position [14, 0]
click at [442, 65] on div "Artifact Details Refresh Regenerate +18002557828 - 2025-09-24 13:16:06.678000+0…" at bounding box center [244, 120] width 489 height 269
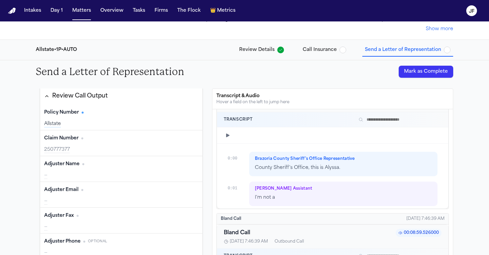
scroll to position [0, 0]
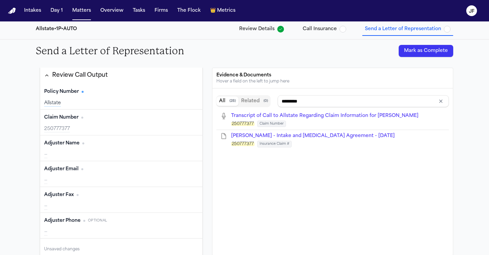
type input "********"
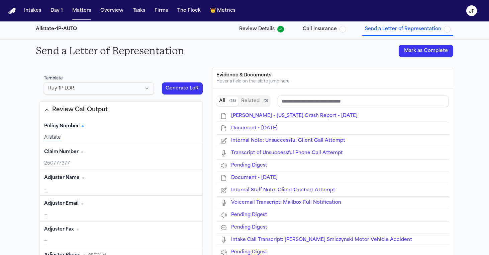
type input "*********"
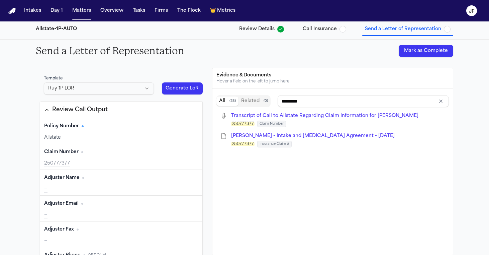
click at [187, 151] on button "Edit" at bounding box center [190, 152] width 17 height 11
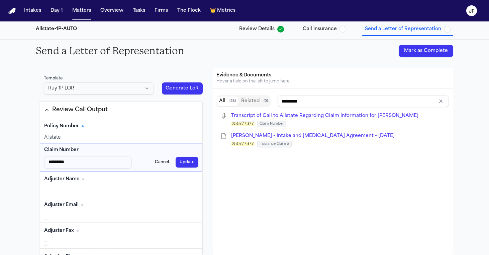
drag, startPoint x: 112, startPoint y: 160, endPoint x: 21, endPoint y: 159, distance: 91.7
click at [21, 159] on div "Send a Letter of Representation Mark as Complete Template Ruy 1P LOR Generate L…" at bounding box center [244, 185] width 489 height 293
type input "*********"
type input "********"
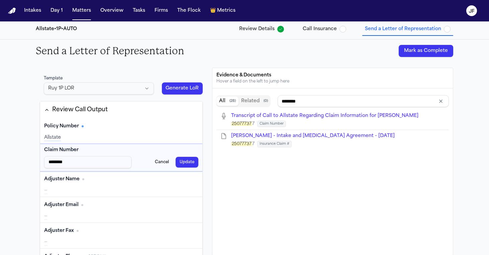
type input "*******"
type input "******"
type input "*****"
type input "****"
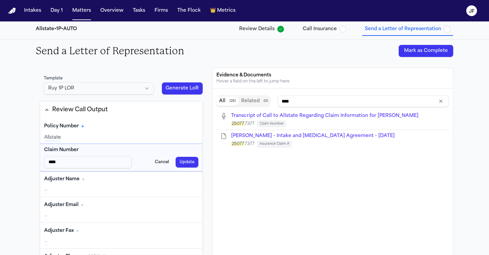
type input "***"
type input "*********"
type input "********"
type input "*******"
type input "******"
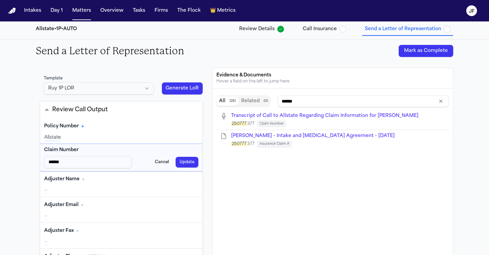
type input "*****"
type input "****"
type input "***"
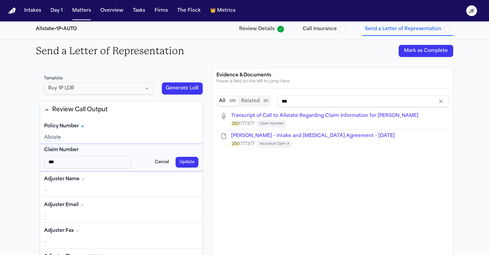
type input "**"
type input "*********"
drag, startPoint x: 86, startPoint y: 161, endPoint x: 42, endPoint y: 159, distance: 43.9
click at [42, 159] on div "Claim Number ********* Cancel Update" at bounding box center [121, 157] width 162 height 27
type input "*********"
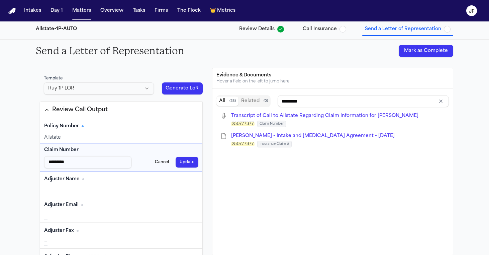
click at [187, 160] on button "Update" at bounding box center [187, 162] width 23 height 11
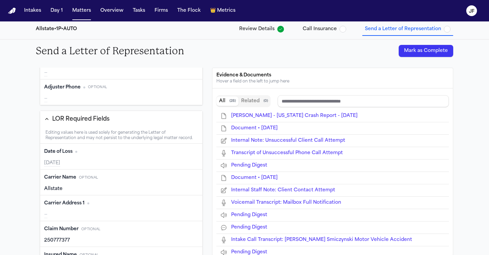
type input "**********"
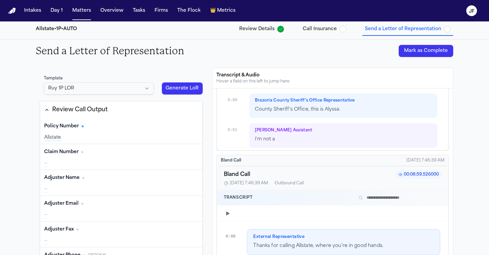
click at [280, 28] on span "button" at bounding box center [280, 29] width 7 height 7
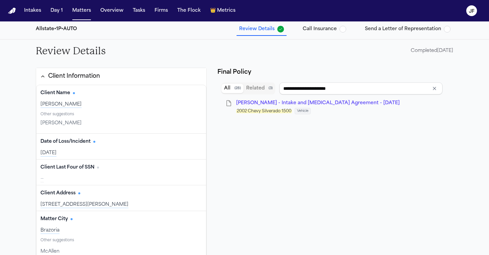
click at [322, 29] on span "Call Insurance" at bounding box center [320, 29] width 34 height 7
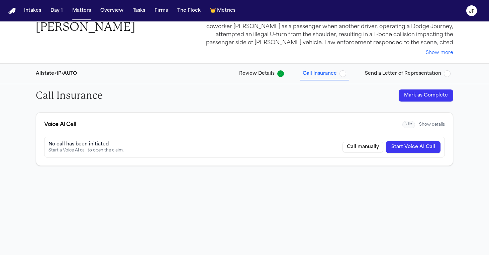
scroll to position [21, 0]
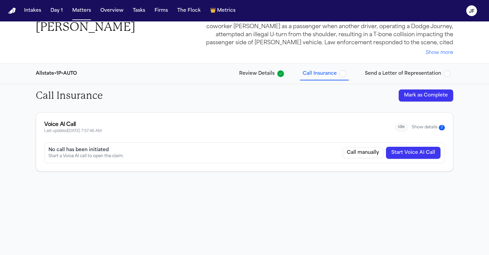
click at [261, 74] on span "Review Details" at bounding box center [256, 73] width 35 height 7
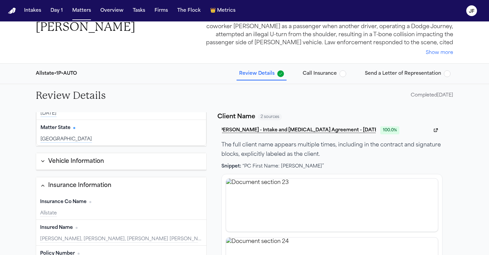
scroll to position [220, 0]
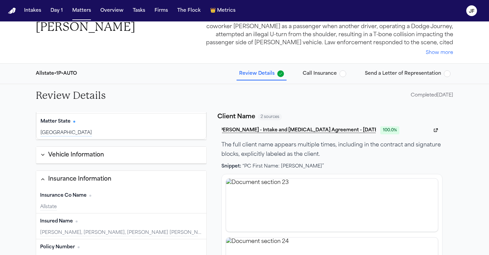
drag, startPoint x: 106, startPoint y: 169, endPoint x: 109, endPoint y: 162, distance: 7.6
click at [106, 169] on div "Client Information Client Name Edit Nickolas Smyczynski Other suggestions Nicko…" at bounding box center [121, 108] width 171 height 433
click at [111, 159] on button "Vehicle Information" at bounding box center [121, 155] width 170 height 17
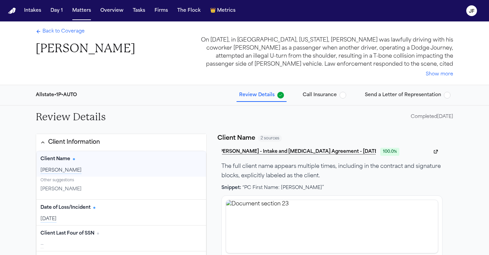
scroll to position [0, 0]
click at [57, 26] on div "Back to Coverage Nickolas Smyczynski On September 23, 2025, in Brazoria, Texas,…" at bounding box center [244, 52] width 428 height 63
click at [57, 31] on span "Back to Coverage" at bounding box center [63, 31] width 42 height 7
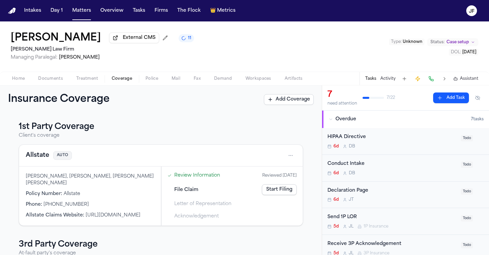
click at [208, 51] on div "Nickolas Smyczynski External CMS 11 Ruy Mireles Law Firm Managing Paralegal: Je…" at bounding box center [244, 46] width 489 height 50
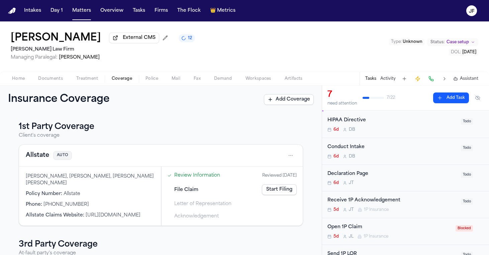
scroll to position [20, 0]
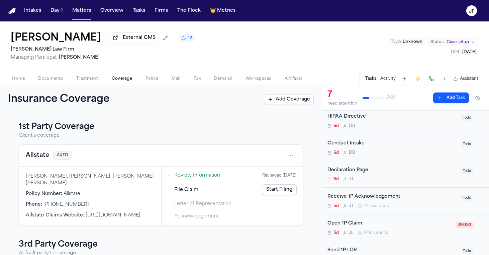
click at [409, 222] on div "Open 1P Claim" at bounding box center [389, 223] width 124 height 8
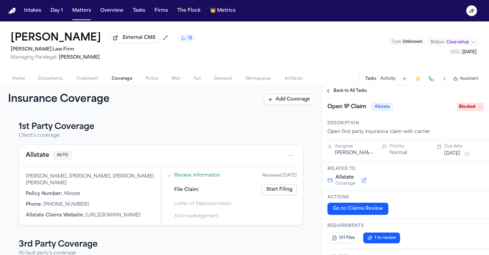
click at [352, 93] on span "Back to All Tasks" at bounding box center [350, 90] width 33 height 5
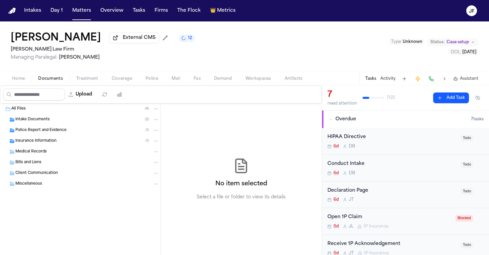
click at [61, 83] on span "button" at bounding box center [50, 82] width 33 height 1
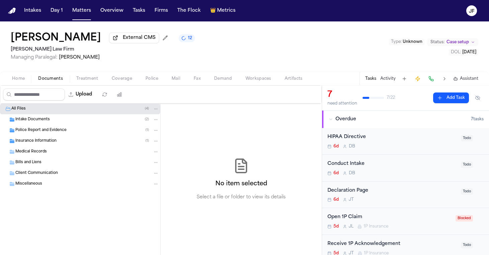
click at [78, 129] on div "Police Report and Evidence ( 1 )" at bounding box center [87, 130] width 144 height 6
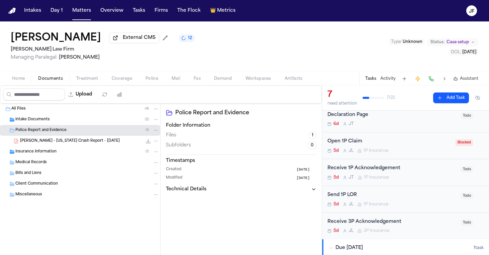
scroll to position [77, 0]
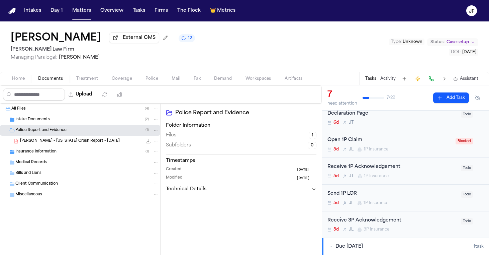
click at [361, 143] on div "Open 1P Claim" at bounding box center [389, 140] width 124 height 8
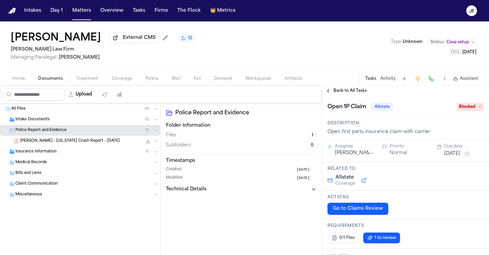
click at [464, 111] on span "Blocked" at bounding box center [470, 107] width 27 height 8
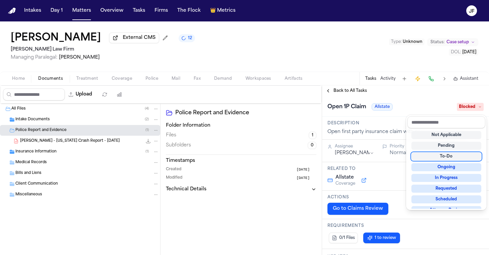
click at [449, 159] on div "To-Do" at bounding box center [446, 156] width 70 height 8
click at [410, 105] on div "Open 1P Claim Allstate Blocked" at bounding box center [405, 106] width 156 height 11
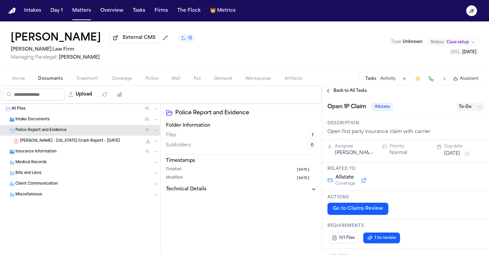
click at [351, 88] on div "Back to All Tasks" at bounding box center [405, 90] width 167 height 11
click at [352, 96] on div "Back to All Tasks" at bounding box center [405, 90] width 167 height 11
click at [352, 91] on span "Back to All Tasks" at bounding box center [350, 90] width 33 height 5
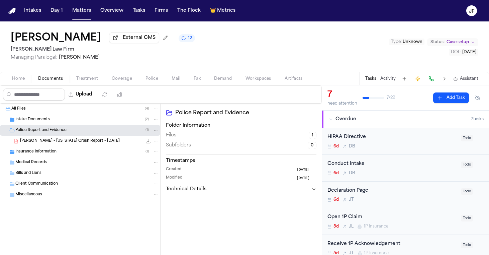
click at [384, 84] on div "Tasks Activity Assistant" at bounding box center [421, 78] width 124 height 13
click at [389, 81] on button "Activity" at bounding box center [387, 78] width 15 height 5
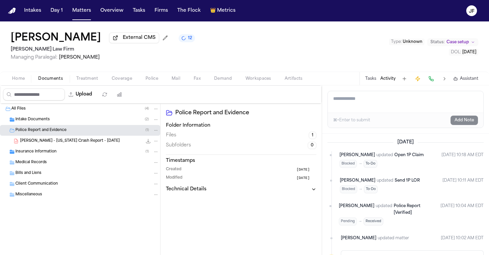
click at [364, 101] on textarea "Add a note to this matter" at bounding box center [406, 101] width 156 height 21
type textarea "**********"
click at [462, 124] on button "Add Note" at bounding box center [464, 119] width 27 height 9
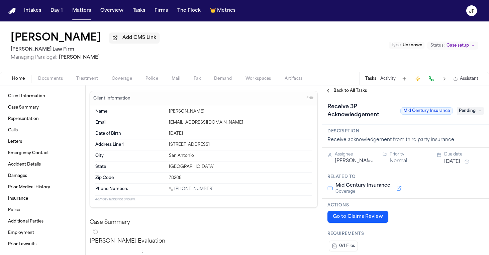
click at [43, 85] on div "Home Documents Treatment Coverage Police Mail Fax Demand Workspaces Artifacts T…" at bounding box center [244, 78] width 489 height 13
click at [44, 81] on span "Documents" at bounding box center [50, 78] width 25 height 5
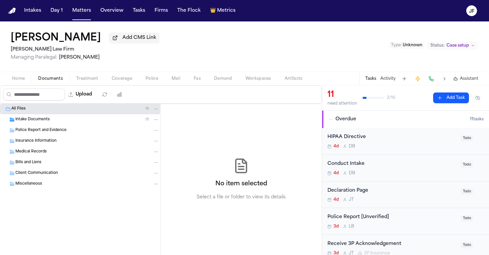
click at [53, 122] on div "Intake Documents ( 1 )" at bounding box center [87, 119] width 144 height 6
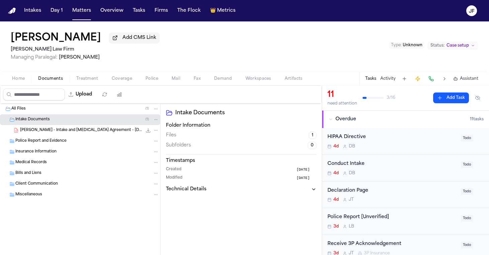
click at [62, 132] on span "[PERSON_NAME] - Intake and [MEDICAL_DATA] Agreement - [DATE]" at bounding box center [81, 130] width 122 height 6
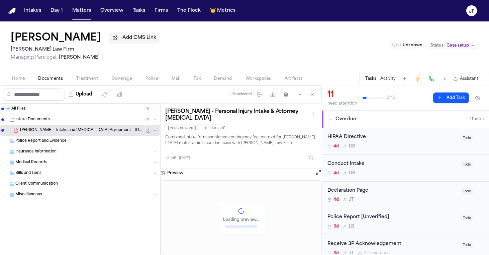
click at [149, 131] on icon "File: L. Bernal - Intake and Retainer Agreement - 9.22.25" at bounding box center [148, 129] width 5 height 5
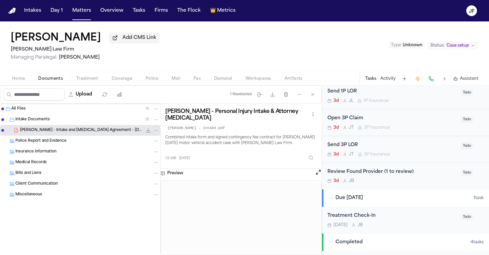
scroll to position [240, 0]
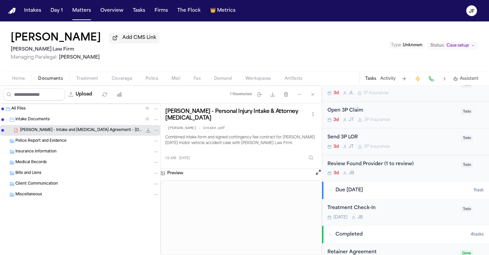
click at [151, 85] on div "Home Documents Treatment Coverage Police Mail Fax Demand Workspaces Artifacts T…" at bounding box center [244, 78] width 489 height 13
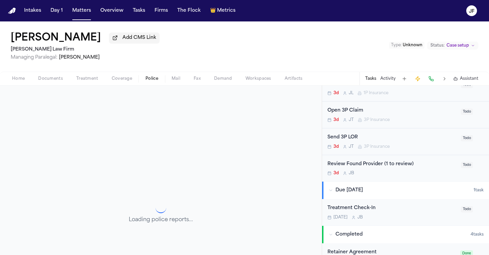
click at [152, 81] on span "Police" at bounding box center [152, 78] width 13 height 5
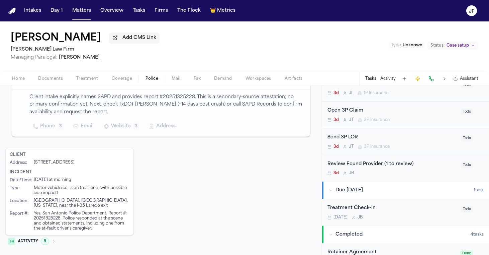
scroll to position [142, 0]
click at [46, 89] on td "San Antonio Police Department" at bounding box center [82, 79] width 141 height 20
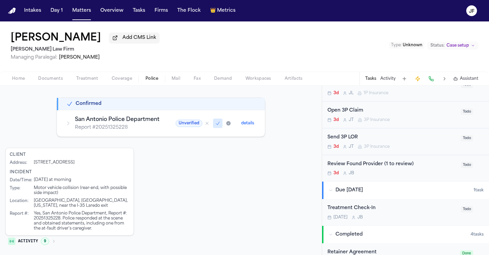
scroll to position [101, 0]
click at [47, 87] on div "Active Investigation Verifying report availability 7 Days Since DOL 🔍 Verifying…" at bounding box center [160, 135] width 311 height 227
click at [52, 79] on span "Documents" at bounding box center [50, 78] width 25 height 5
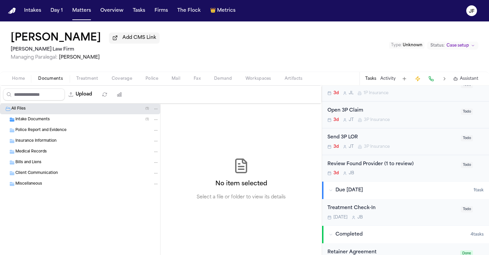
click at [65, 116] on div "Intake Documents ( 1 )" at bounding box center [80, 119] width 160 height 11
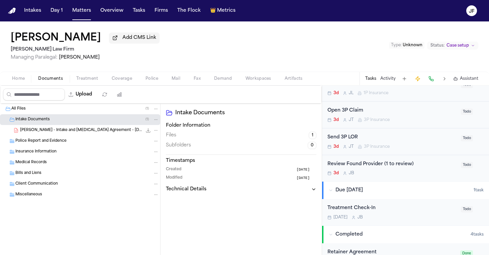
click at [66, 128] on div "[PERSON_NAME] - Intake and [MEDICAL_DATA] Agreement - [DATE] 1.8 MB • PDF" at bounding box center [80, 130] width 160 height 11
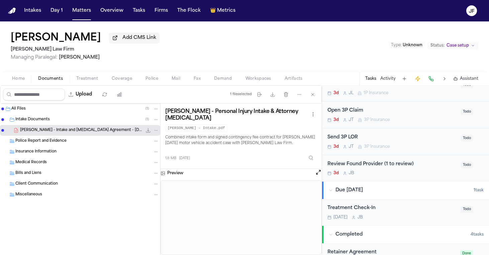
click at [146, 131] on icon "File: L. Bernal - Intake and Retainer Agreement - 9.22.25" at bounding box center [148, 129] width 5 height 5
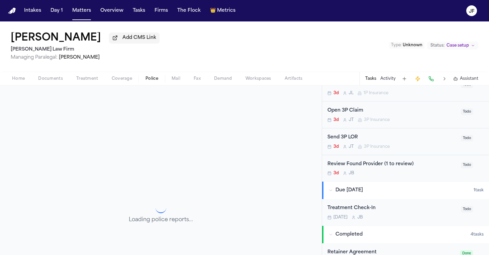
click at [151, 79] on span "Police" at bounding box center [152, 78] width 13 height 5
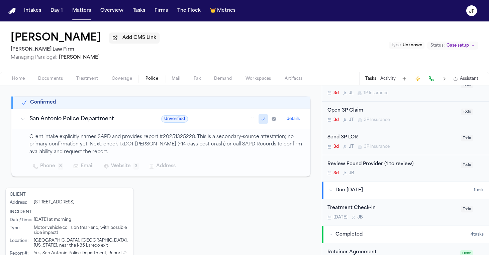
scroll to position [103, 0]
drag, startPoint x: 160, startPoint y: 136, endPoint x: 191, endPoint y: 135, distance: 31.5
click at [191, 135] on p "Client intake explicitly names SAPD and provides report #20251325228. This is a…" at bounding box center [165, 143] width 273 height 23
copy p "20251325228"
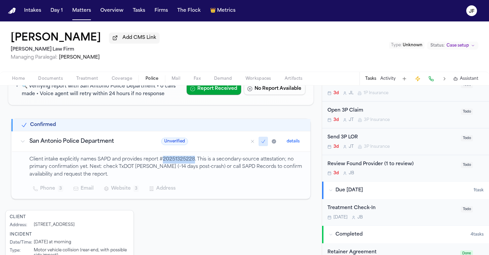
scroll to position [81, 0]
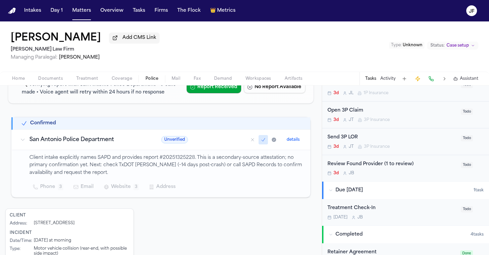
click at [190, 172] on p "Client intake explicitly names SAPD and provides report #20251325228. This is a…" at bounding box center [165, 165] width 273 height 23
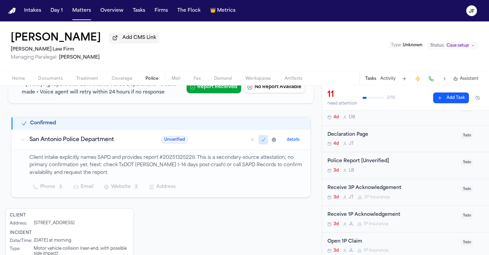
scroll to position [52, 0]
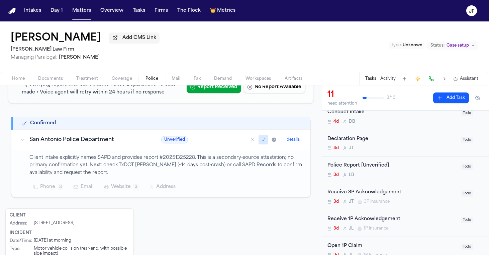
click at [374, 164] on div "Police Report [Unverified]" at bounding box center [391, 166] width 129 height 8
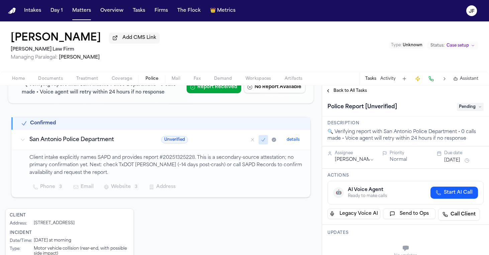
click at [473, 106] on span "Pending" at bounding box center [470, 107] width 27 height 8
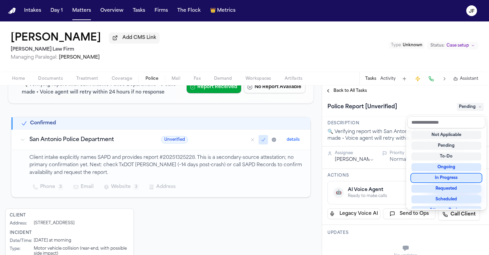
click at [450, 181] on div "In Progress" at bounding box center [446, 178] width 70 height 8
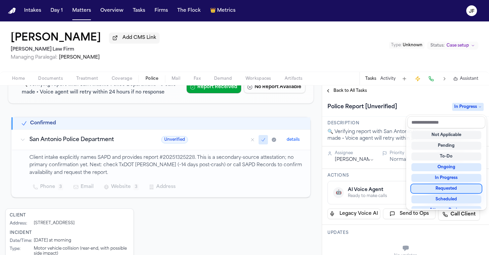
click at [399, 108] on div "Police Report [Unverified] In Progress" at bounding box center [405, 106] width 156 height 11
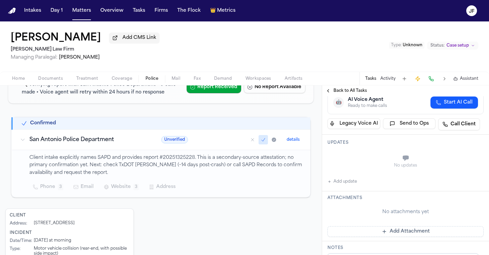
scroll to position [93, 0]
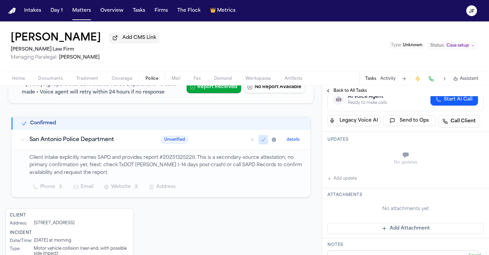
click at [345, 181] on button "Add update" at bounding box center [341, 178] width 29 height 8
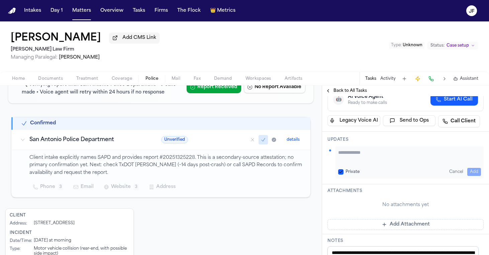
click at [384, 166] on div "Private Cancel Add" at bounding box center [410, 162] width 148 height 32
click at [391, 159] on textarea "Add your update" at bounding box center [409, 155] width 143 height 13
type textarea "**********"
click at [471, 170] on button "Add" at bounding box center [474, 172] width 14 height 8
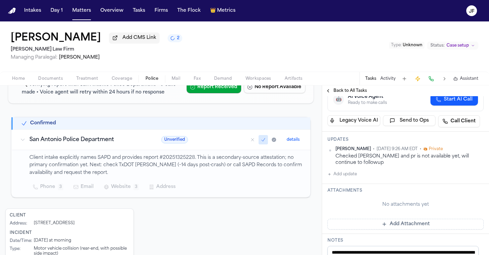
click at [346, 91] on span "Back to All Tasks" at bounding box center [350, 90] width 33 height 5
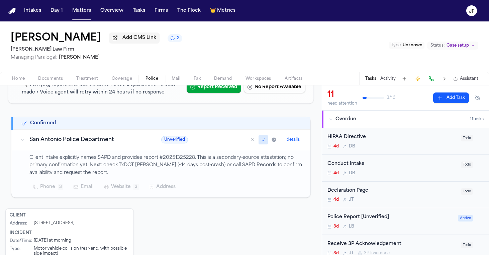
click at [130, 81] on span "Coverage" at bounding box center [122, 78] width 20 height 5
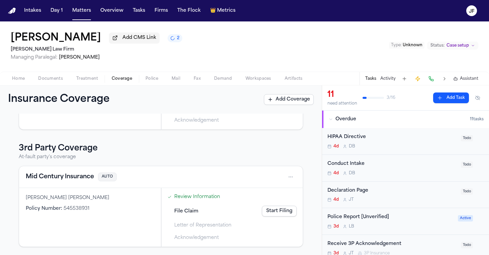
scroll to position [97, 0]
click at [60, 175] on button "Mid Century Insurance" at bounding box center [60, 176] width 68 height 9
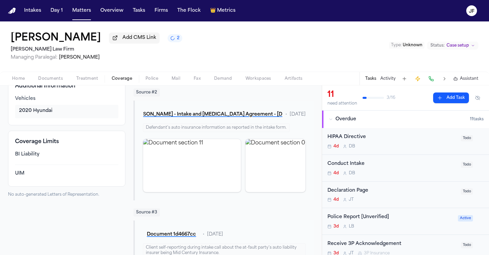
scroll to position [125, 0]
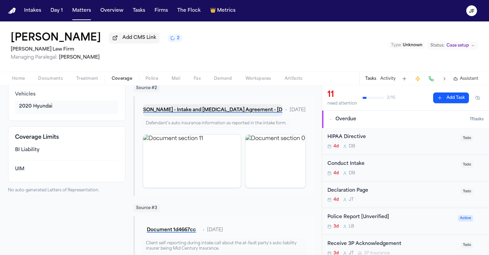
click at [227, 111] on button "L. Bernal - Intake and Retainer Agreement - 9.22.25" at bounding box center [213, 110] width 140 height 12
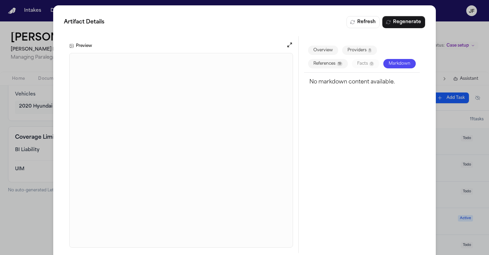
click at [36, 212] on div "Artifact Details Refresh Regenerate Preview Overview Providers 1 References 19 …" at bounding box center [244, 134] width 489 height 269
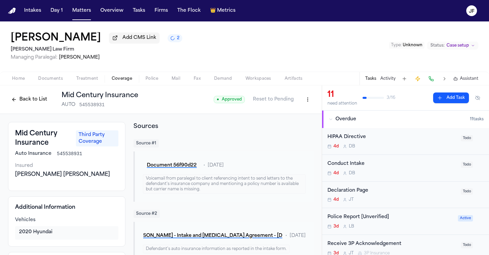
scroll to position [0, 0]
drag, startPoint x: 50, startPoint y: 145, endPoint x: 10, endPoint y: 136, distance: 40.9
click at [10, 136] on div "Mid Century Insurance Third Party Coverage Auto Insurance 545538931 Insured Hom…" at bounding box center [66, 156] width 117 height 69
copy h3 "Mid Century Insurance"
click at [45, 161] on div "Mid Century Insurance Third Party Coverage Auto Insurance 545538931 Insured Hom…" at bounding box center [66, 156] width 117 height 69
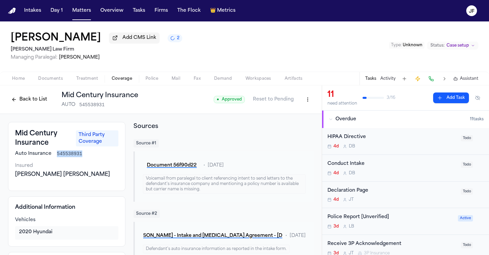
drag, startPoint x: 56, startPoint y: 155, endPoint x: 86, endPoint y: 155, distance: 29.8
click at [86, 155] on div "Auto Insurance 545538931" at bounding box center [66, 153] width 103 height 7
copy span "545538931"
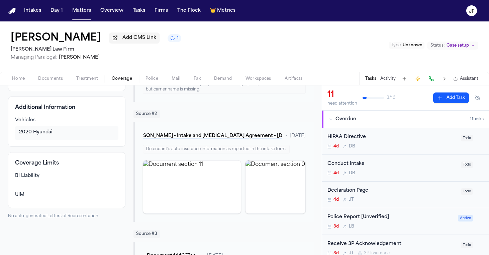
scroll to position [121, 0]
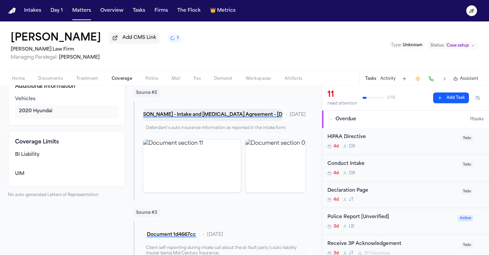
click at [234, 116] on button "L. Bernal - Intake and Retainer Agreement - 9.22.25" at bounding box center [213, 115] width 140 height 12
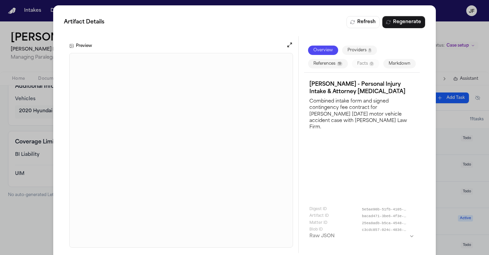
click at [447, 29] on div "Artifact Details Refresh Regenerate Preview Overview Providers 1 References 19 …" at bounding box center [244, 134] width 489 height 269
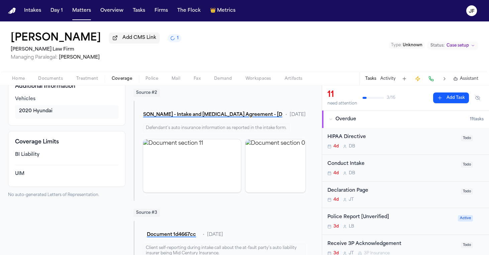
click at [467, 2] on nav "Intakes Day 1 Matters Overview Tasks Firms The Flock 👑 Metrics JF" at bounding box center [244, 10] width 489 height 21
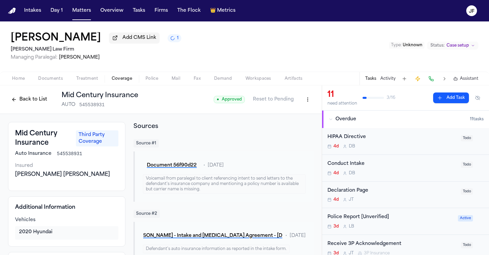
scroll to position [0, 0]
click at [34, 99] on button "Back to List" at bounding box center [29, 99] width 42 height 11
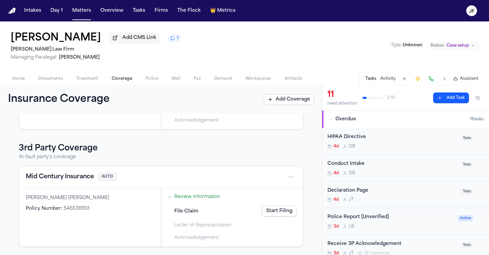
scroll to position [97, 0]
click at [68, 181] on button "Mid Century Insurance" at bounding box center [60, 176] width 68 height 9
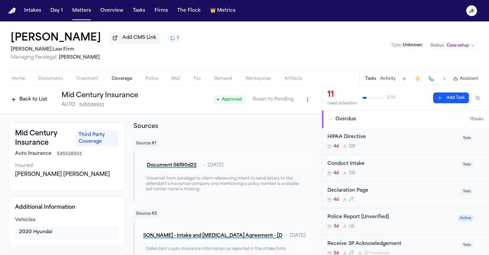
click at [296, 105] on div "● Approved Reset to Pending" at bounding box center [264, 99] width 100 height 12
click at [301, 104] on html "Intakes Day 1 Matters Overview Tasks Firms The Flock 👑 Metrics JF Lilliana Bern…" at bounding box center [244, 127] width 489 height 255
click at [297, 106] on html "Intakes Day 1 Matters Overview Tasks Firms The Flock 👑 Metrics JF Lilliana Bern…" at bounding box center [244, 127] width 489 height 255
click at [301, 100] on html "Intakes Day 1 Matters Overview Tasks Firms The Flock 👑 Metrics JF Lilliana Bern…" at bounding box center [244, 127] width 489 height 255
click at [295, 113] on div "Edit Coverage" at bounding box center [280, 115] width 56 height 11
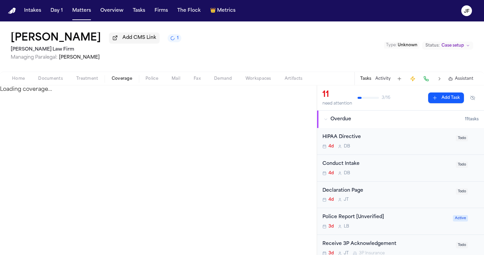
select select "**********"
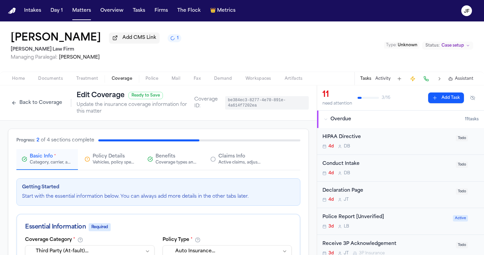
click at [237, 162] on div "Active claims, adjusters, and subrogation details" at bounding box center [239, 162] width 43 height 5
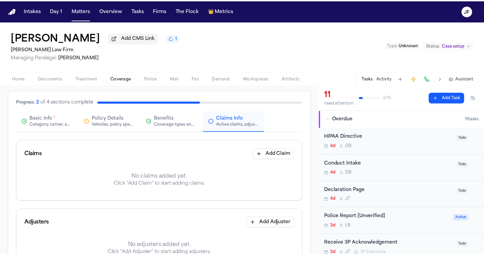
scroll to position [39, 0]
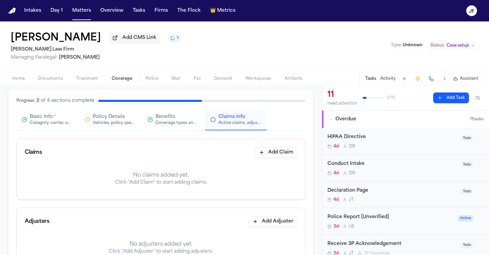
click at [280, 162] on div "Claims Add Claim" at bounding box center [161, 152] width 288 height 27
click at [280, 157] on button "Add Claim" at bounding box center [276, 152] width 42 height 11
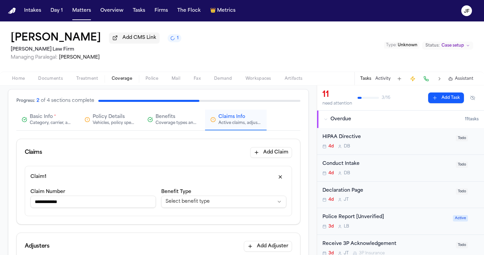
type input "**********"
click at [192, 202] on html "**********" at bounding box center [242, 127] width 484 height 255
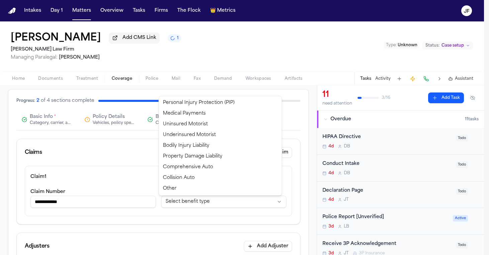
select select "**********"
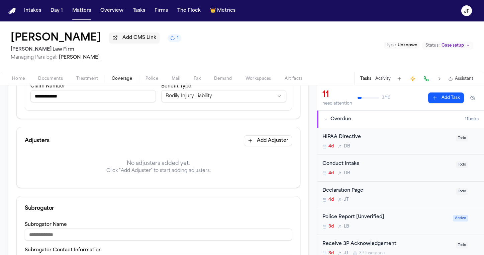
scroll to position [188, 0]
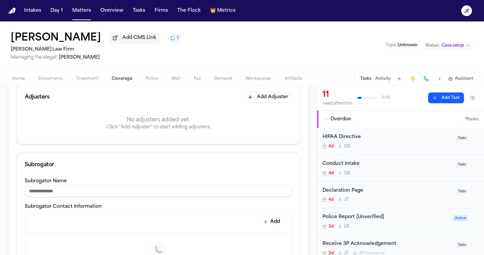
click at [262, 98] on button "Add Adjuster" at bounding box center [268, 97] width 48 height 11
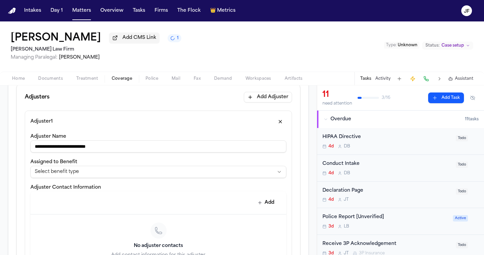
drag, startPoint x: 115, startPoint y: 149, endPoint x: 76, endPoint y: 150, distance: 39.1
click at [77, 150] on input "**********" at bounding box center [158, 146] width 256 height 12
type input "**********"
click at [86, 166] on div "**********" at bounding box center [158, 168] width 256 height 20
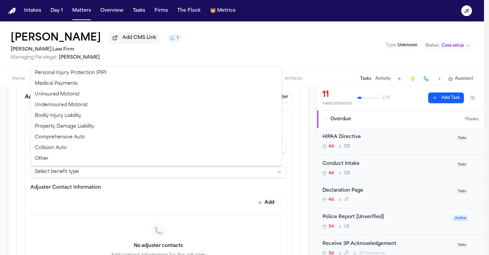
click at [86, 172] on html "**********" at bounding box center [244, 127] width 489 height 255
select select "**********"
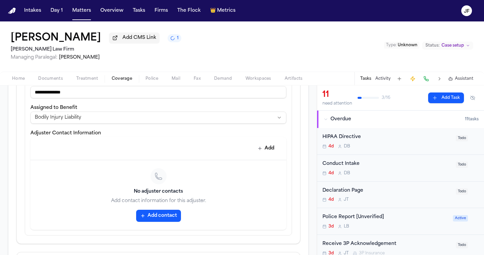
scroll to position [286, 0]
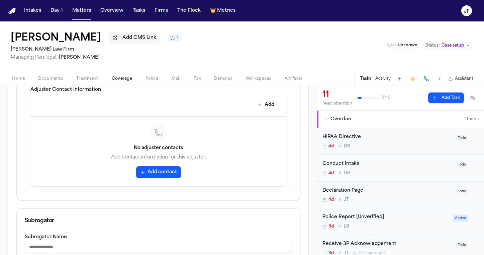
click at [165, 164] on div "No adjuster contacts Add contact information for this adjuster. Add contact" at bounding box center [158, 151] width 256 height 70
click at [165, 173] on button "Add contact" at bounding box center [158, 172] width 45 height 12
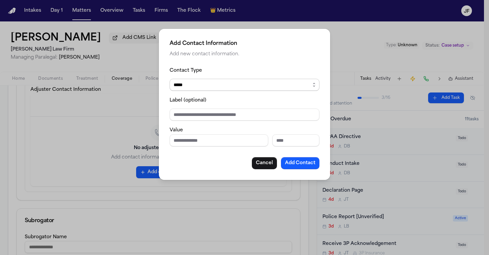
click at [214, 144] on input "Phone number" at bounding box center [219, 140] width 99 height 12
paste input "**********"
type input "**********"
click at [207, 115] on input "Label (optional)" at bounding box center [245, 114] width 150 height 12
drag, startPoint x: 193, startPoint y: 115, endPoint x: 136, endPoint y: 111, distance: 57.0
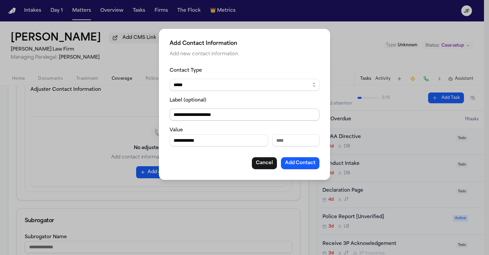
click at [136, 111] on div "**********" at bounding box center [244, 127] width 489 height 255
type input "**********"
click at [300, 167] on button "Add Contact" at bounding box center [300, 163] width 38 height 12
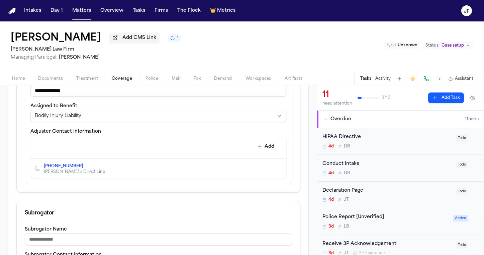
scroll to position [223, 0]
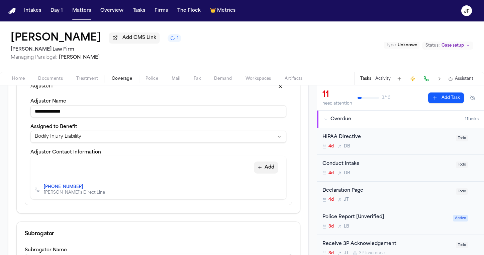
click at [261, 168] on button "Add" at bounding box center [266, 167] width 24 height 12
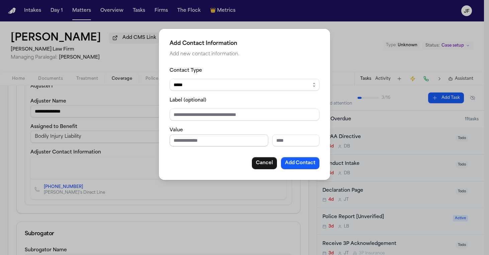
click at [200, 140] on input "Phone number" at bounding box center [219, 140] width 99 height 12
paste input "**********"
type input "**********"
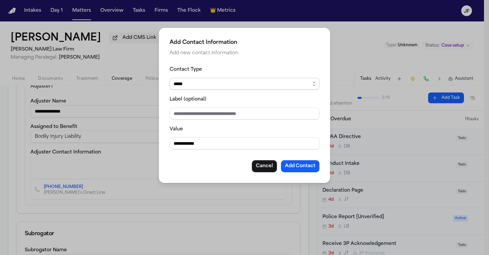
select select "***"
click at [209, 117] on input "Label (optional)" at bounding box center [245, 113] width 150 height 12
type input "**********"
click at [302, 164] on button "Add Contact" at bounding box center [300, 166] width 38 height 12
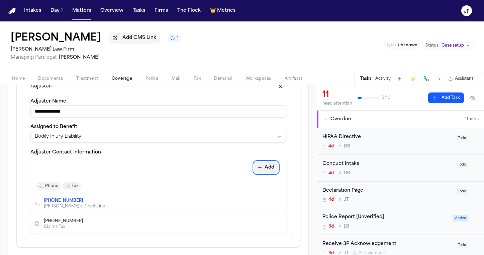
click at [263, 167] on button "Add" at bounding box center [266, 167] width 24 height 12
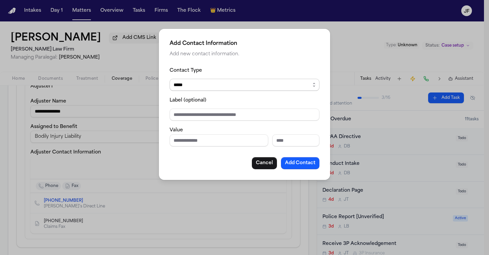
select select "*****"
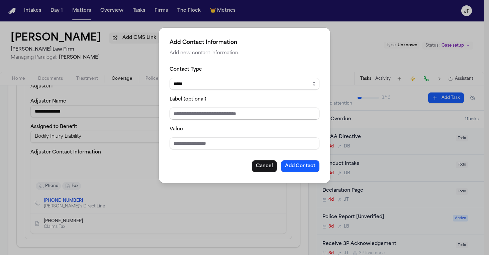
click at [226, 116] on input "Label (optional)" at bounding box center [245, 113] width 150 height 12
type input "**********"
paste input "**********"
type input "**********"
click at [300, 166] on button "Add Contact" at bounding box center [300, 166] width 38 height 12
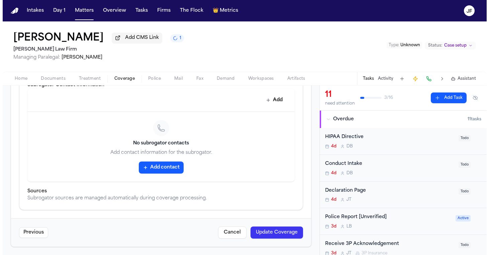
scroll to position [470, 0]
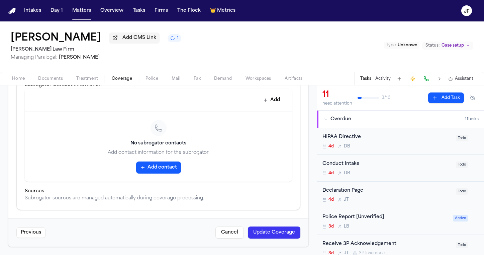
click at [273, 231] on button "Update Coverage" at bounding box center [274, 232] width 53 height 12
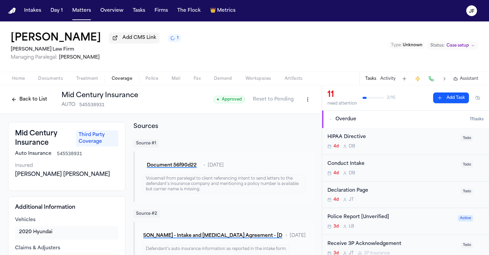
click at [32, 101] on button "Back to List" at bounding box center [29, 99] width 42 height 11
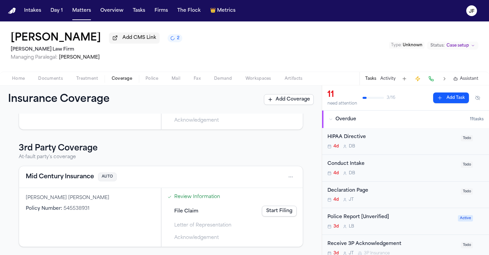
click at [270, 208] on link "Start Filing" at bounding box center [279, 210] width 35 height 11
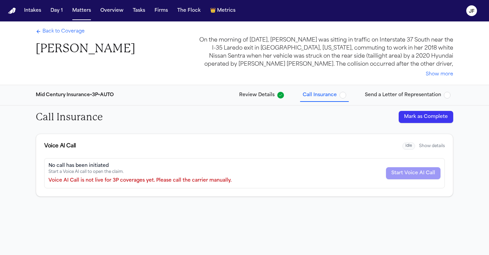
click at [429, 115] on button "Mark as Complete" at bounding box center [426, 117] width 55 height 12
click at [78, 29] on span "Back to Coverage" at bounding box center [63, 31] width 42 height 7
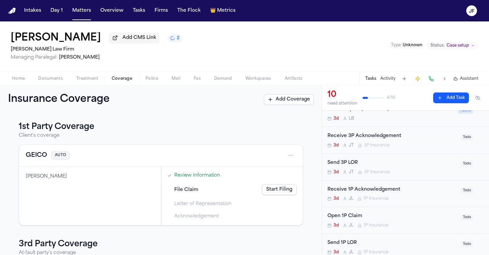
scroll to position [108, 0]
click at [346, 162] on div "Send 3P LOR" at bounding box center [391, 163] width 129 height 8
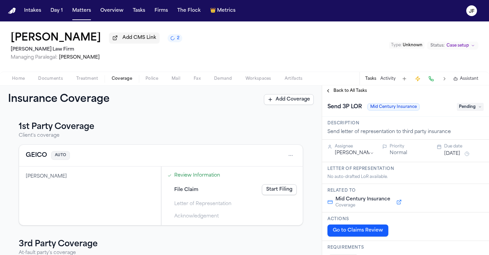
click at [463, 107] on span "Pending" at bounding box center [470, 107] width 27 height 8
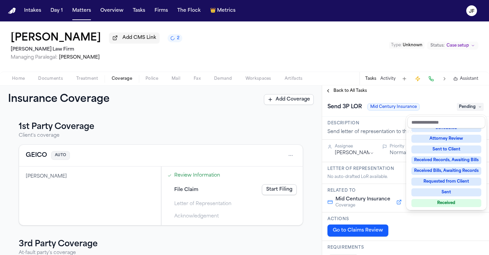
scroll to position [104, 0]
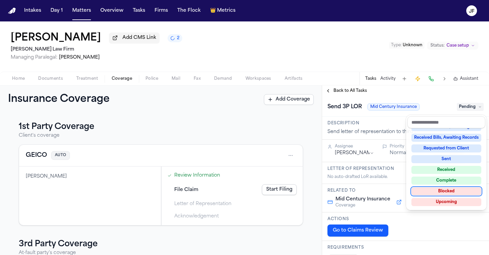
click at [447, 191] on div "Blocked" at bounding box center [446, 191] width 70 height 8
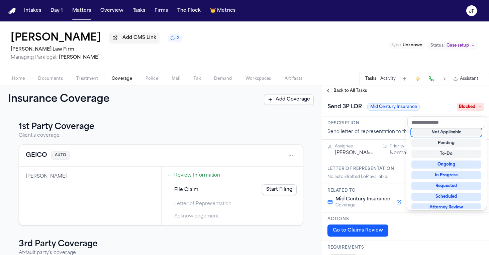
click at [413, 92] on div "**********" at bounding box center [405, 169] width 167 height 169
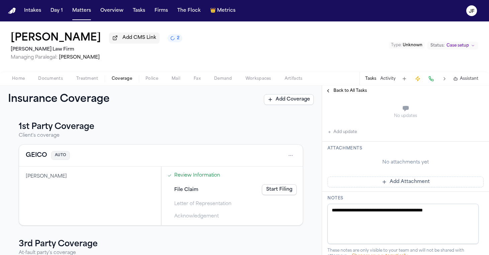
scroll to position [145, 0]
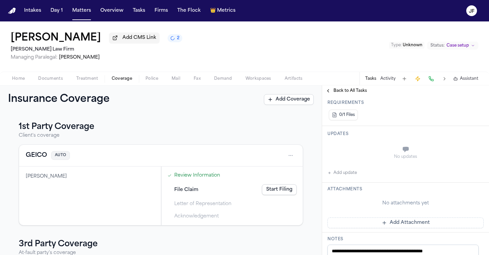
click at [338, 175] on button "Add update" at bounding box center [341, 173] width 29 height 8
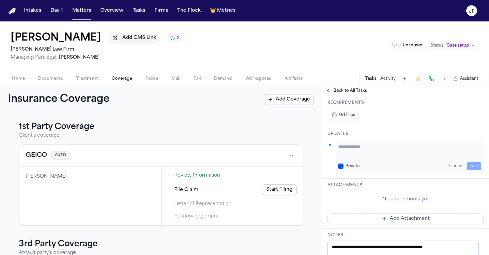
click at [364, 151] on textarea "Add your update" at bounding box center [409, 149] width 143 height 13
click at [390, 155] on textarea "**********" at bounding box center [407, 149] width 138 height 13
drag, startPoint x: 394, startPoint y: 158, endPoint x: 302, endPoint y: 140, distance: 93.6
click at [302, 140] on div "**********" at bounding box center [244, 169] width 489 height 169
type textarea "**********"
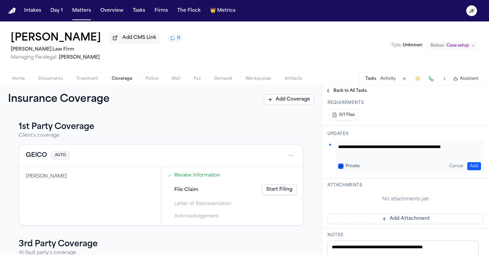
click at [467, 165] on button "Add" at bounding box center [474, 166] width 14 height 8
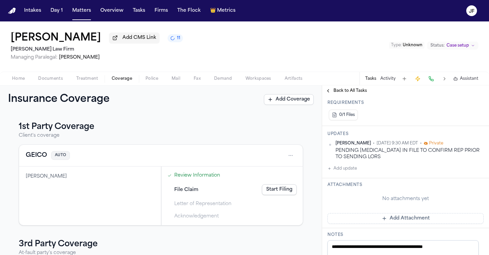
click at [348, 92] on span "Back to All Tasks" at bounding box center [350, 90] width 33 height 5
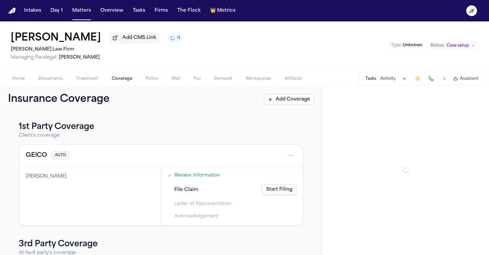
click at [387, 81] on button "Activity" at bounding box center [387, 78] width 15 height 5
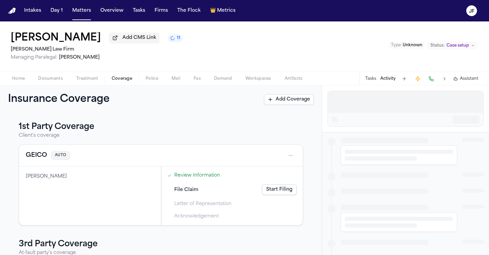
click at [365, 104] on div at bounding box center [406, 101] width 156 height 21
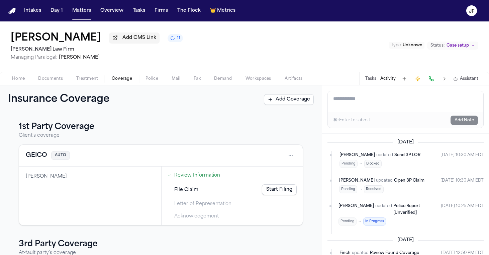
click at [367, 103] on textarea "Add a note to this matter" at bounding box center [406, 101] width 156 height 21
paste textarea "**********"
type textarea "**********"
click at [459, 118] on button "Add Note" at bounding box center [464, 119] width 27 height 9
click at [368, 81] on button "Tasks" at bounding box center [370, 78] width 11 height 5
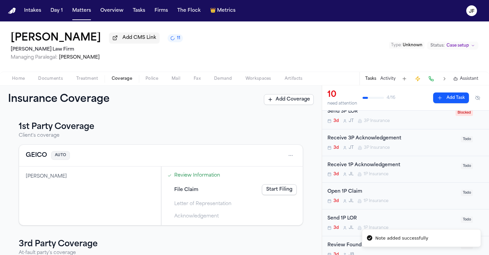
scroll to position [133, 0]
click at [356, 190] on div "Open 1P Claim" at bounding box center [391, 191] width 129 height 8
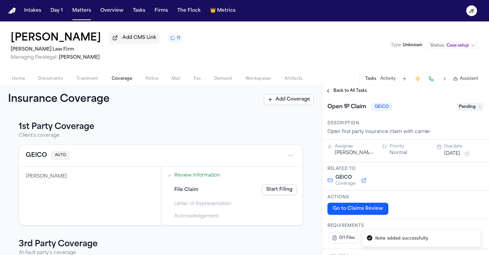
click at [470, 108] on span "Pending" at bounding box center [470, 107] width 27 height 8
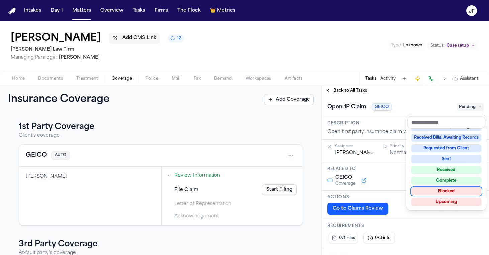
click at [444, 192] on div "Blocked" at bounding box center [446, 191] width 70 height 8
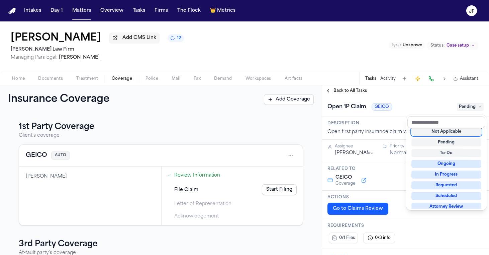
scroll to position [3, 0]
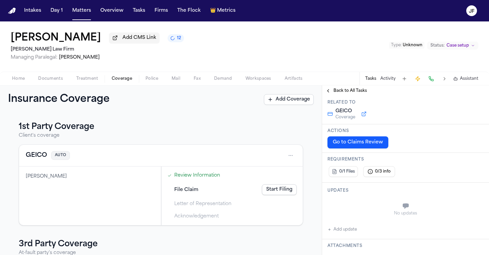
scroll to position [109, 0]
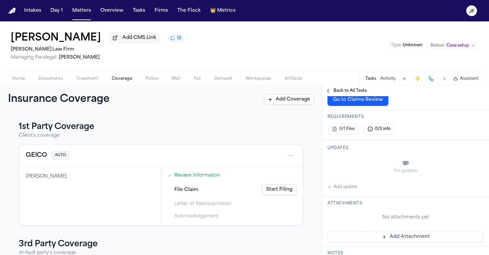
click at [339, 188] on button "Add update" at bounding box center [341, 187] width 29 height 8
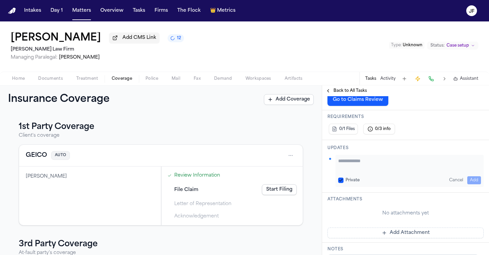
click at [368, 158] on div "Private Cancel Add" at bounding box center [410, 171] width 148 height 32
click at [366, 172] on div "Private Cancel Add" at bounding box center [410, 171] width 148 height 32
click at [370, 171] on textarea "Add your update" at bounding box center [409, 163] width 143 height 13
paste textarea "**********"
type textarea "**********"
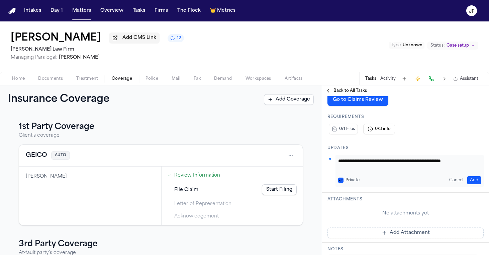
click at [470, 182] on button "Add" at bounding box center [474, 180] width 14 height 8
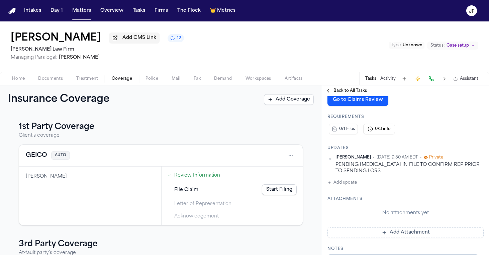
scroll to position [23, 0]
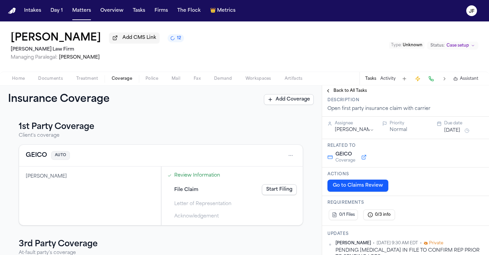
click at [355, 97] on div "Description Open first party insurance claim with carrier" at bounding box center [405, 104] width 167 height 23
click at [356, 93] on span "Back to All Tasks" at bounding box center [350, 90] width 33 height 5
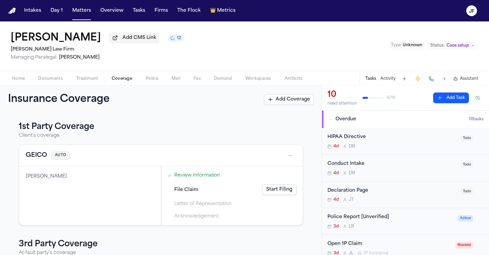
click at [44, 80] on span "Documents" at bounding box center [50, 78] width 25 height 5
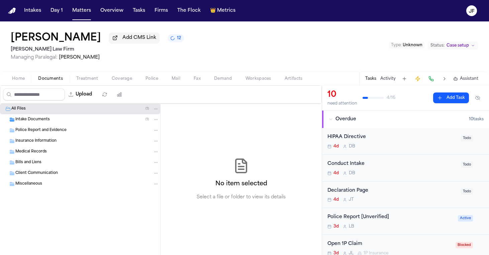
click at [53, 122] on div "Intake Documents ( 1 )" at bounding box center [87, 119] width 144 height 6
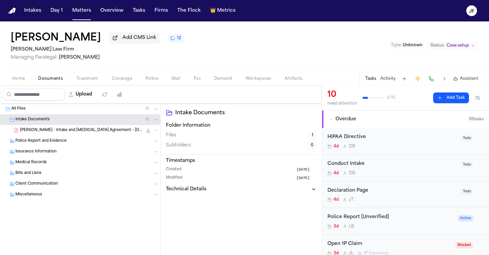
click at [67, 133] on span "L. Bernal - Intake and Retainer Agreement - 9.22.25" at bounding box center [81, 130] width 122 height 6
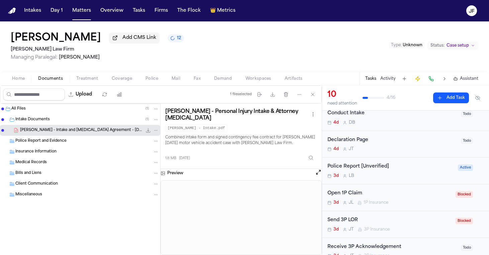
scroll to position [69, 0]
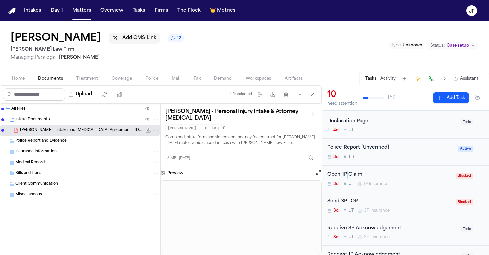
click at [348, 176] on div "Open 1P Claim" at bounding box center [389, 175] width 124 height 8
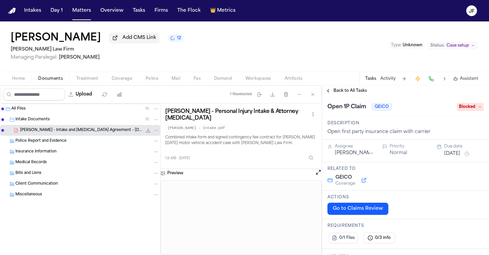
click at [466, 104] on span "Blocked" at bounding box center [470, 107] width 27 height 8
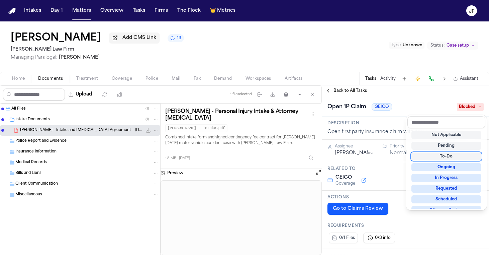
click at [449, 157] on div "To-Do" at bounding box center [446, 156] width 70 height 8
click at [354, 92] on div "**********" at bounding box center [405, 169] width 167 height 169
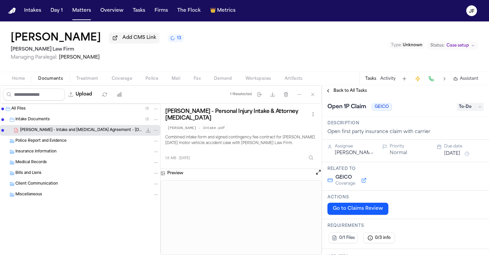
click at [354, 92] on span "Back to All Tasks" at bounding box center [350, 90] width 33 height 5
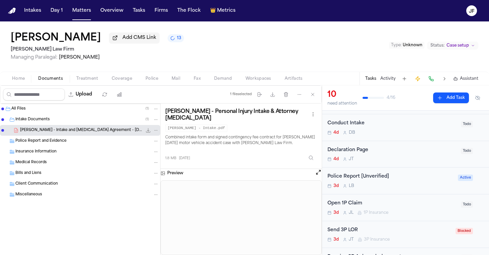
scroll to position [43, 0]
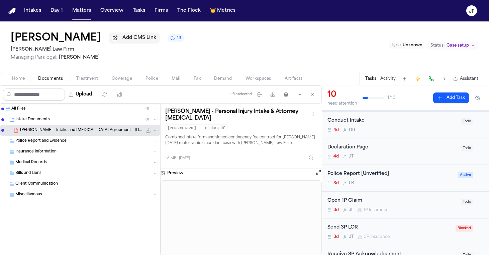
click at [345, 227] on div "Send 3P LOR" at bounding box center [389, 227] width 124 height 8
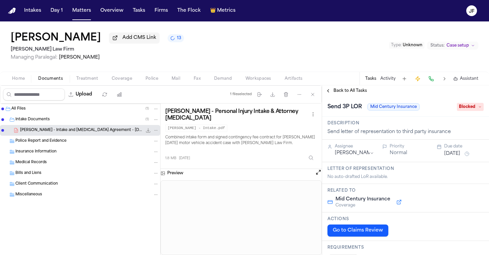
click at [460, 111] on span "Blocked" at bounding box center [470, 107] width 27 height 8
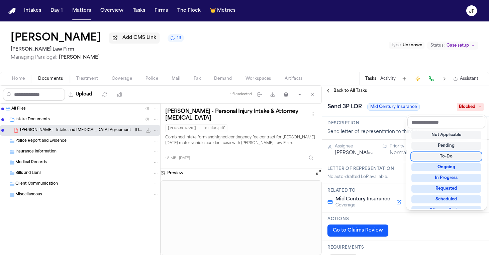
click at [445, 158] on div "To-Do" at bounding box center [446, 156] width 70 height 8
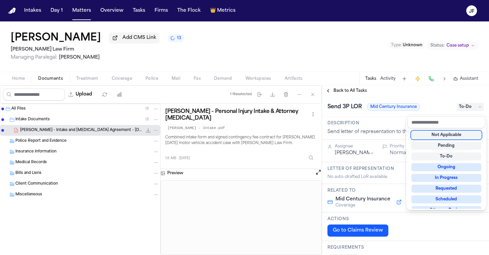
click at [291, 36] on div "Lilliana Bernal Add CMS Link 13 Ruy Mireles Law Firm Managing Paralegal: Jessic…" at bounding box center [244, 137] width 489 height 233
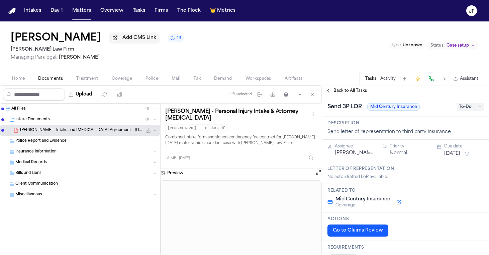
click at [19, 79] on span "Home" at bounding box center [18, 78] width 13 height 5
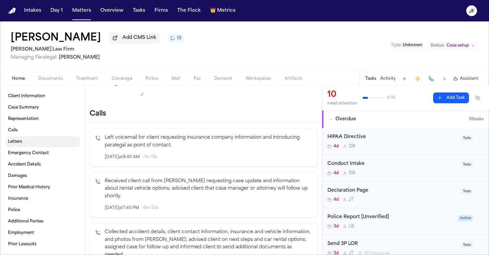
click at [30, 146] on link "Letters" at bounding box center [42, 141] width 75 height 11
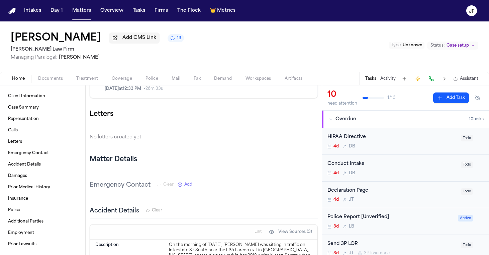
scroll to position [328, 0]
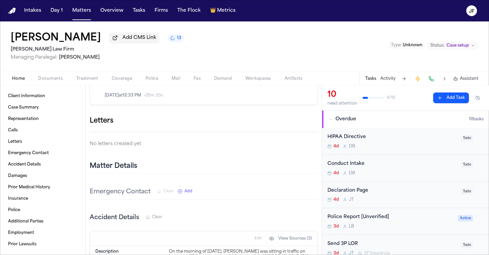
click at [318, 121] on icon "button" at bounding box center [318, 121] width 0 height 0
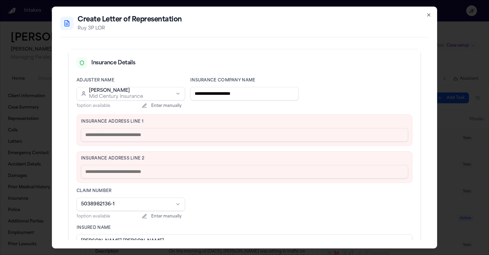
scroll to position [150, 0]
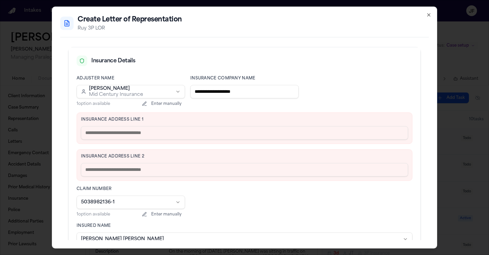
drag, startPoint x: 263, startPoint y: 91, endPoint x: 170, endPoint y: 88, distance: 92.7
click at [170, 88] on div "**********" at bounding box center [245, 164] width 336 height 179
type input "**********"
click at [190, 192] on div "**********" at bounding box center [245, 164] width 336 height 179
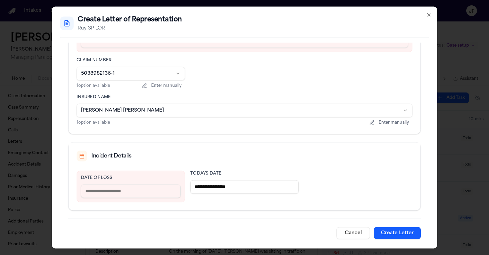
scroll to position [279, 0]
click at [138, 193] on input "text" at bounding box center [131, 189] width 100 height 13
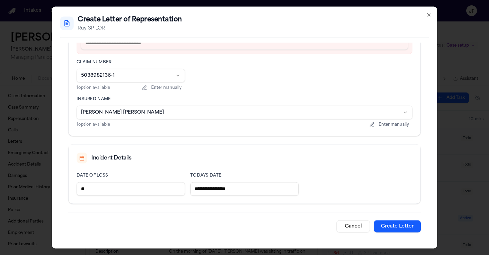
type input "*"
type input "**********"
click at [397, 224] on button "Create Letter" at bounding box center [397, 226] width 47 height 12
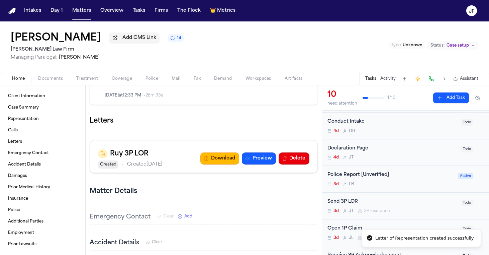
scroll to position [61, 0]
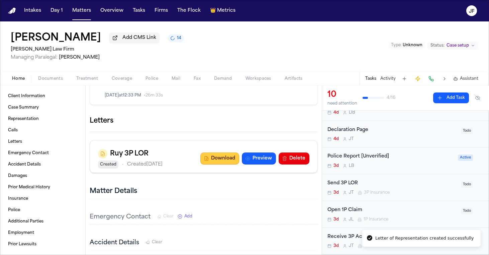
click at [215, 164] on button "Download" at bounding box center [219, 158] width 39 height 12
click at [247, 42] on div "Lilliana Bernal Add CMS Link 14 Ruy Mireles Law Firm Managing Paralegal: Jessic…" at bounding box center [244, 46] width 489 height 50
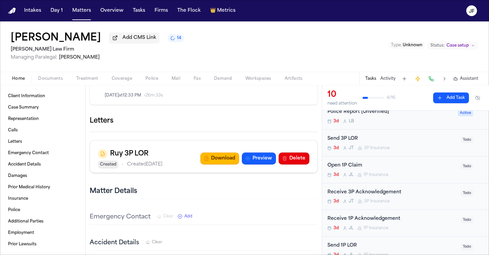
scroll to position [90, 0]
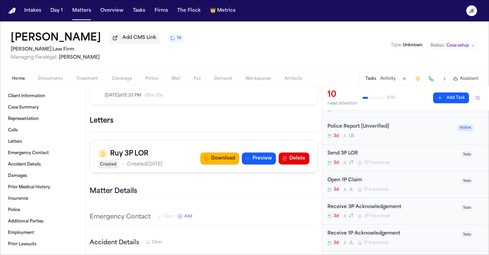
click at [354, 152] on div "Send 3P LOR" at bounding box center [391, 154] width 129 height 8
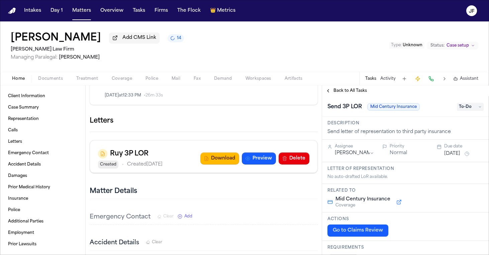
click at [470, 109] on span "To-Do" at bounding box center [470, 107] width 27 height 8
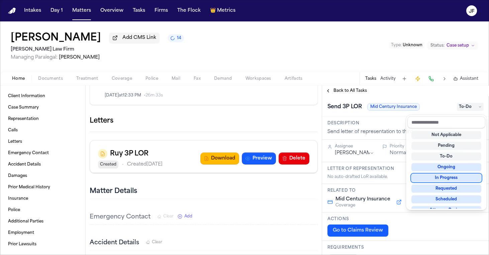
click at [443, 176] on div "In Progress" at bounding box center [446, 178] width 70 height 8
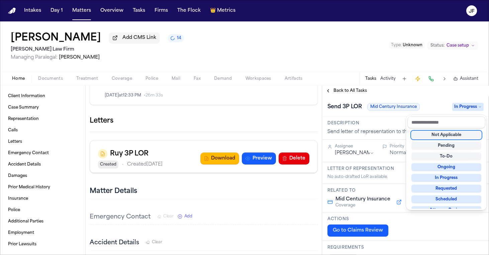
click at [409, 105] on div "Send 3P LOR Mid Century Insurance In Progress" at bounding box center [405, 106] width 156 height 11
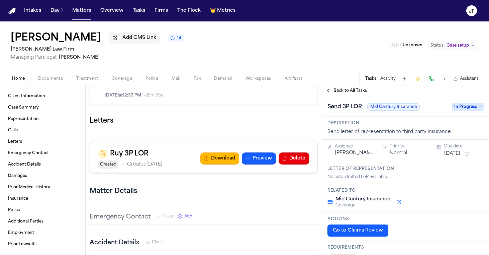
drag, startPoint x: 351, startPoint y: 99, endPoint x: 353, endPoint y: 95, distance: 4.8
click at [351, 99] on div "Send 3P LOR Mid Century Insurance In Progress" at bounding box center [405, 106] width 167 height 20
click at [354, 91] on span "Back to All Tasks" at bounding box center [350, 90] width 33 height 5
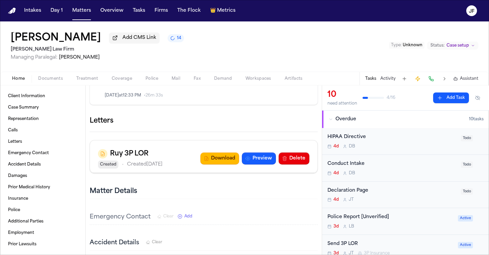
click at [122, 84] on div "Home Documents Treatment Coverage Police Mail Fax Demand Workspaces Artifacts T…" at bounding box center [244, 78] width 489 height 13
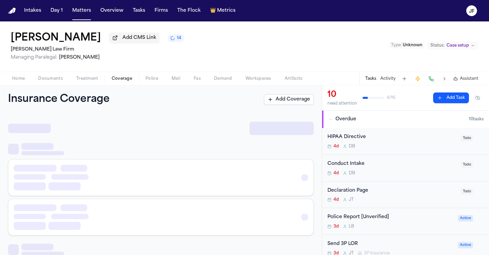
click at [123, 78] on span "Coverage" at bounding box center [122, 78] width 20 height 5
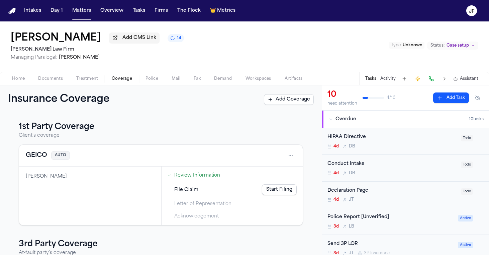
click at [14, 75] on div "Home Documents Treatment Coverage Police Mail Fax Demand Workspaces Artifacts T…" at bounding box center [244, 78] width 489 height 13
click at [16, 80] on span "Home" at bounding box center [18, 78] width 13 height 5
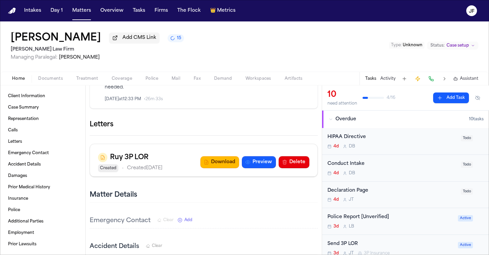
scroll to position [330, 0]
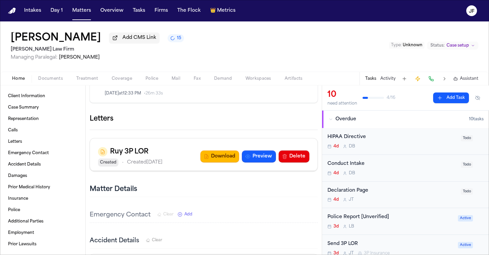
click at [116, 78] on span "Coverage" at bounding box center [122, 78] width 20 height 5
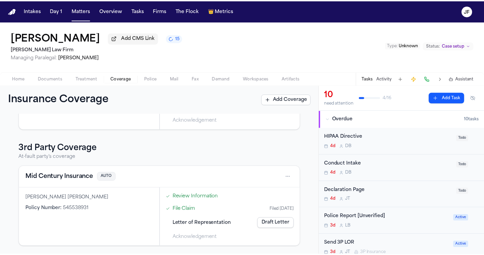
scroll to position [97, 0]
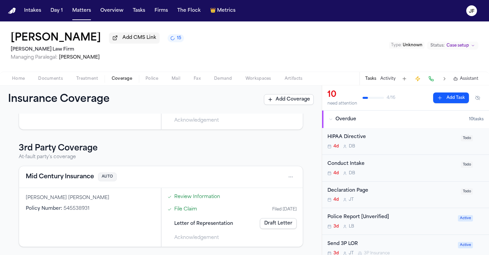
click at [66, 177] on button "Mid Century Insurance" at bounding box center [60, 176] width 68 height 9
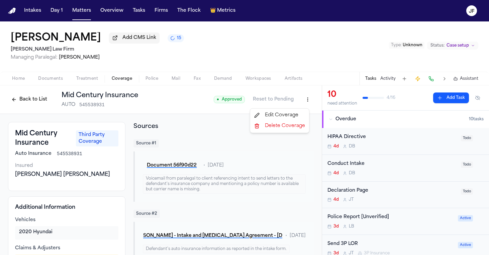
click at [303, 102] on html "Intakes Day 1 Matters Overview Tasks Firms The Flock 👑 Metrics JF Lilliana Bern…" at bounding box center [244, 127] width 489 height 255
click at [288, 117] on div "Edit Coverage" at bounding box center [280, 115] width 56 height 11
select select "**********"
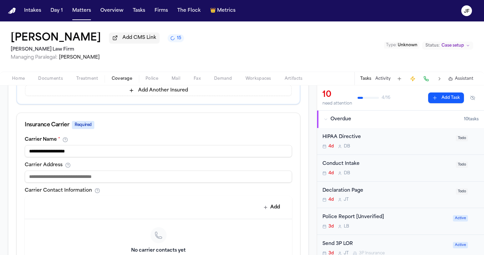
scroll to position [221, 0]
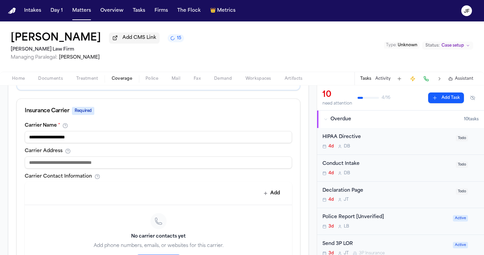
drag, startPoint x: 94, startPoint y: 140, endPoint x: 0, endPoint y: 136, distance: 93.7
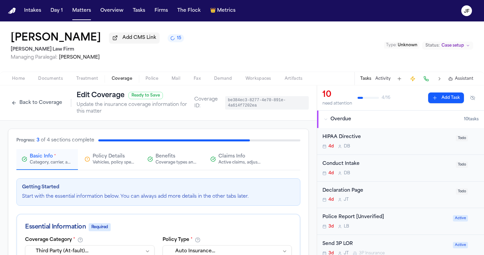
scroll to position [0, 0]
type input "**********"
click at [252, 164] on div "Active claims, adjusters, and subrogation details" at bounding box center [239, 162] width 43 height 5
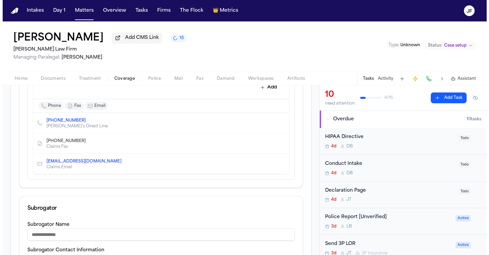
scroll to position [306, 0]
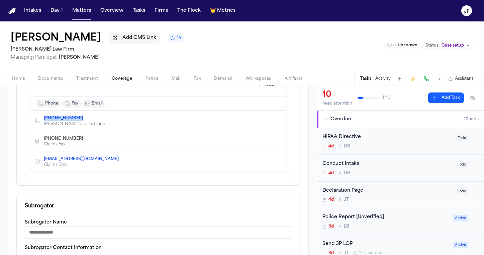
drag, startPoint x: 75, startPoint y: 121, endPoint x: 44, endPoint y: 120, distance: 31.5
click at [44, 120] on span "(405) 782-4095" at bounding box center [66, 117] width 44 height 5
copy link "(405) 782-4095"
drag, startPoint x: 71, startPoint y: 141, endPoint x: 41, endPoint y: 141, distance: 30.4
click at [41, 141] on div "(877) 217-1389 Claims Fax" at bounding box center [61, 141] width 54 height 12
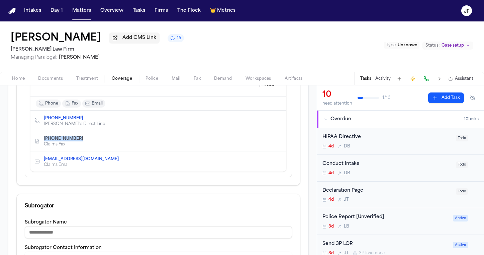
copy span "(877) 217-1389"
click at [54, 80] on span "Documents" at bounding box center [50, 78] width 25 height 5
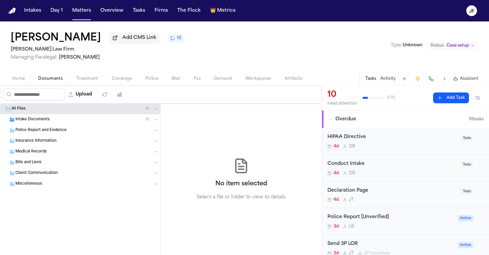
click at [48, 142] on span "Insurance Information" at bounding box center [35, 141] width 41 height 6
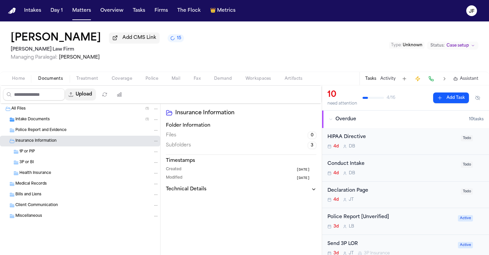
click at [96, 97] on button "Upload" at bounding box center [80, 94] width 31 height 12
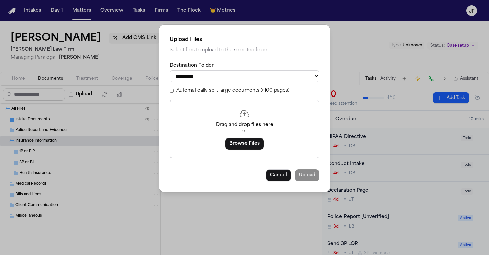
select select "**********"
click at [239, 139] on button "Browse Files" at bounding box center [244, 143] width 38 height 12
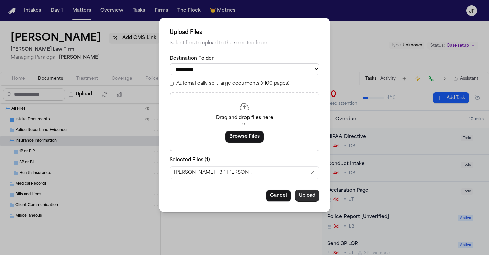
click at [309, 192] on button "Upload" at bounding box center [307, 195] width 24 height 12
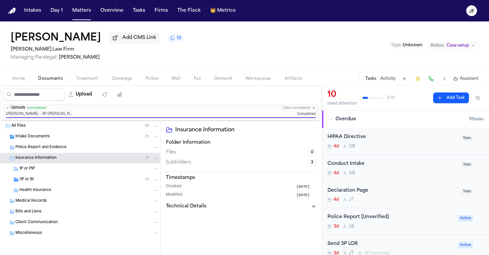
click at [81, 182] on div "3P or BI ( 1 )" at bounding box center [88, 179] width 139 height 6
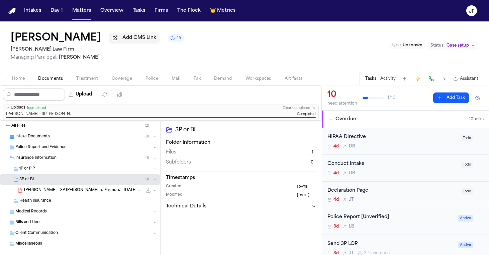
click at [81, 190] on span "Lilliana Bernal - 3P LOR to Farmers - 9.29.25.pdf" at bounding box center [83, 190] width 118 height 6
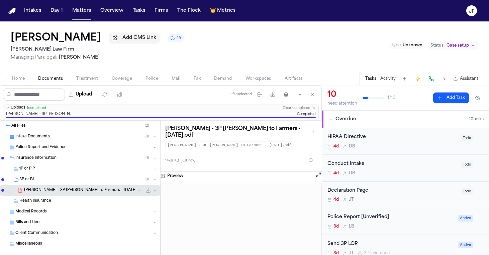
click at [147, 189] on icon "File: Lilliana Bernal - 3P LOR to Farmers - 9.29.25.pdf" at bounding box center [148, 189] width 5 height 5
click at [314, 52] on div "Lilliana Bernal Add CMS Link 18 Ruy Mireles Law Firm Managing Paralegal: Jessic…" at bounding box center [244, 46] width 489 height 50
click at [314, 59] on div "Lilliana Bernal Add CMS Link 17 Ruy Mireles Law Firm Managing Paralegal: Jessic…" at bounding box center [244, 46] width 489 height 50
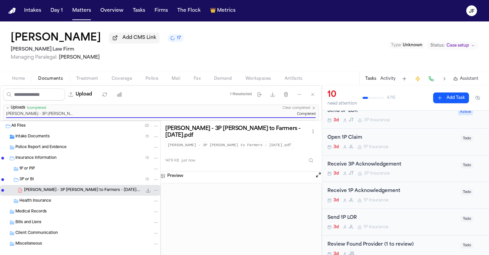
scroll to position [136, 0]
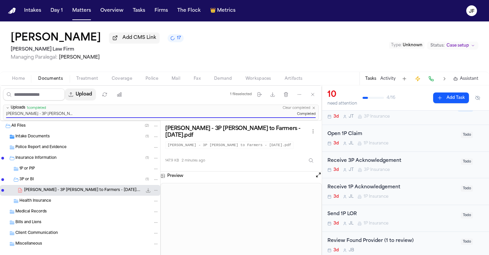
click at [96, 92] on button "Upload" at bounding box center [80, 94] width 31 height 12
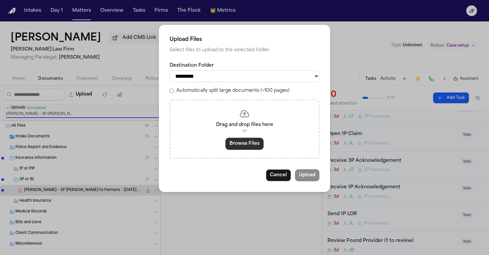
click at [250, 144] on button "Browse Files" at bounding box center [244, 143] width 38 height 12
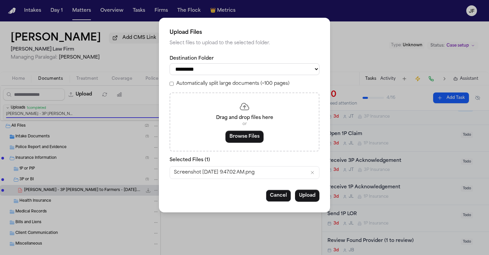
click at [263, 179] on div "**********" at bounding box center [244, 115] width 171 height 194
click at [314, 193] on button "Upload" at bounding box center [307, 195] width 24 height 12
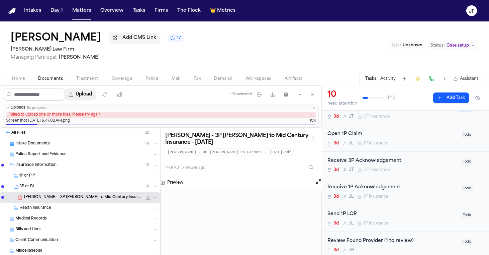
click at [96, 98] on button "Upload" at bounding box center [80, 94] width 31 height 12
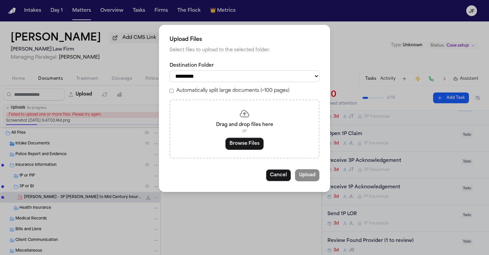
click at [281, 174] on button "Cancel" at bounding box center [278, 175] width 25 height 12
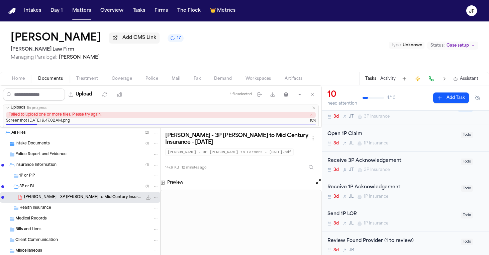
click at [309, 116] on div "Failed to upload one or more files. Please try again." at bounding box center [161, 115] width 310 height 6
click at [311, 116] on icon "button" at bounding box center [311, 114] width 3 height 3
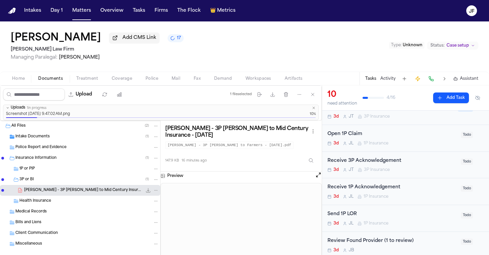
click at [313, 110] on icon "button" at bounding box center [314, 108] width 4 height 4
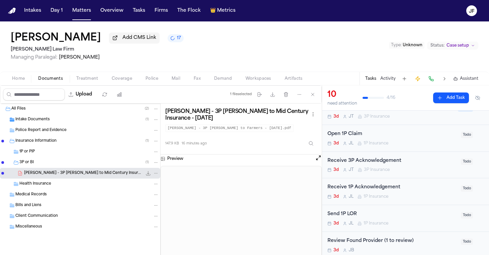
click at [72, 160] on div "3P or BI ( 1 )" at bounding box center [80, 162] width 160 height 11
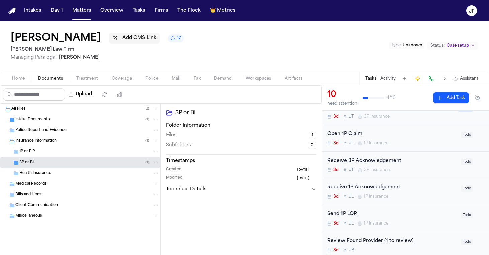
click at [75, 165] on div "3P or BI ( 1 )" at bounding box center [88, 162] width 139 height 6
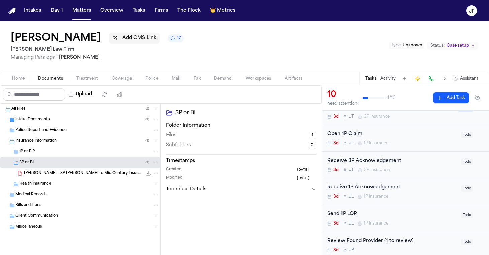
scroll to position [0, 0]
click at [117, 173] on span "L. Bernal - 3P LOR to Mid Century Insurance - 9.29.25" at bounding box center [83, 173] width 118 height 6
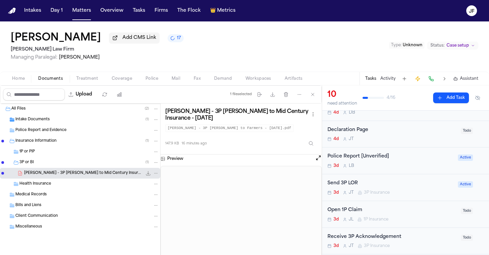
scroll to position [68, 0]
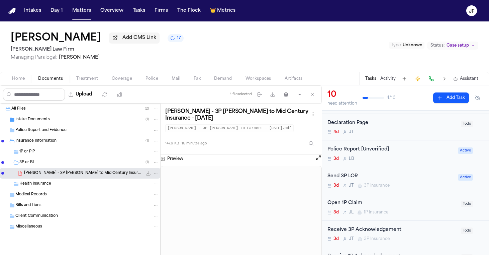
click at [344, 177] on div "Send 3P LOR" at bounding box center [390, 176] width 126 height 8
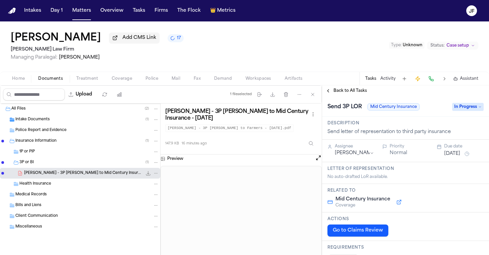
click at [464, 108] on span "In Progress" at bounding box center [467, 107] width 31 height 8
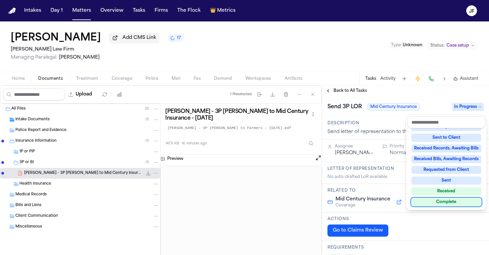
click at [422, 201] on div "Complete" at bounding box center [446, 202] width 70 height 8
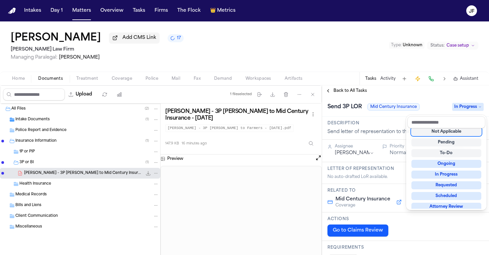
scroll to position [3, 0]
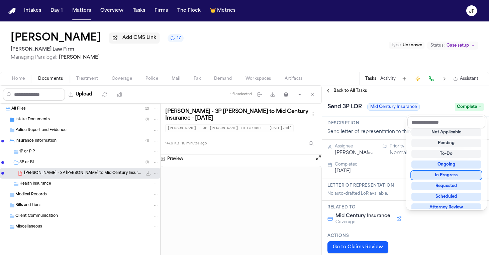
click at [401, 107] on div "Send 3P LOR Mid Century Insurance Complete" at bounding box center [405, 106] width 156 height 11
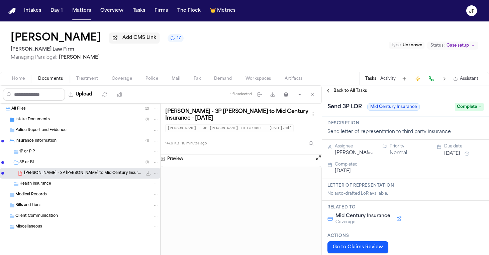
click at [347, 92] on span "Back to All Tasks" at bounding box center [350, 90] width 33 height 5
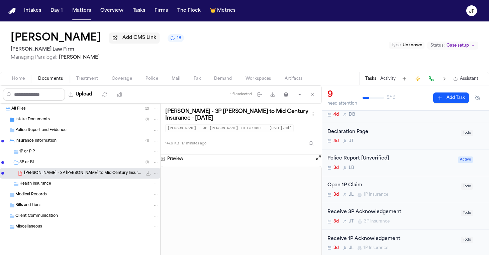
scroll to position [53, 0]
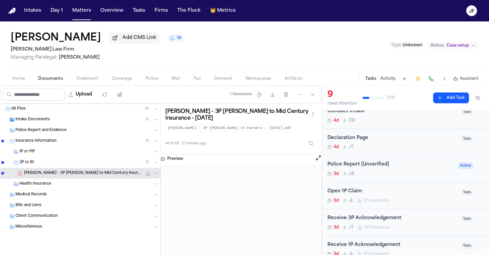
click at [122, 81] on span "Coverage" at bounding box center [122, 78] width 20 height 5
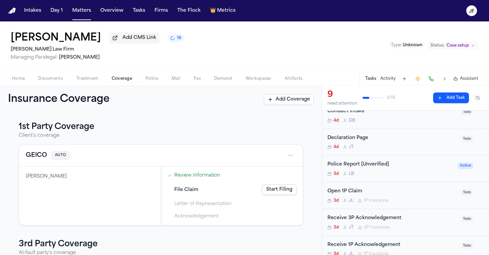
click at [18, 89] on div "Insurance Coverage Add Coverage" at bounding box center [161, 99] width 322 height 28
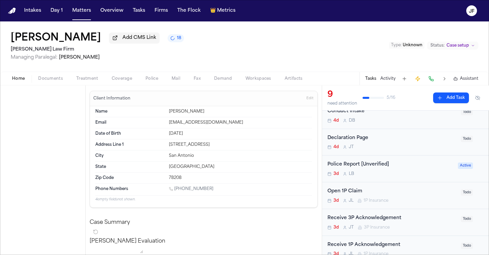
click at [18, 81] on span "Home" at bounding box center [18, 78] width 13 height 5
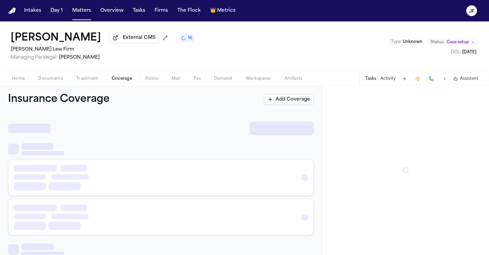
click at [113, 81] on span "Coverage" at bounding box center [122, 78] width 20 height 5
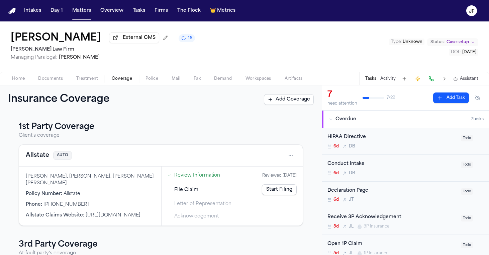
click at [328, 51] on div "[PERSON_NAME] External CMS 16 [PERSON_NAME] Law Firm Managing Paralegal: [PERSO…" at bounding box center [244, 46] width 489 height 50
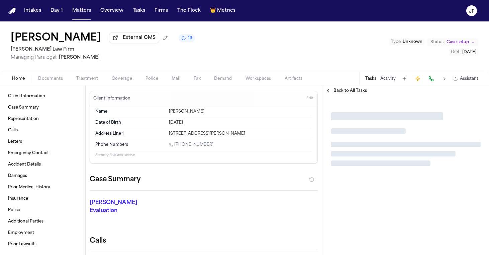
click at [153, 45] on div "[PERSON_NAME] External CMS 13 [PERSON_NAME] Law Firm Managing Paralegal: [PERSO…" at bounding box center [103, 46] width 184 height 29
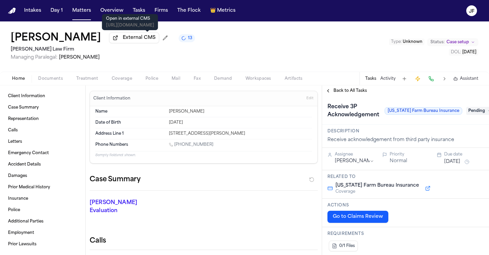
click at [155, 41] on span "External CMS" at bounding box center [139, 37] width 33 height 7
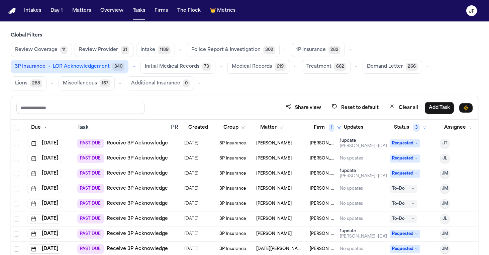
click at [136, 65] on icon "button" at bounding box center [134, 67] width 4 height 4
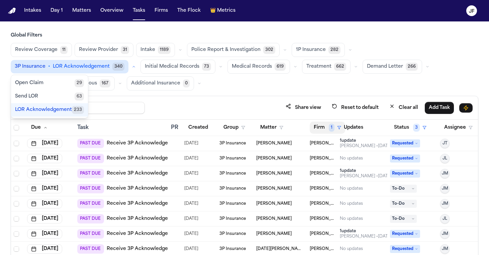
click at [330, 124] on span "1" at bounding box center [332, 127] width 6 height 8
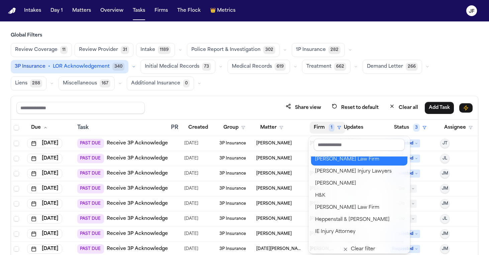
scroll to position [272, 0]
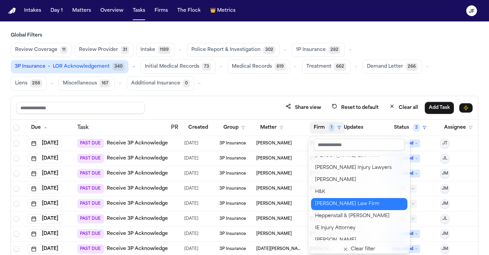
click at [342, 203] on div "[PERSON_NAME] Law Firm" at bounding box center [359, 204] width 88 height 8
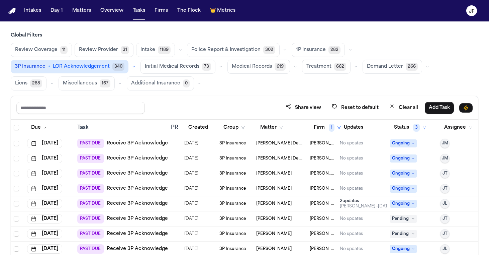
click at [271, 93] on div "Global Filters Review Coverage 11 Review Provider 31 Intake 1189 Police Report …" at bounding box center [245, 166] width 468 height 269
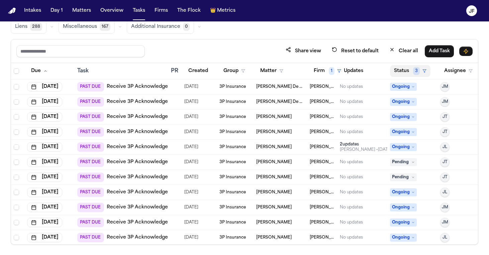
click at [412, 74] on button "Status 3" at bounding box center [410, 71] width 40 height 12
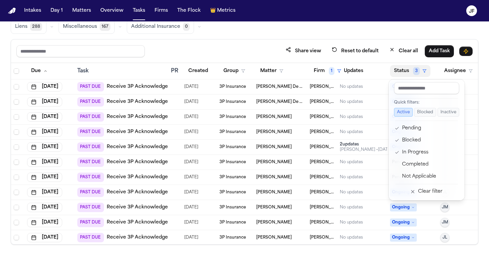
click at [403, 108] on button "Active" at bounding box center [403, 112] width 19 height 9
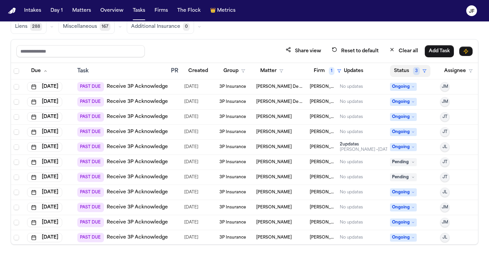
click at [411, 69] on button "Status 3" at bounding box center [410, 71] width 40 height 12
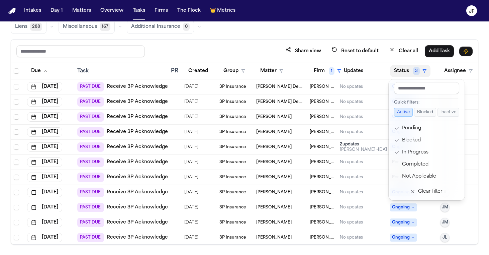
click at [402, 115] on button "Active" at bounding box center [403, 112] width 19 height 9
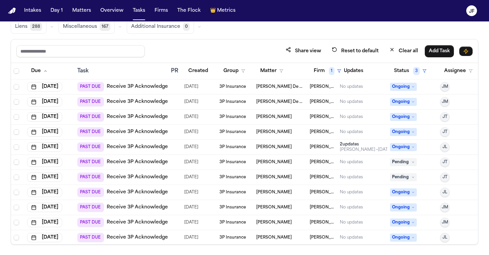
click at [142, 86] on link "Receive 3P Acknowledgement" at bounding box center [144, 86] width 74 height 7
